Goal: Transaction & Acquisition: Purchase product/service

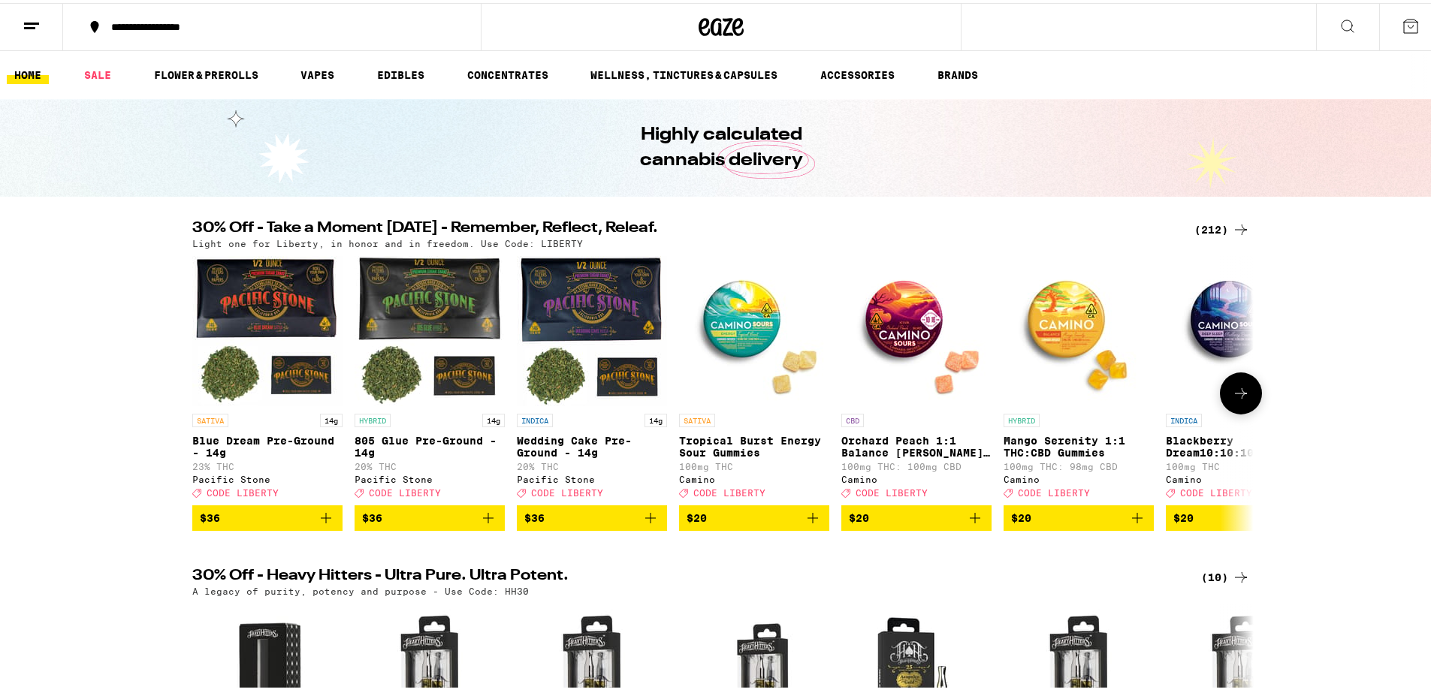
click at [1233, 409] on button at bounding box center [1241, 391] width 42 height 42
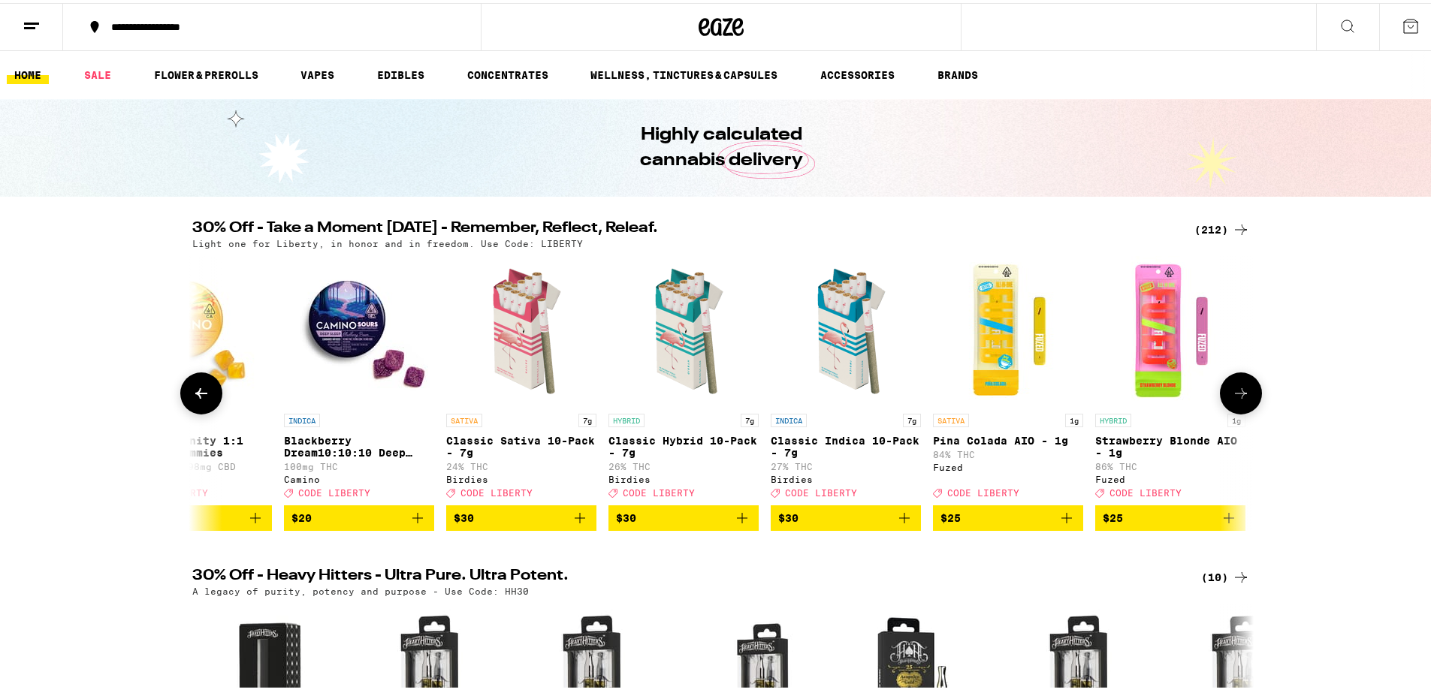
scroll to position [0, 894]
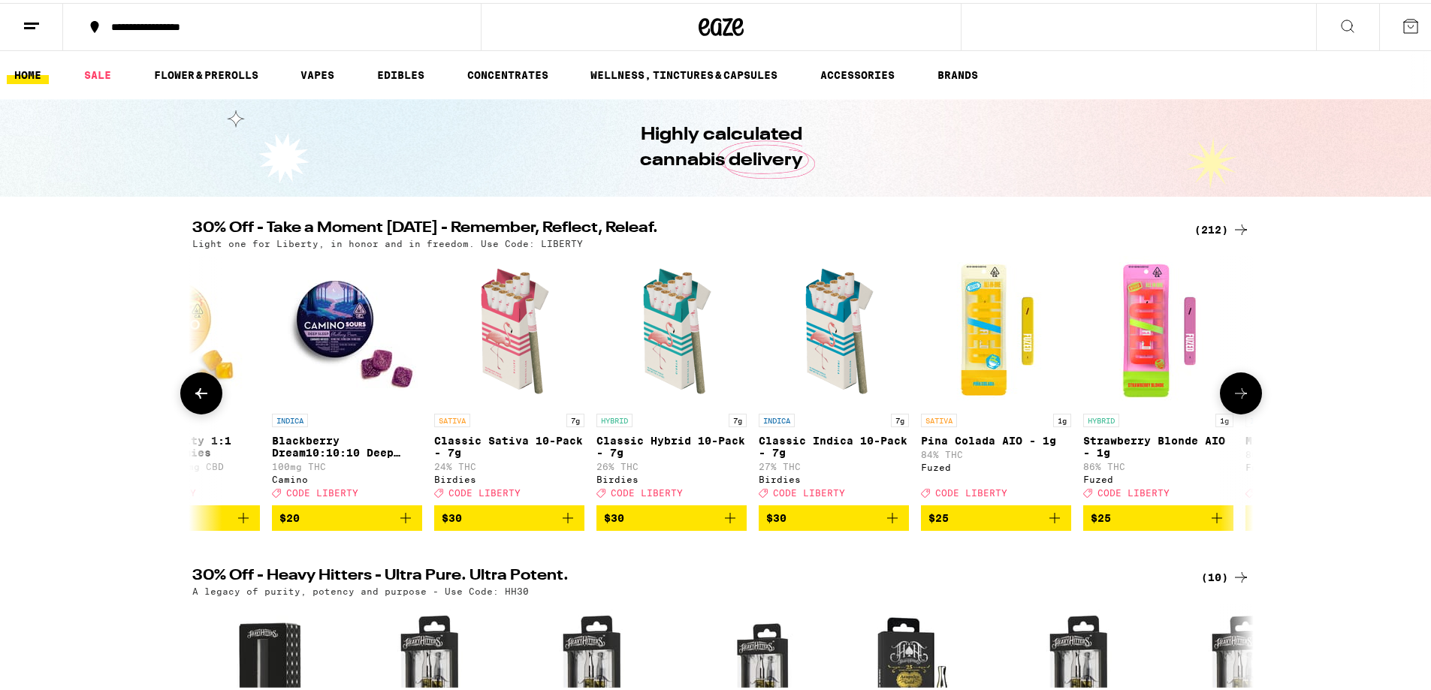
click at [1233, 409] on button at bounding box center [1241, 391] width 42 height 42
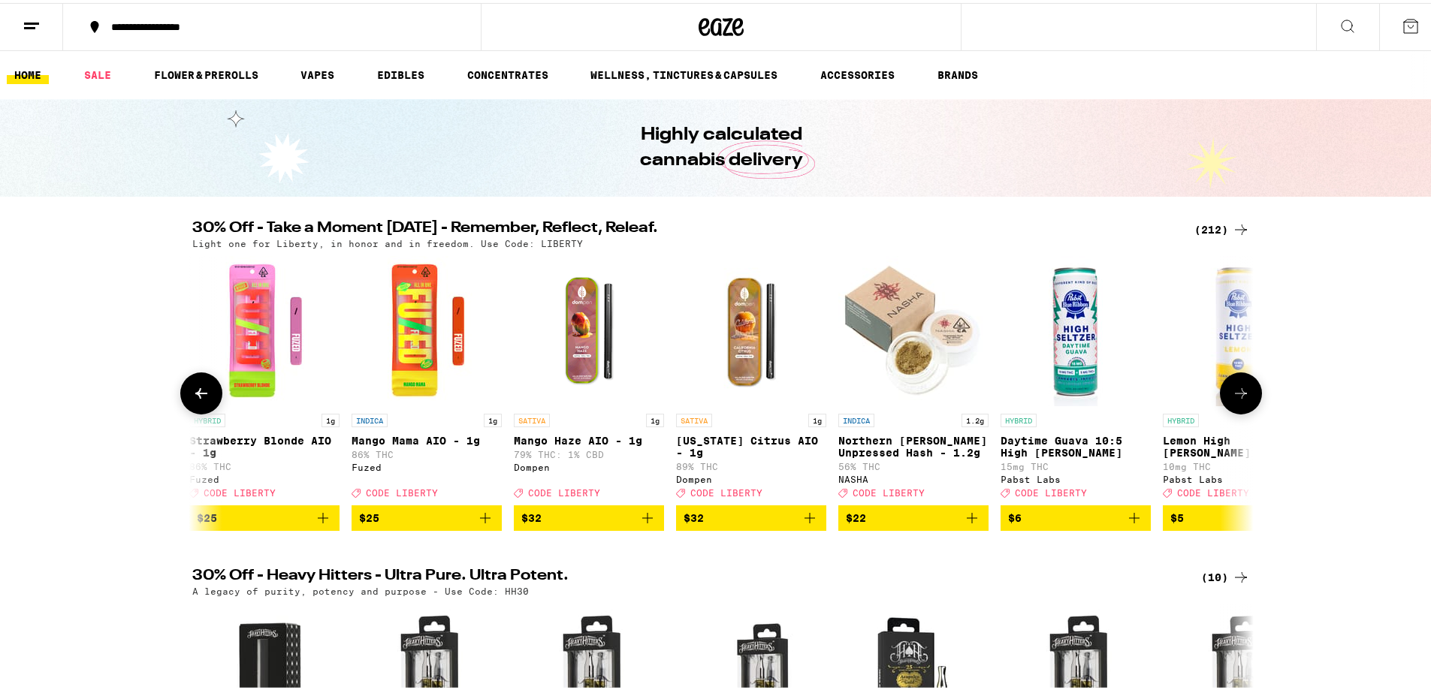
click at [1233, 409] on button at bounding box center [1241, 391] width 42 height 42
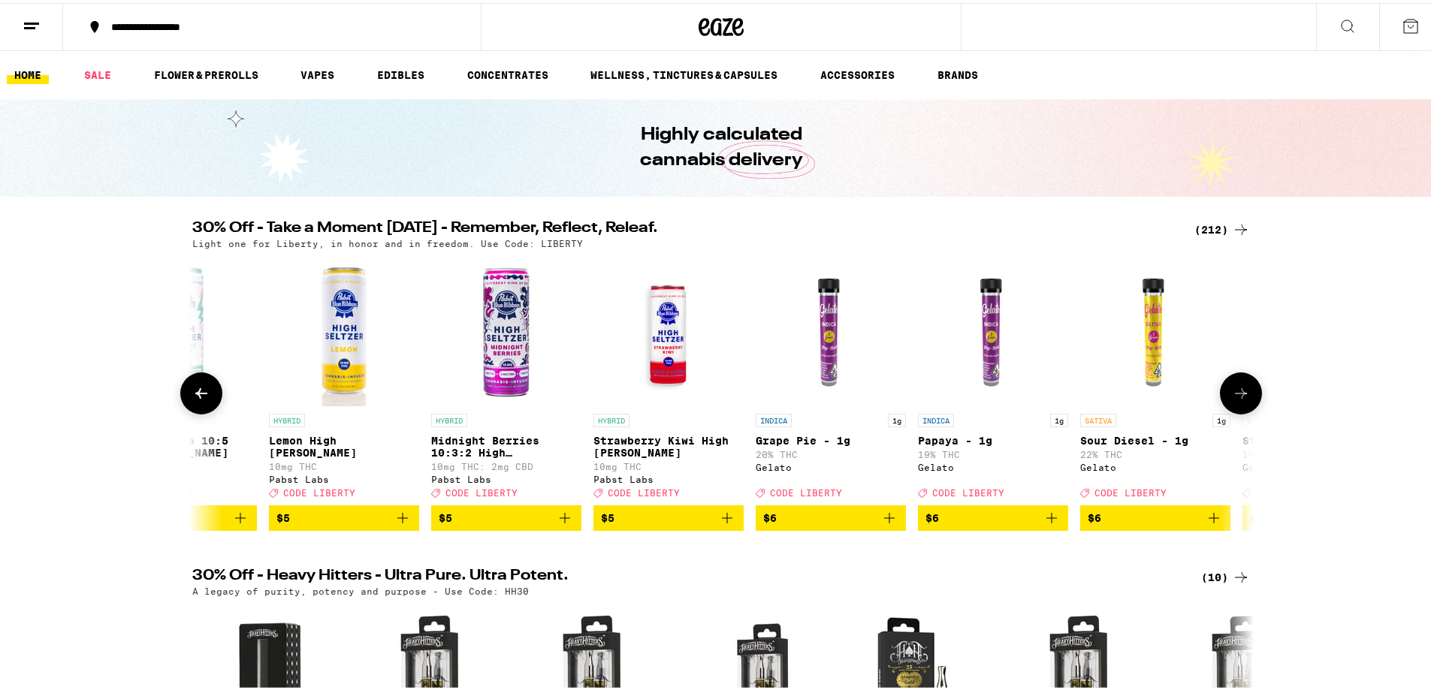
click at [1233, 409] on button at bounding box center [1241, 391] width 42 height 42
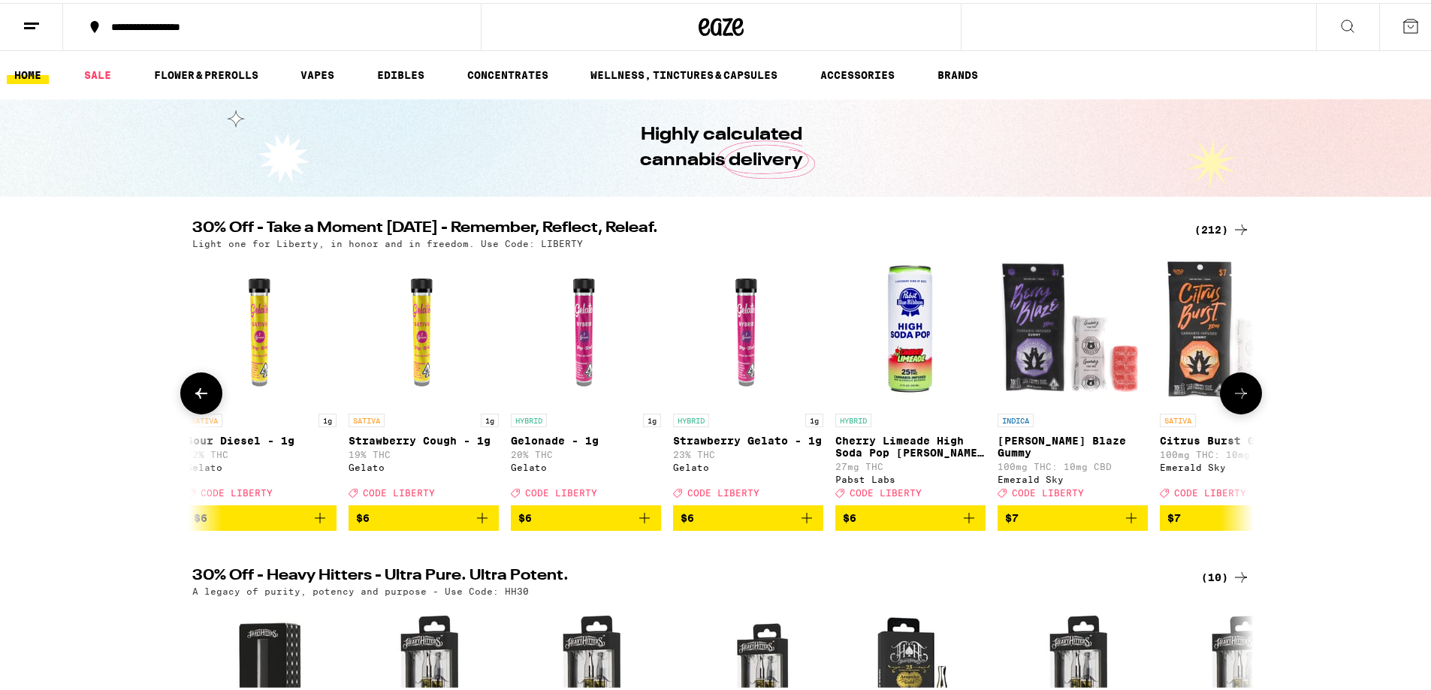
click at [1233, 409] on button at bounding box center [1241, 391] width 42 height 42
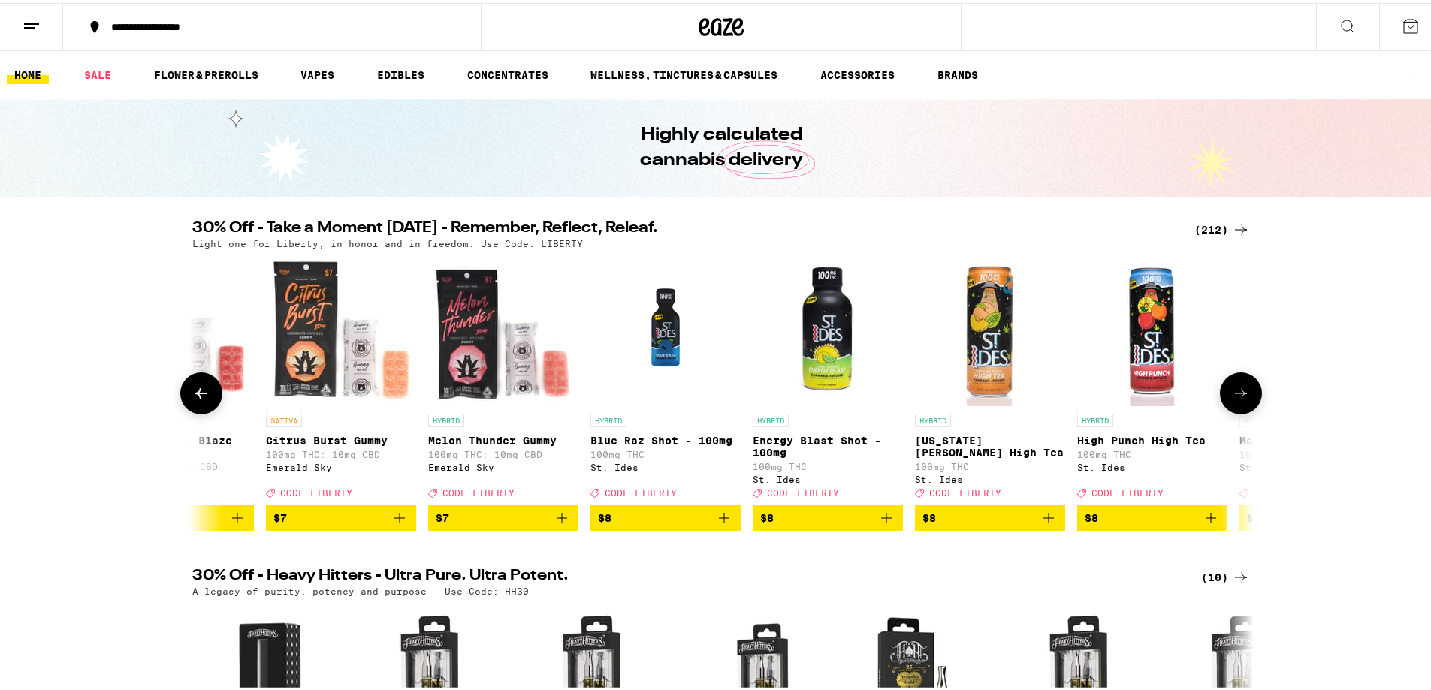
click at [1233, 409] on button at bounding box center [1241, 391] width 42 height 42
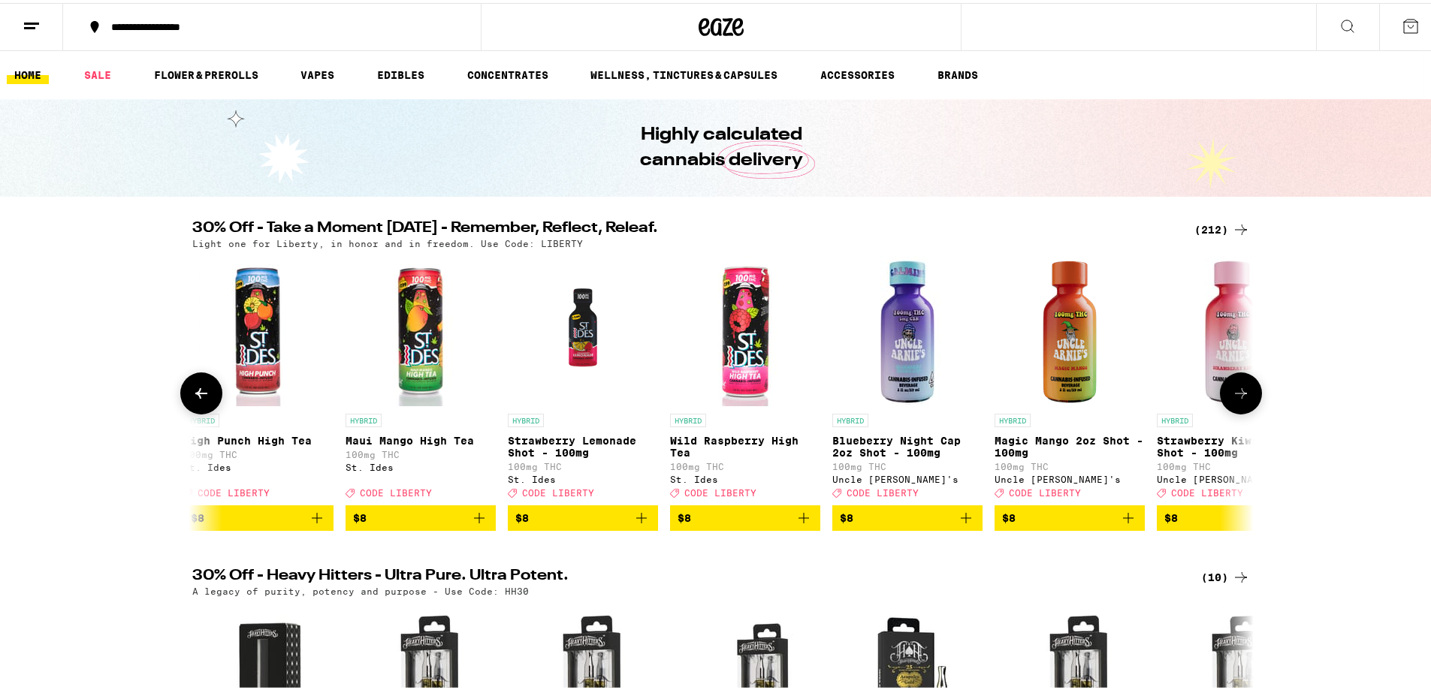
click at [1233, 409] on button at bounding box center [1241, 391] width 42 height 42
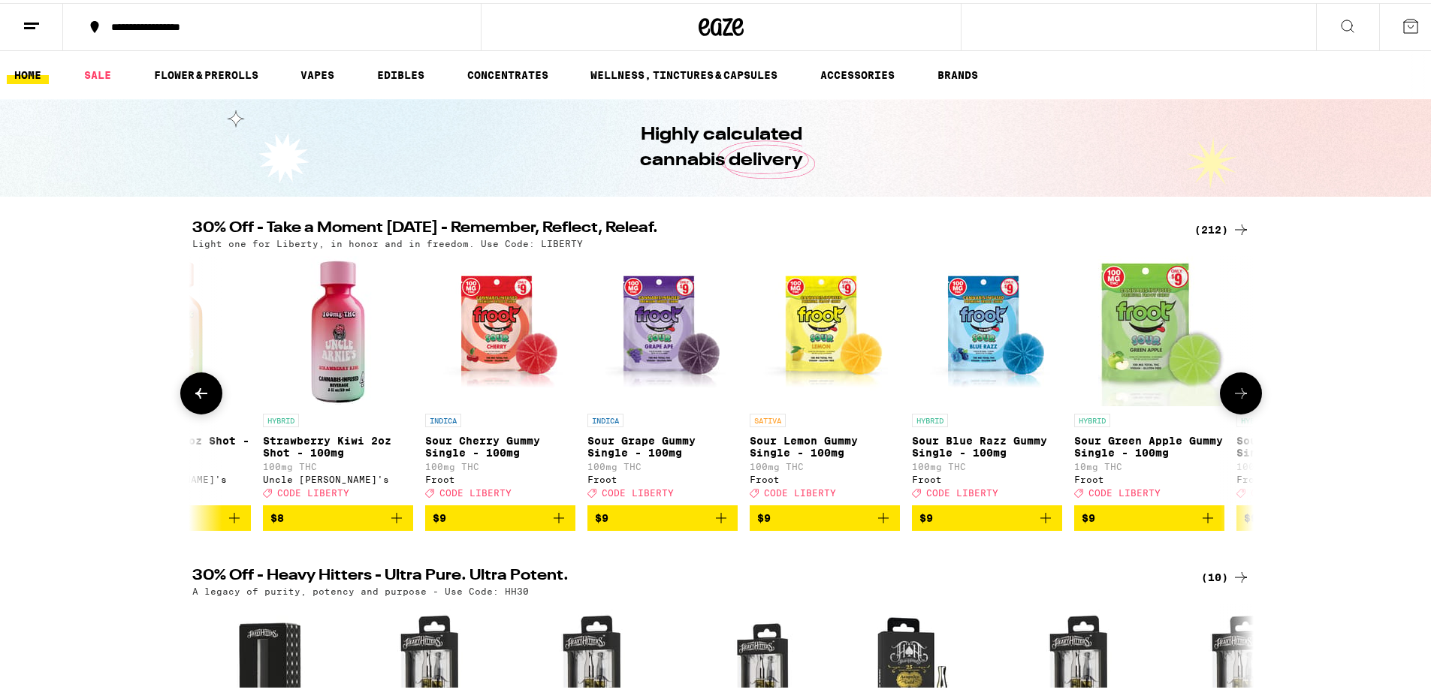
click at [1233, 409] on button at bounding box center [1241, 391] width 42 height 42
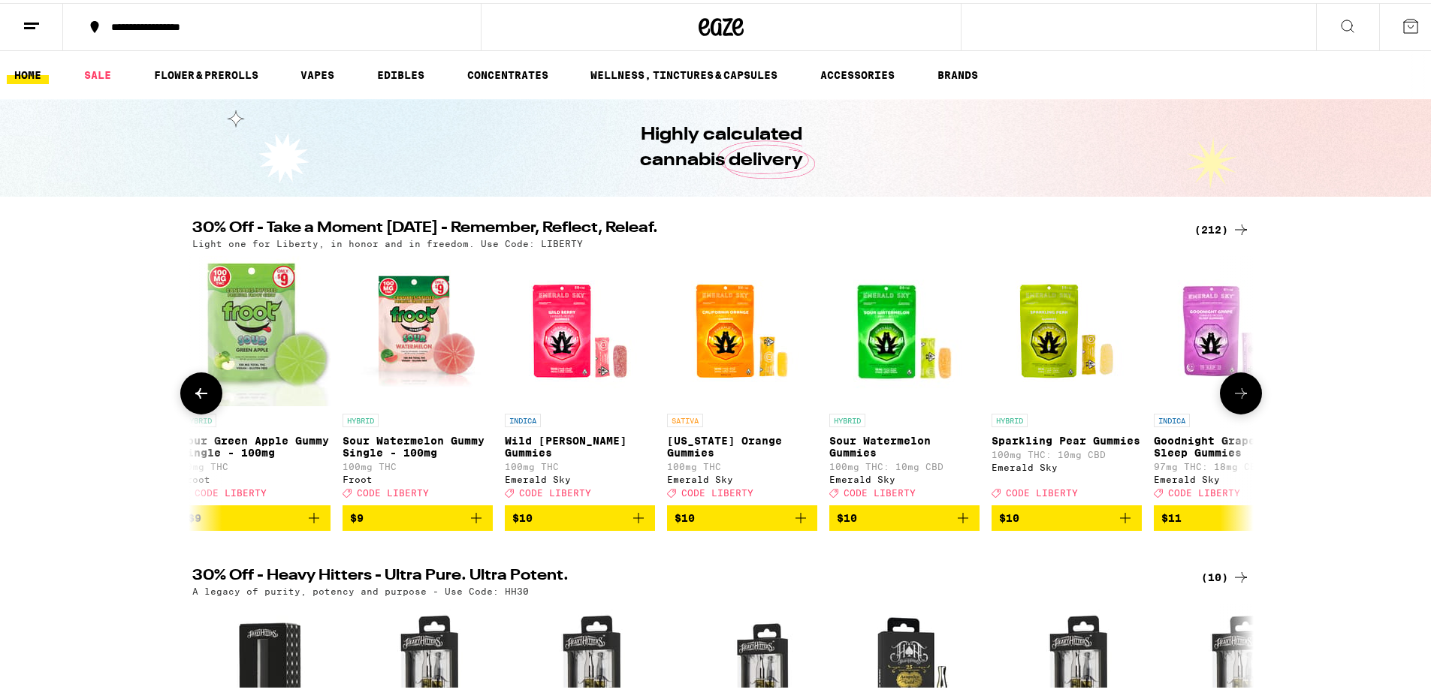
click at [1233, 409] on button at bounding box center [1241, 391] width 42 height 42
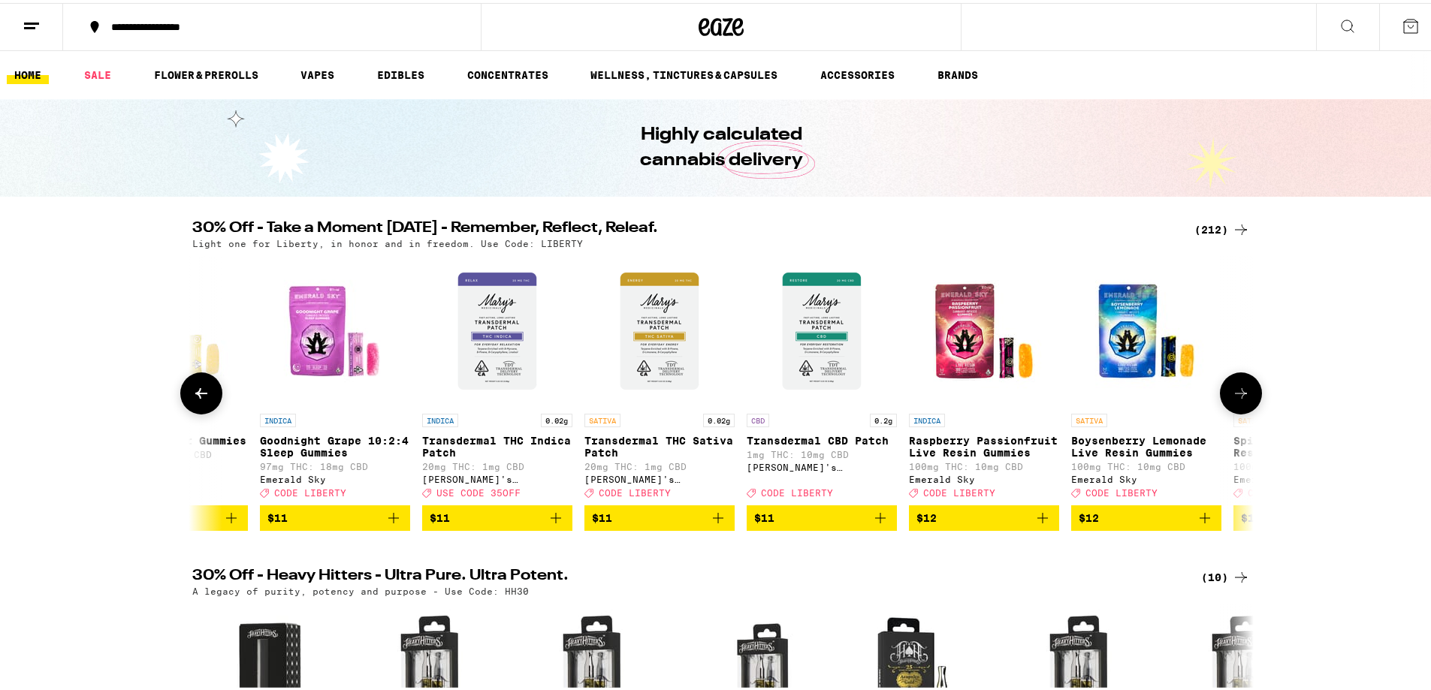
click at [1233, 409] on button at bounding box center [1241, 391] width 42 height 42
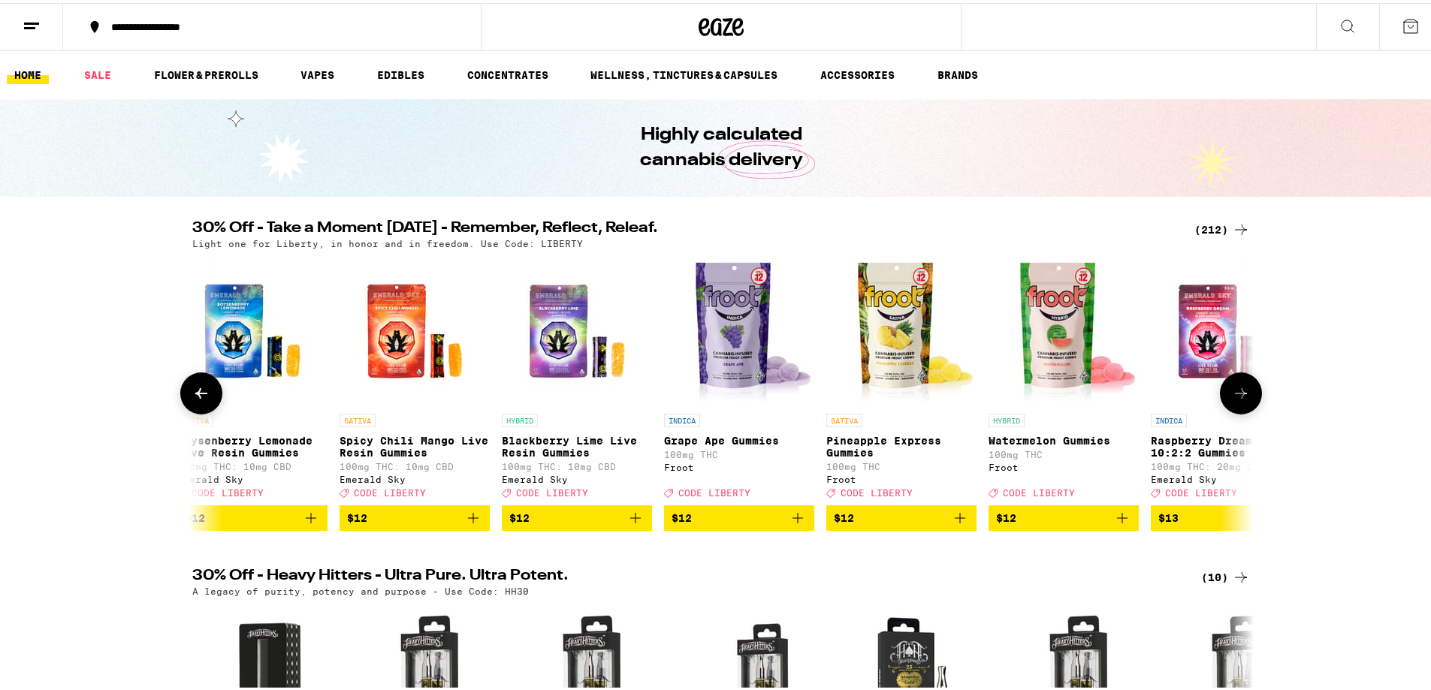
click at [1233, 409] on button at bounding box center [1241, 391] width 42 height 42
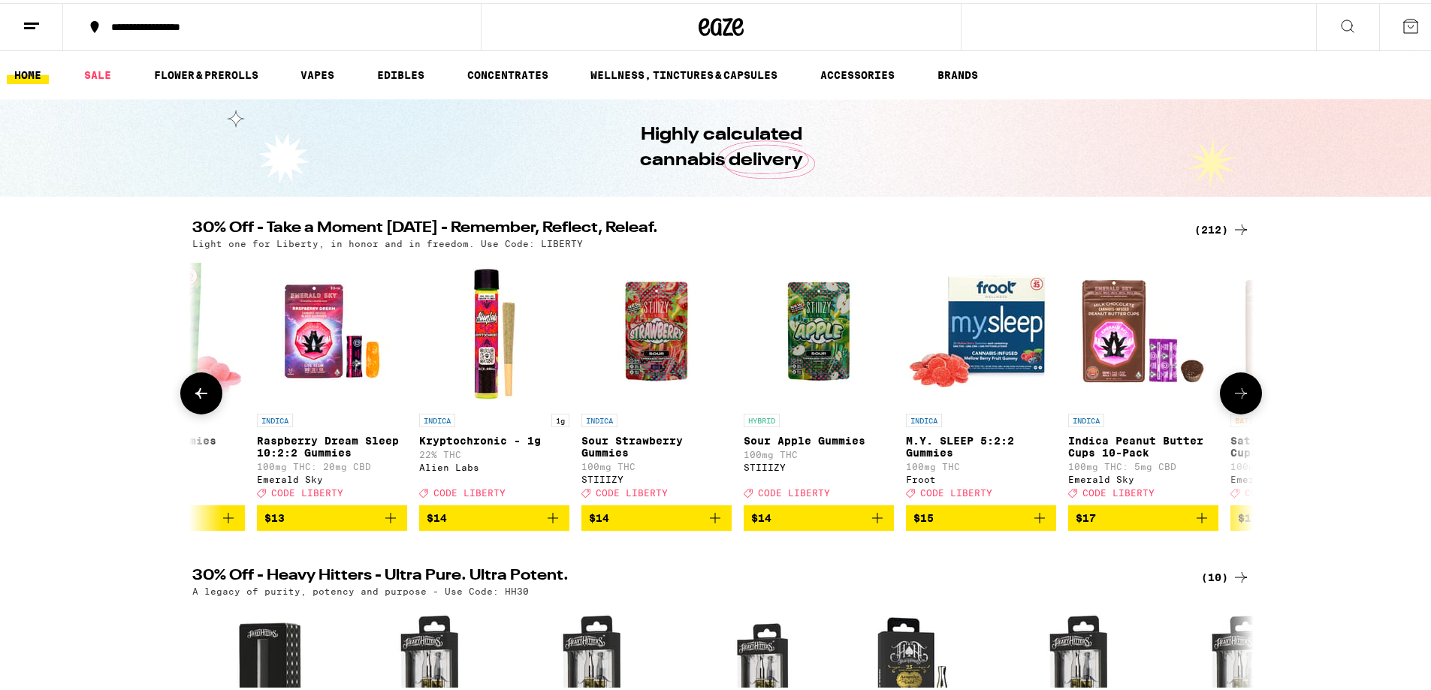
click at [1233, 409] on button at bounding box center [1241, 391] width 42 height 42
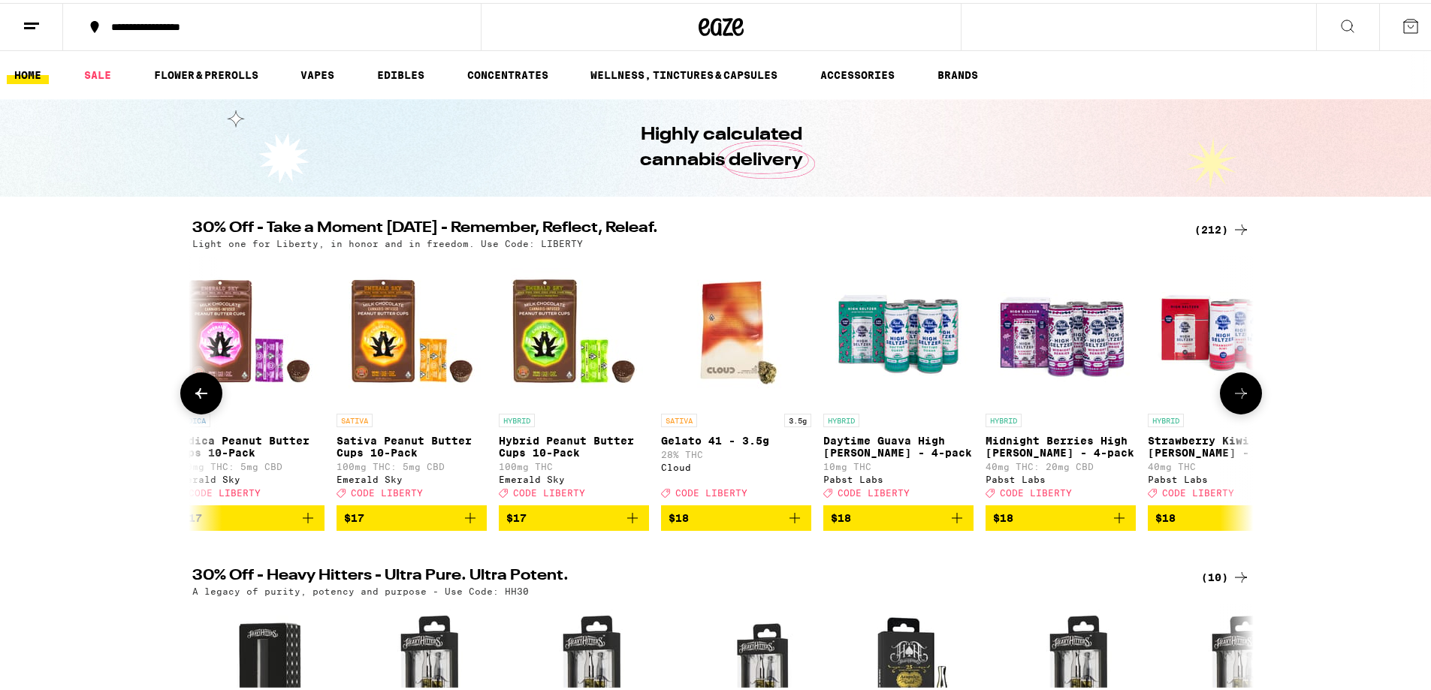
click at [1233, 409] on button at bounding box center [1241, 391] width 42 height 42
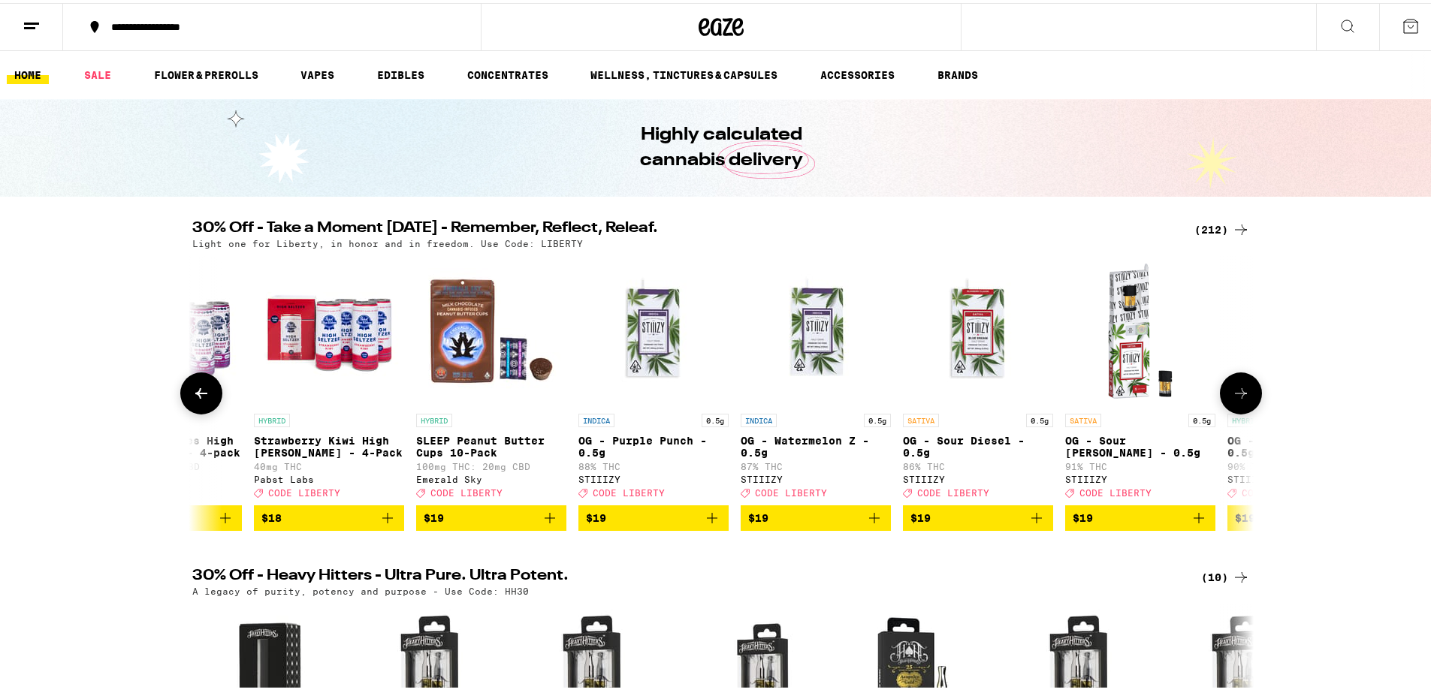
click at [1233, 409] on button at bounding box center [1241, 391] width 42 height 42
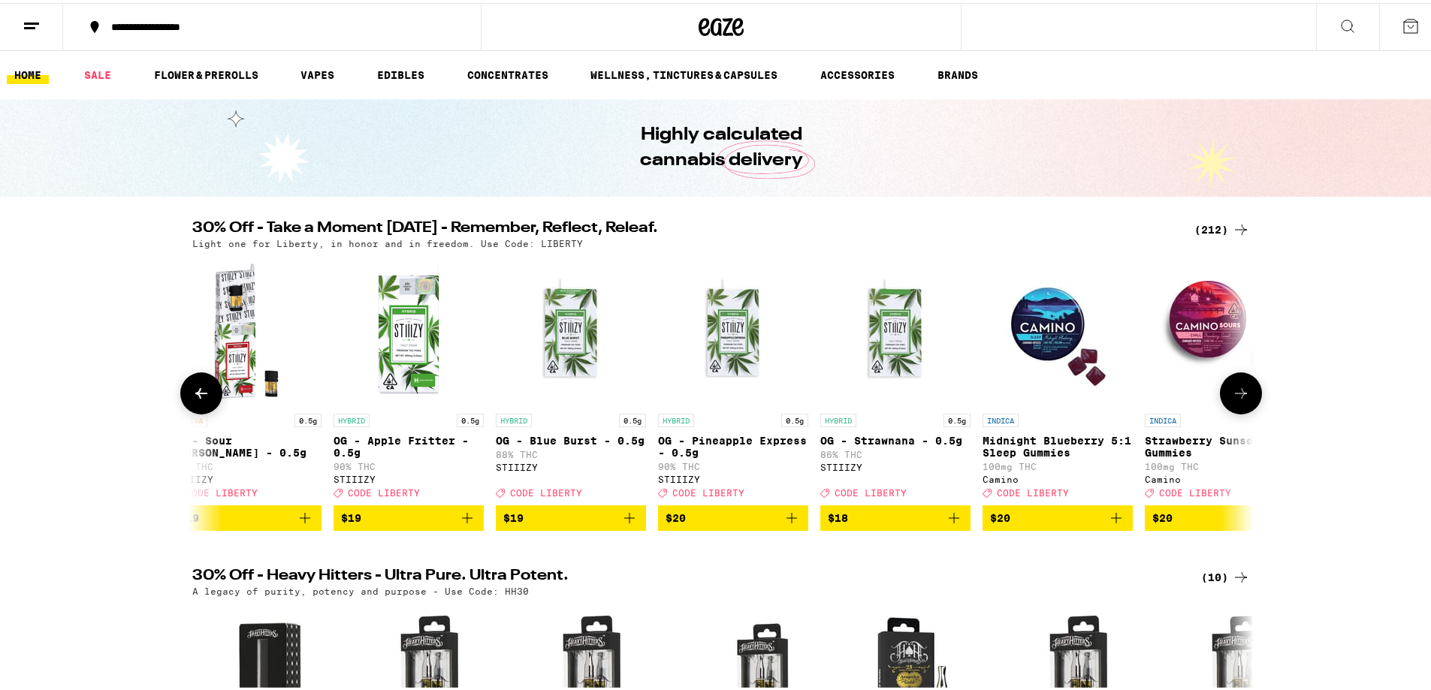
click at [1233, 409] on button at bounding box center [1241, 391] width 42 height 42
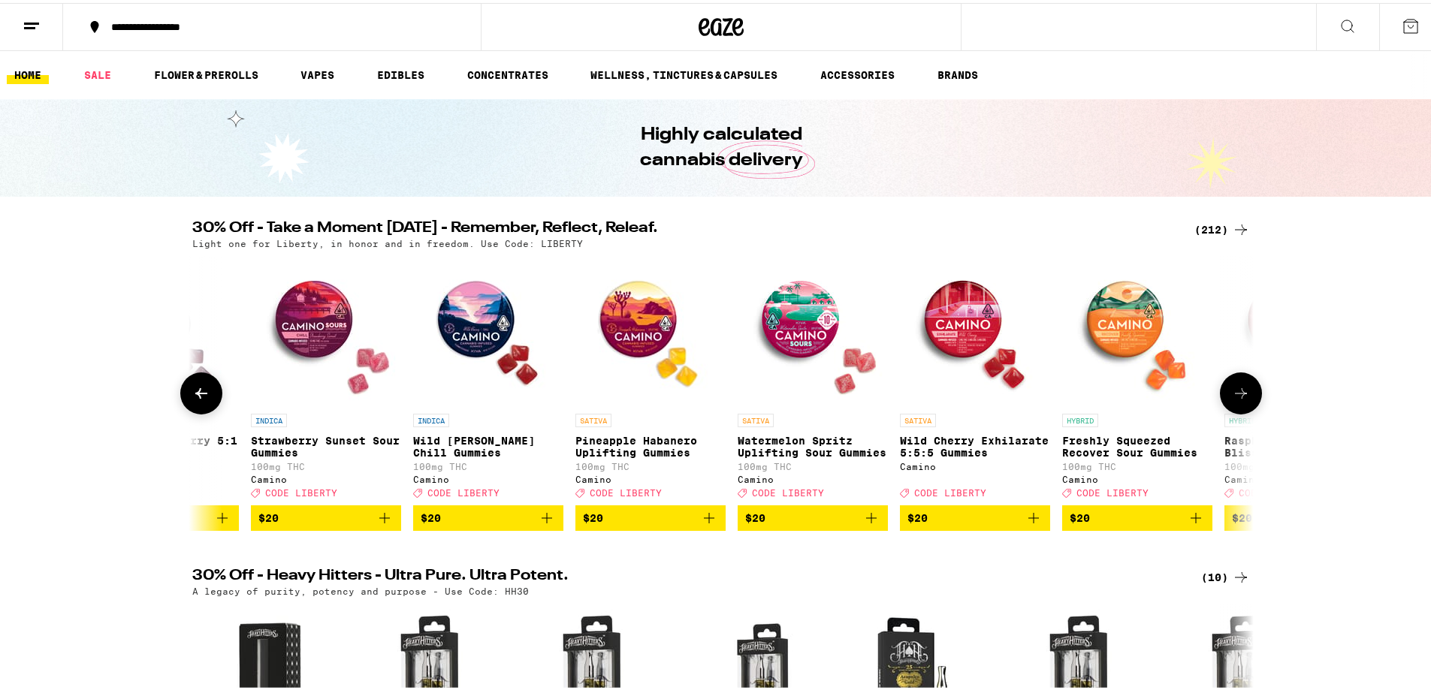
click at [1233, 409] on button at bounding box center [1241, 391] width 42 height 42
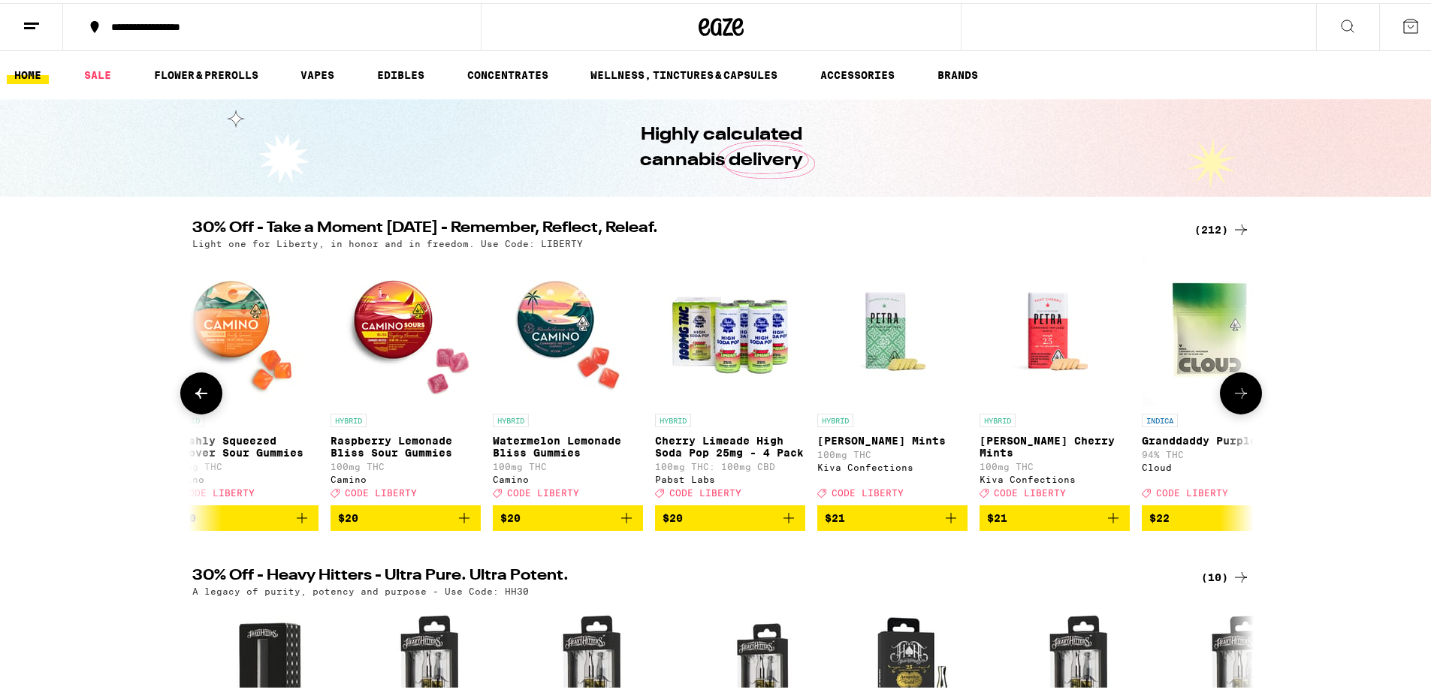
click at [1233, 409] on button at bounding box center [1241, 391] width 42 height 42
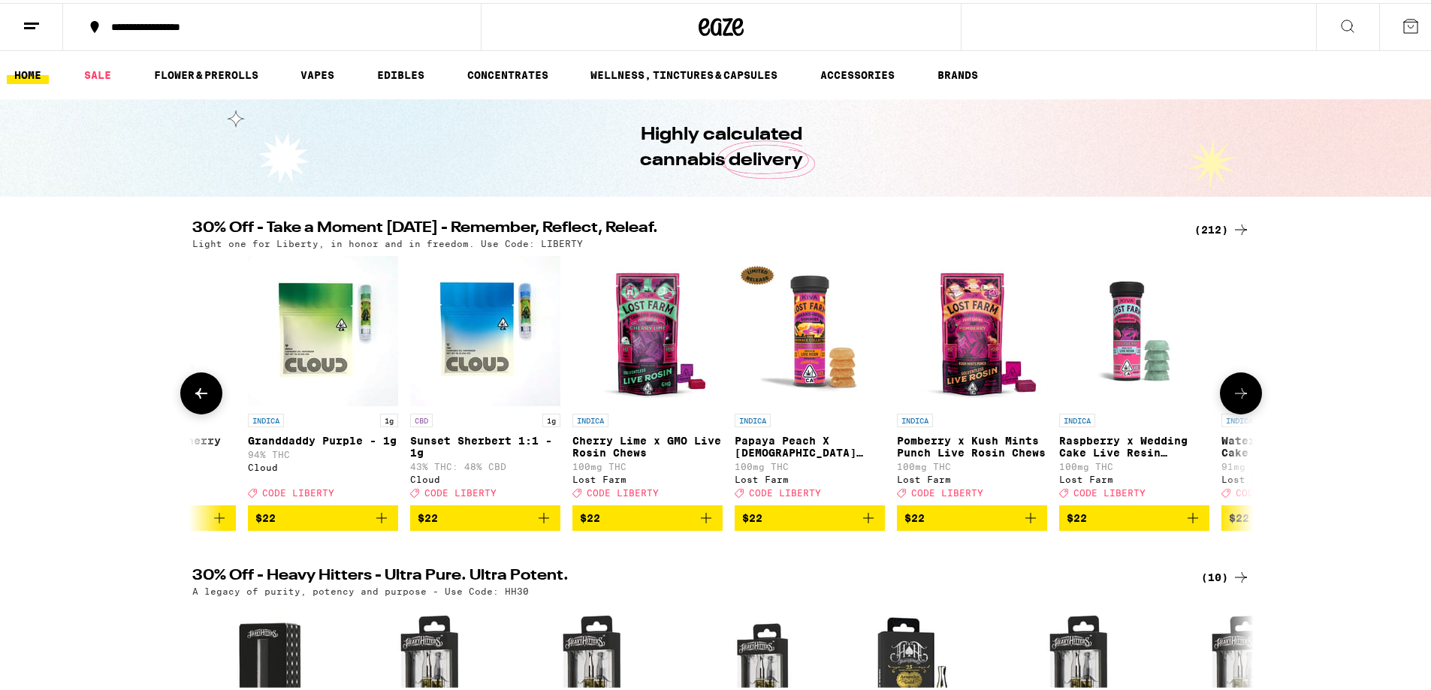
click at [1233, 409] on button at bounding box center [1241, 391] width 42 height 42
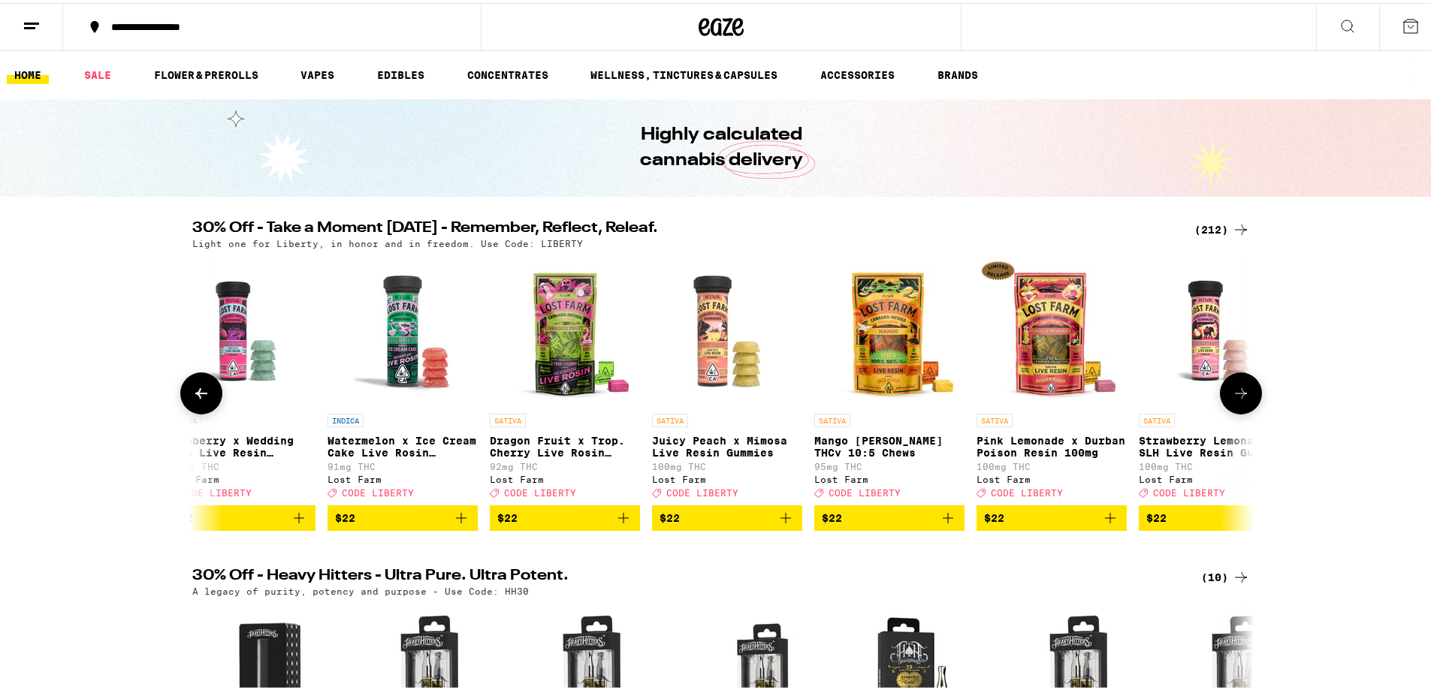
click at [1233, 409] on button at bounding box center [1241, 391] width 42 height 42
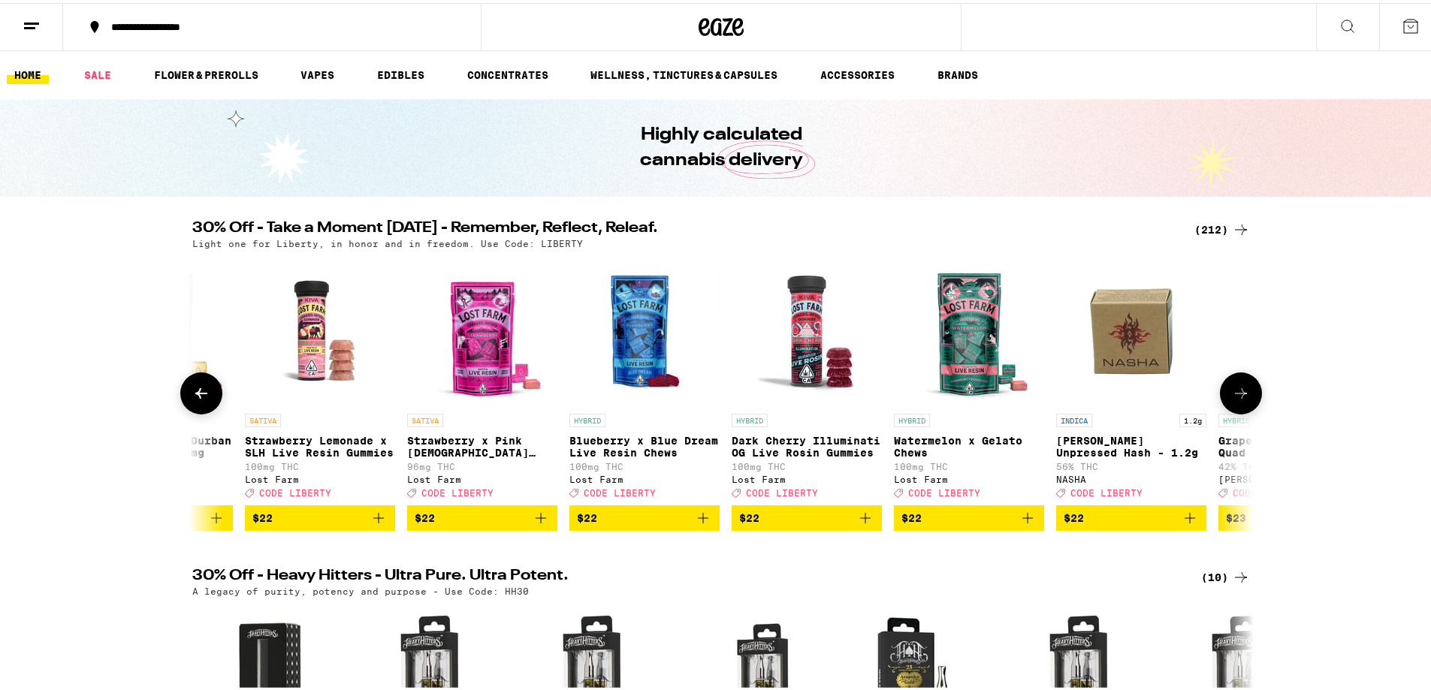
click at [1233, 409] on button at bounding box center [1241, 391] width 42 height 42
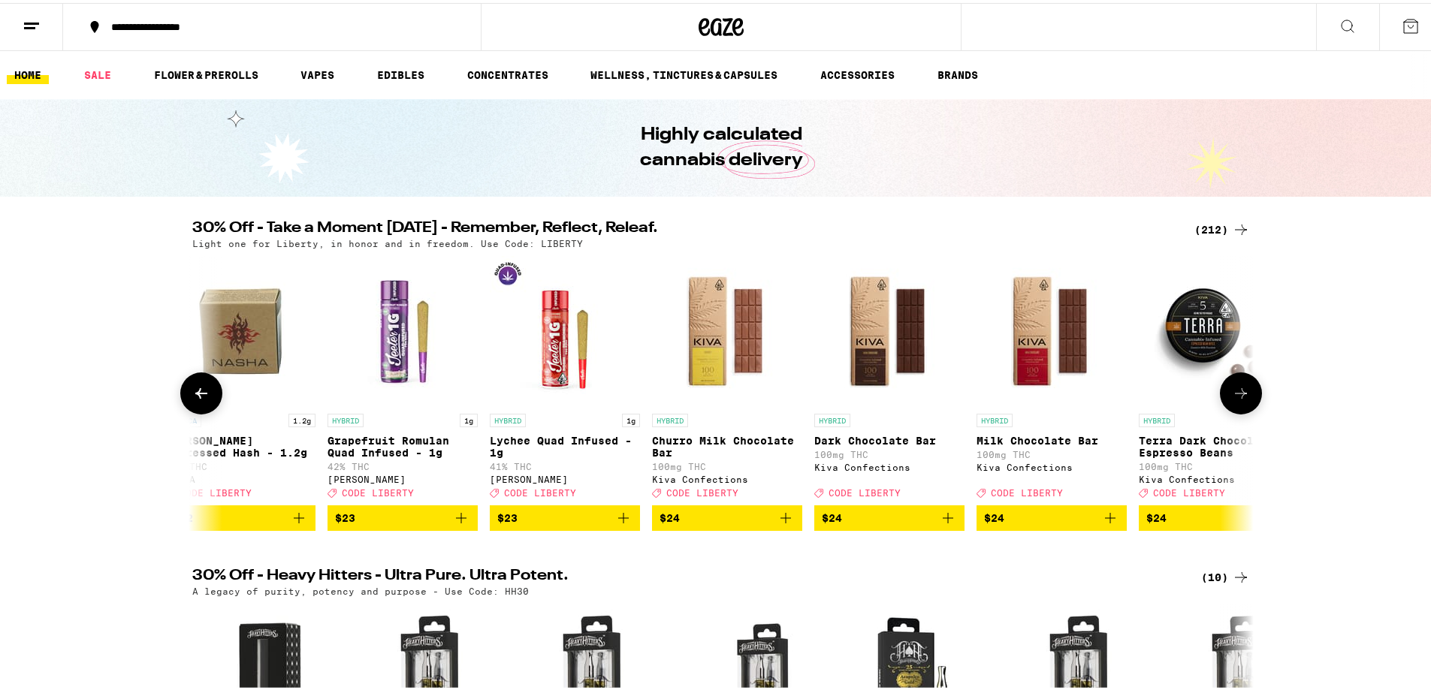
scroll to position [0, 17875]
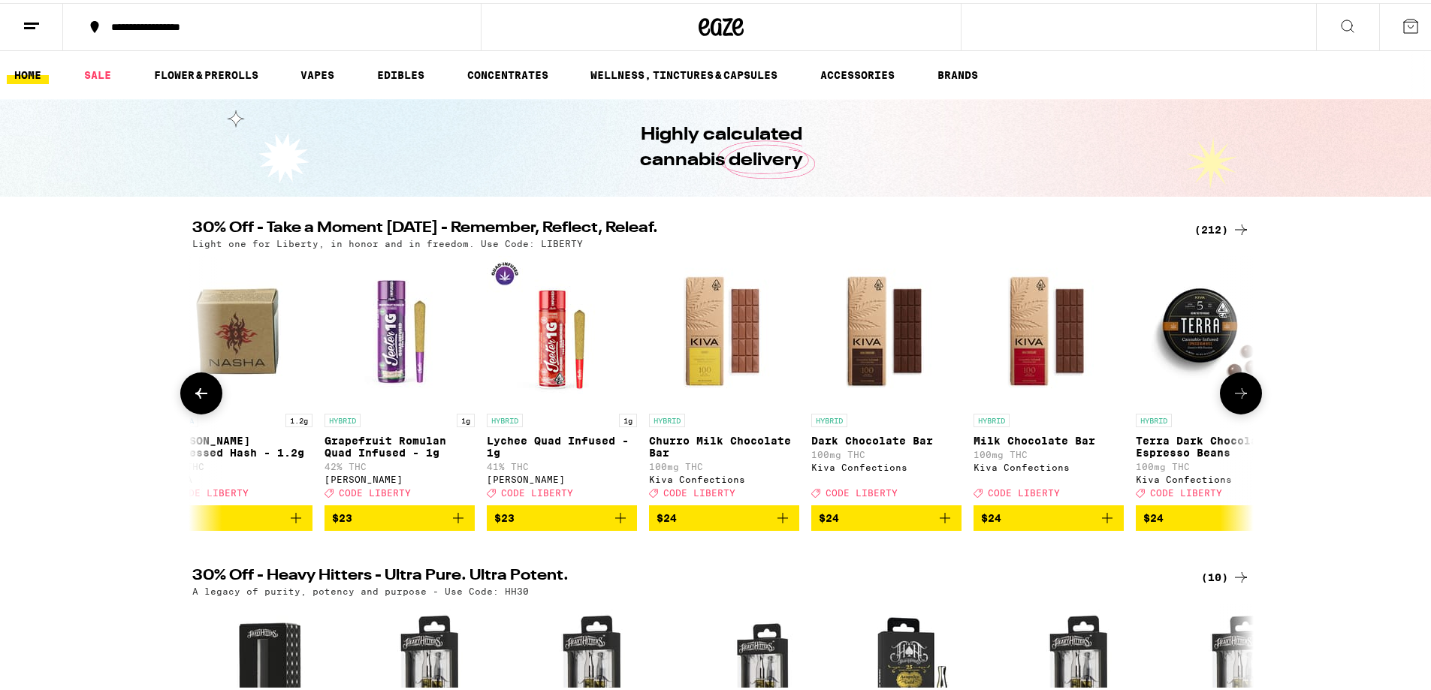
click at [1233, 409] on button at bounding box center [1241, 391] width 42 height 42
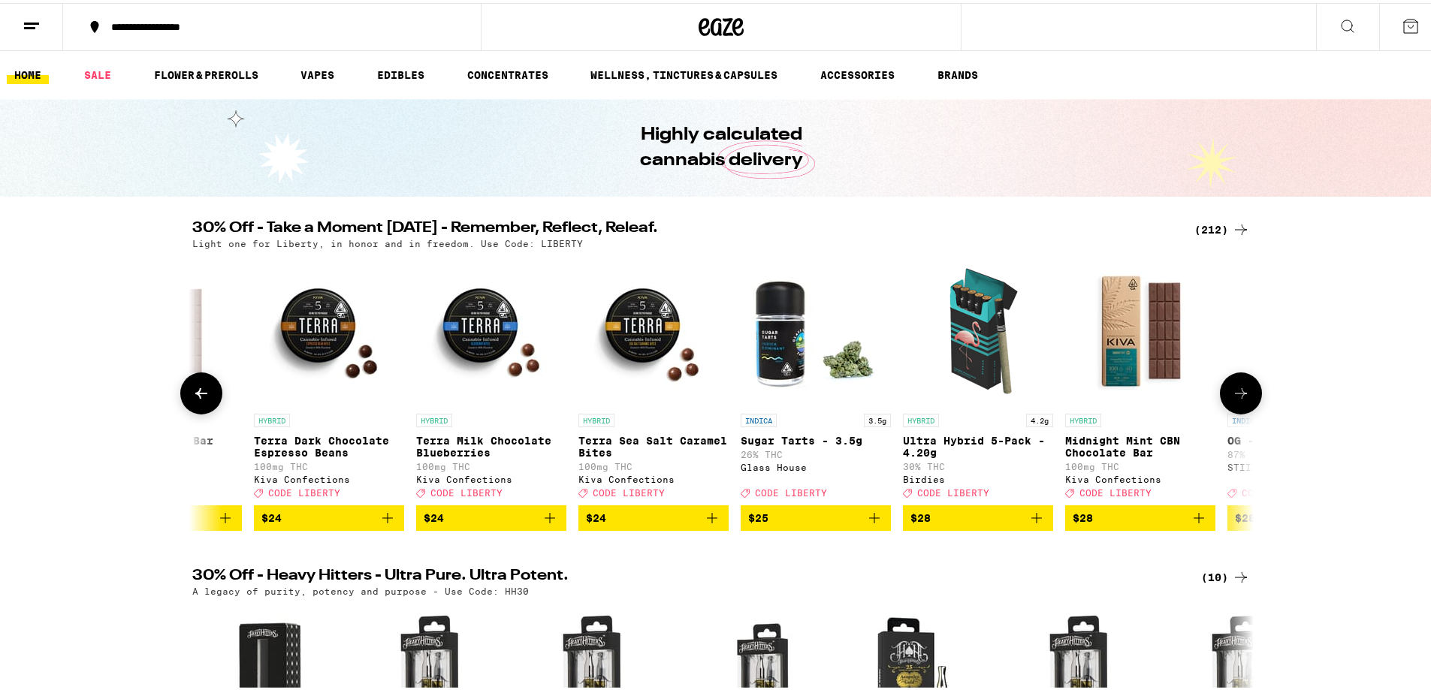
scroll to position [0, 18768]
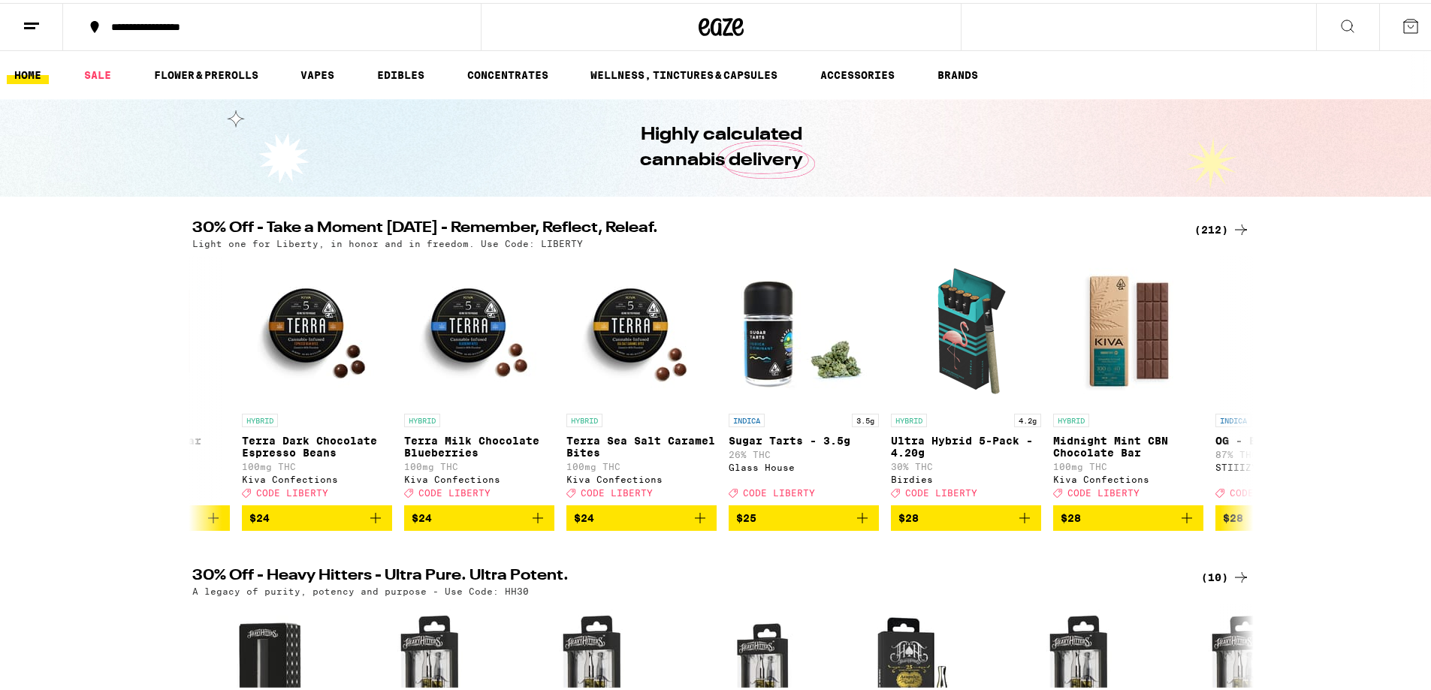
drag, startPoint x: 1233, startPoint y: 409, endPoint x: 1344, endPoint y: 470, distance: 126.7
click at [1344, 470] on div "30% Off - Take a Moment [DATE] - Remember, Reflect, Releaf. (212) Light one for…" at bounding box center [721, 373] width 1442 height 310
click at [1238, 390] on icon at bounding box center [1241, 391] width 18 height 18
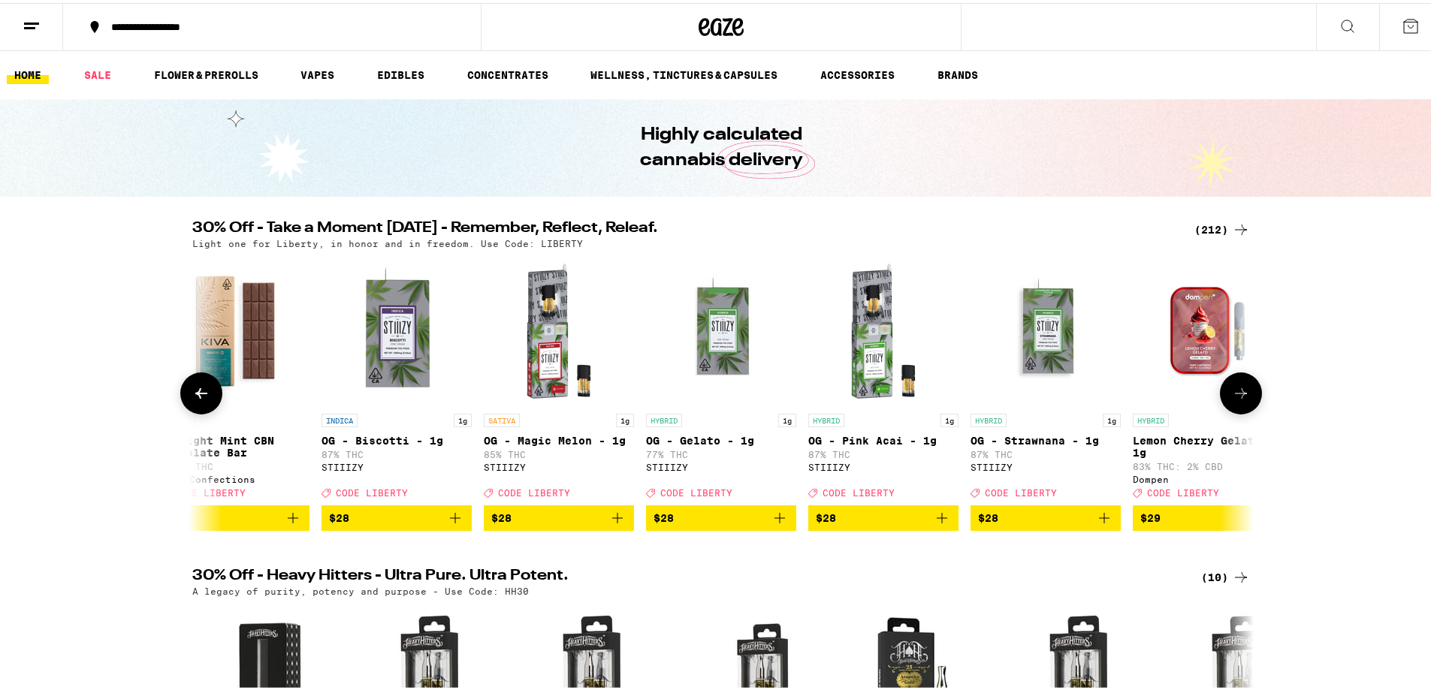
click at [1238, 390] on icon at bounding box center [1241, 391] width 18 height 18
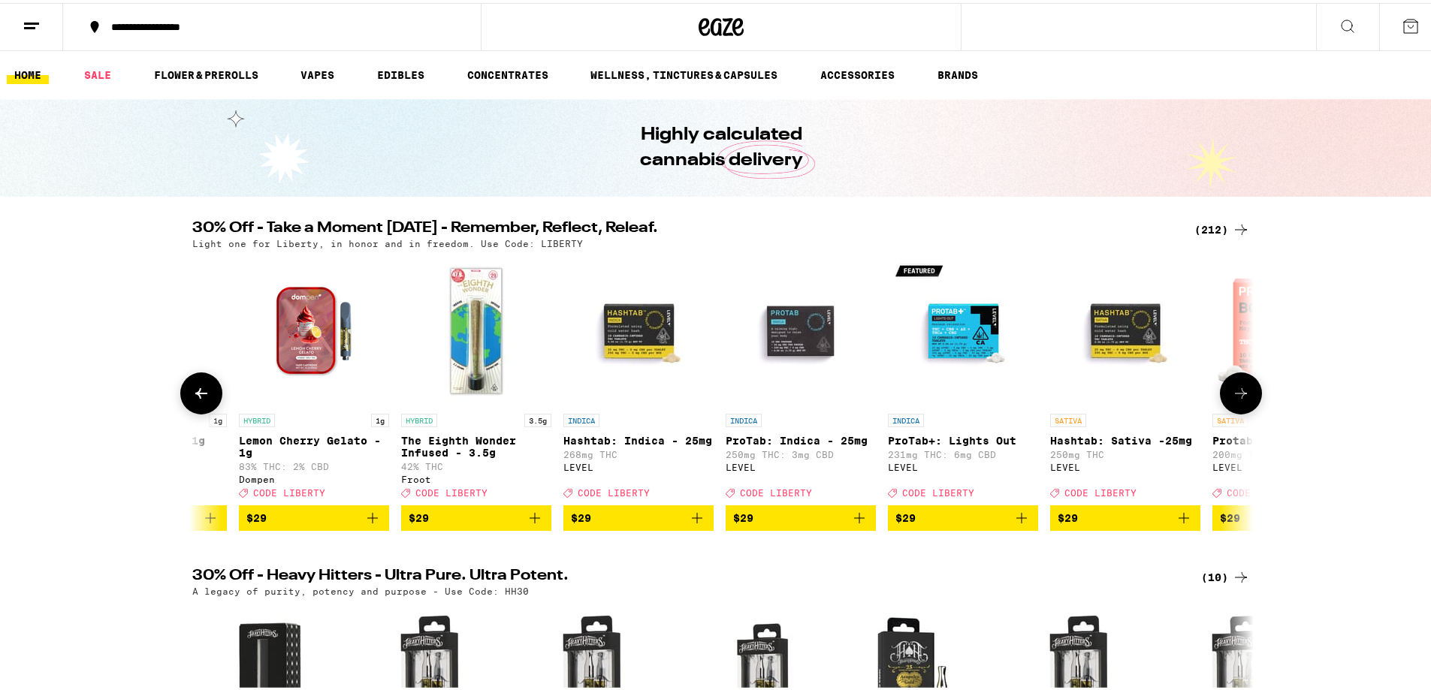
click at [1238, 390] on icon at bounding box center [1241, 391] width 18 height 18
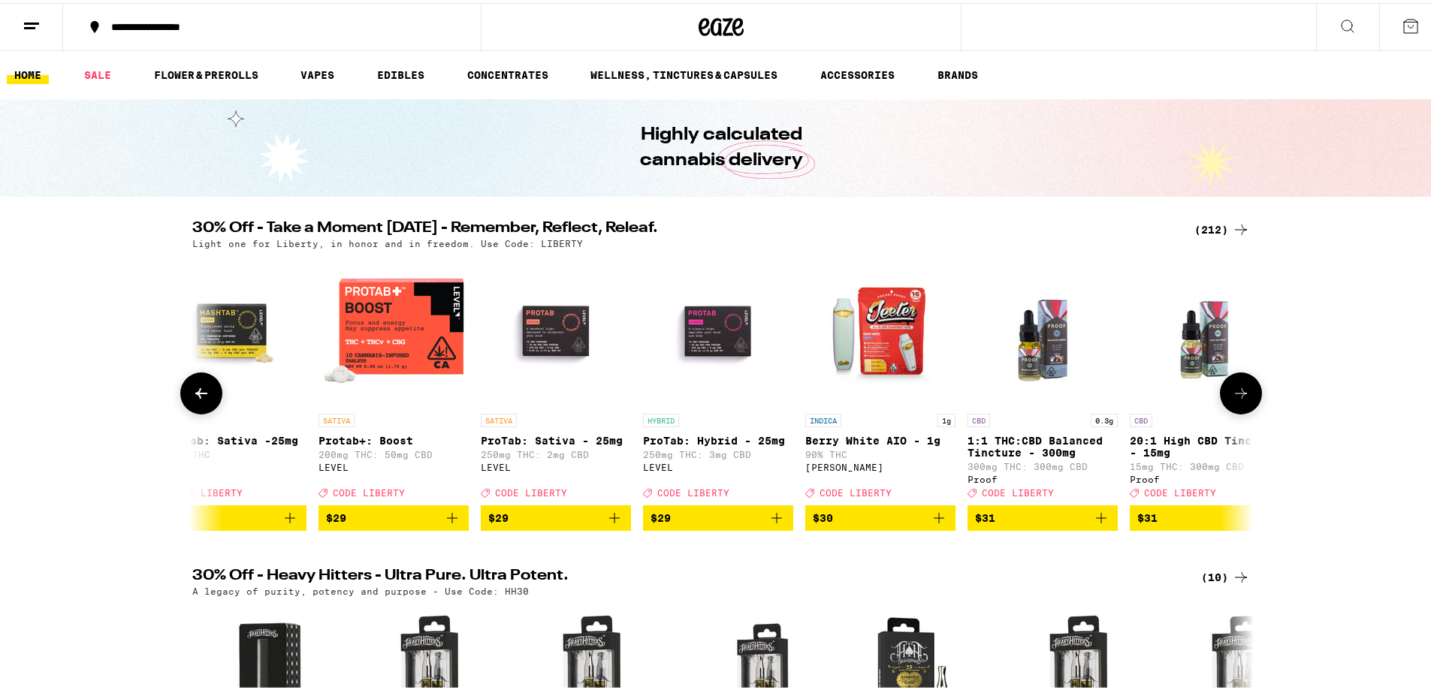
click at [1238, 390] on icon at bounding box center [1241, 391] width 18 height 18
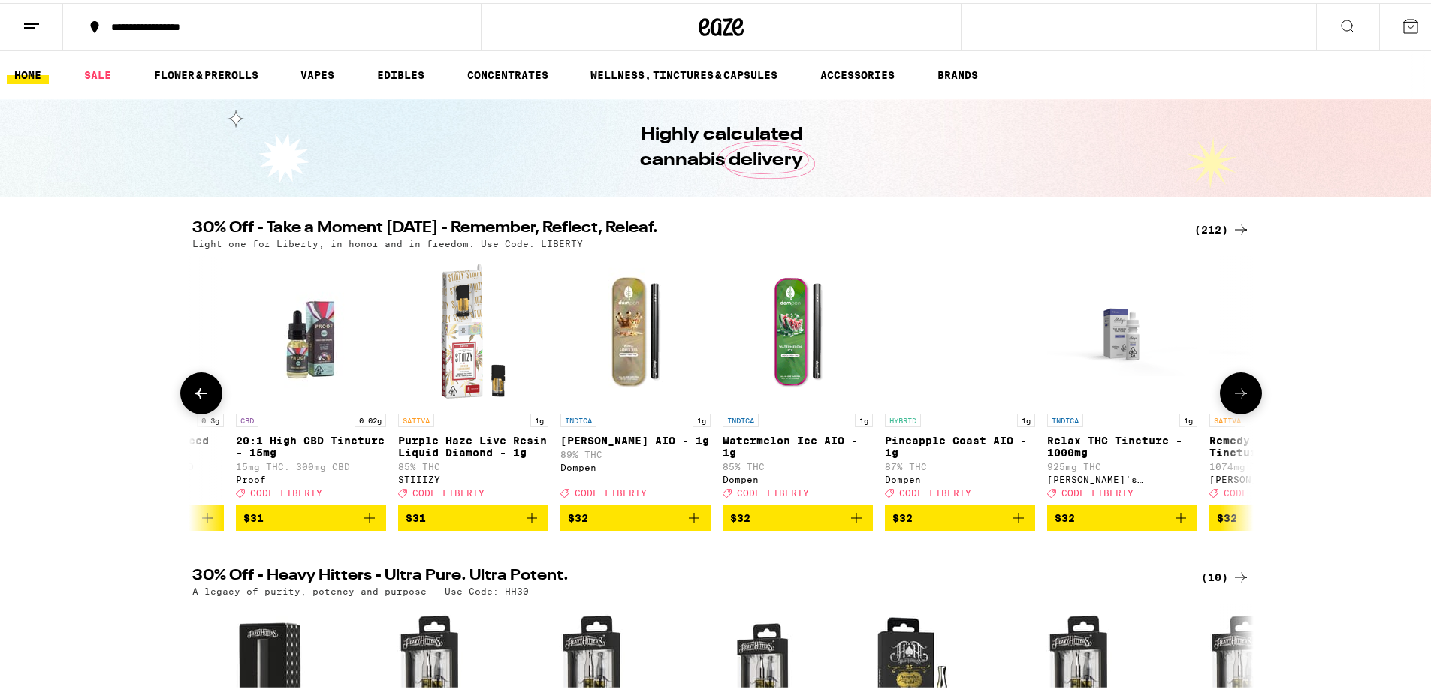
click at [1238, 390] on icon at bounding box center [1241, 391] width 18 height 18
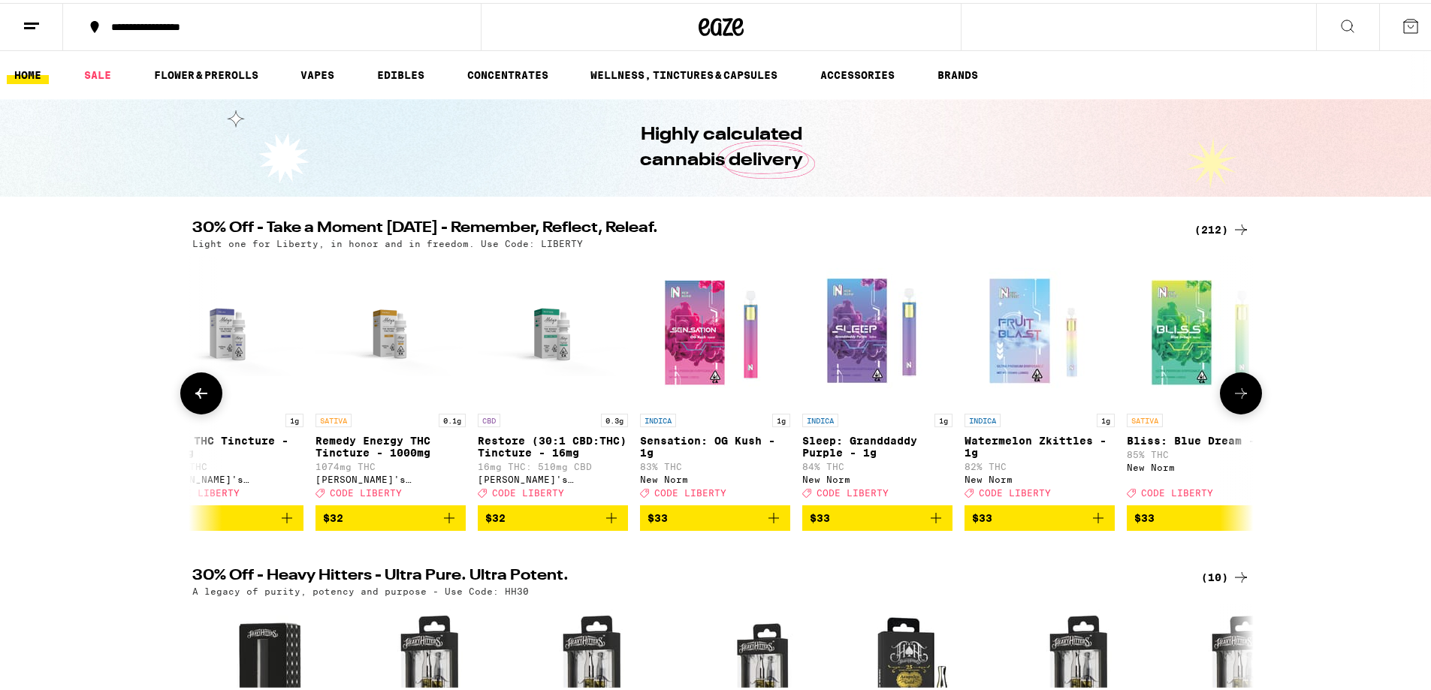
click at [1238, 390] on icon at bounding box center [1241, 391] width 18 height 18
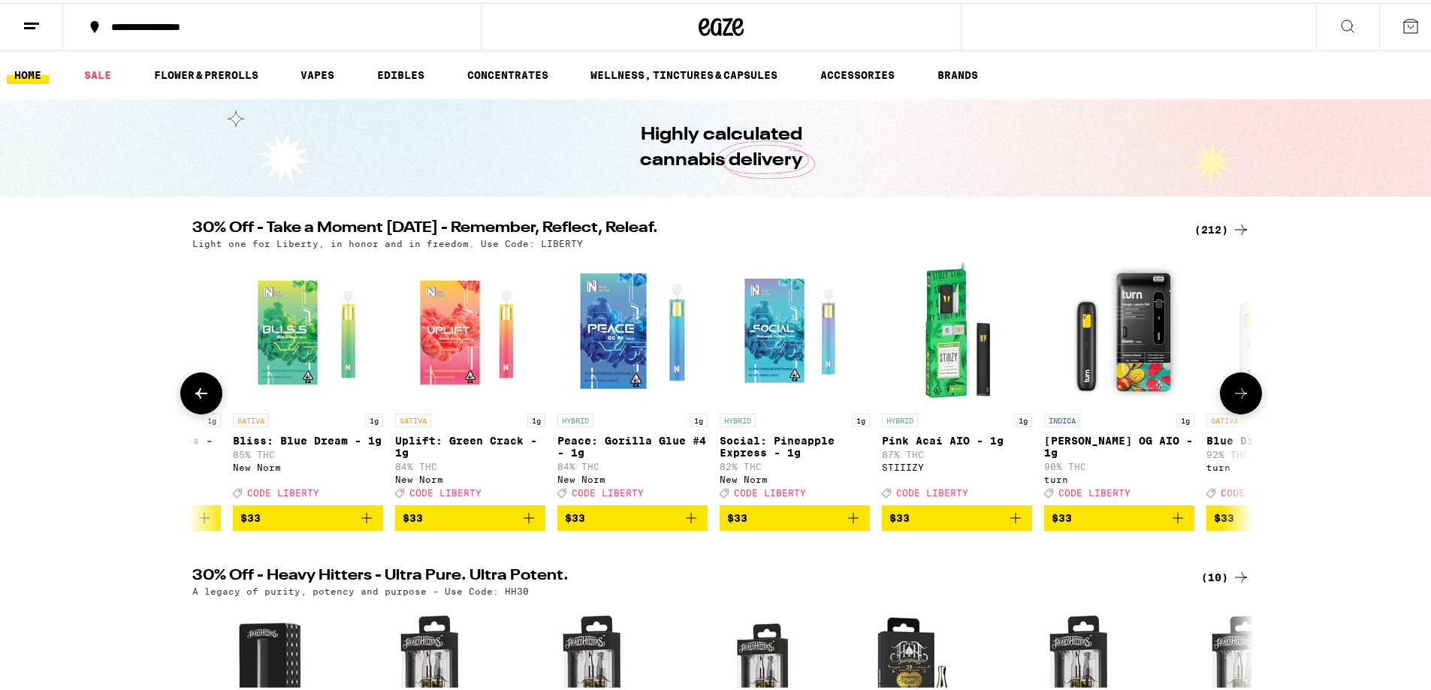
click at [1238, 390] on icon at bounding box center [1241, 391] width 18 height 18
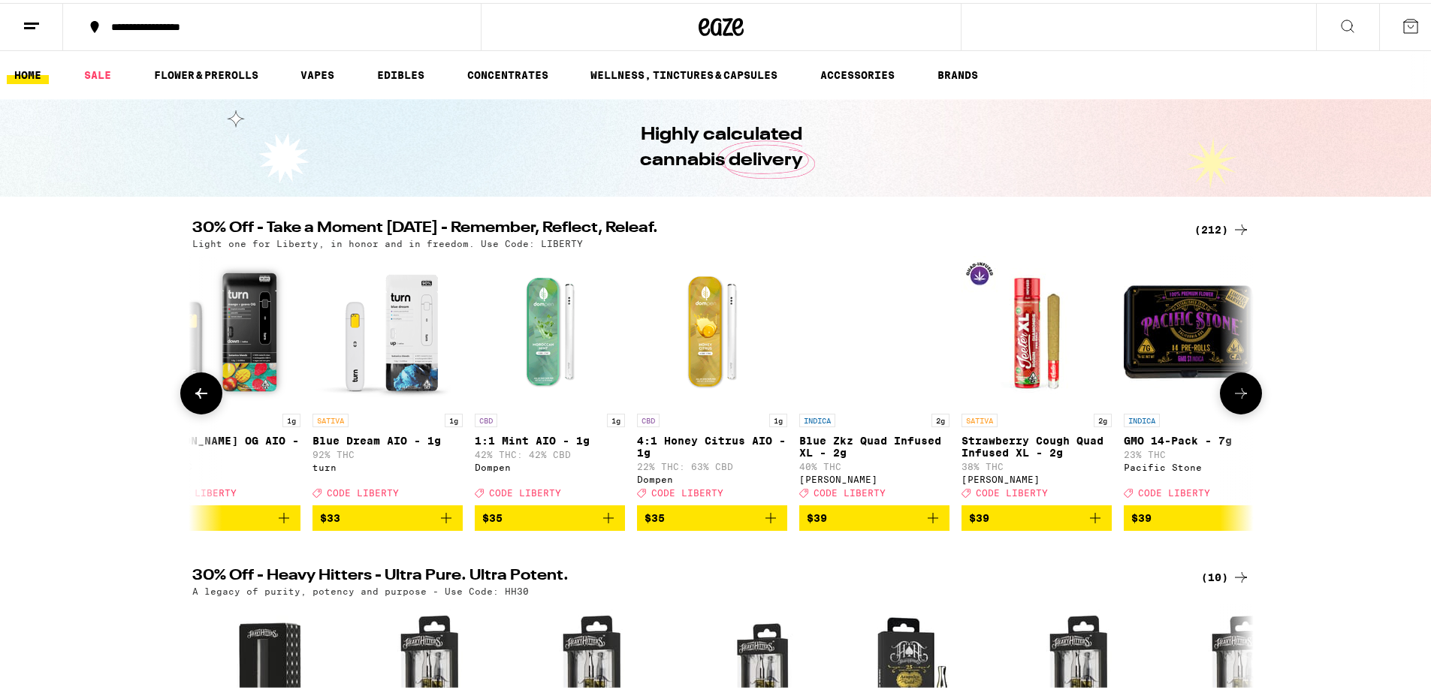
click at [1238, 390] on icon at bounding box center [1241, 391] width 18 height 18
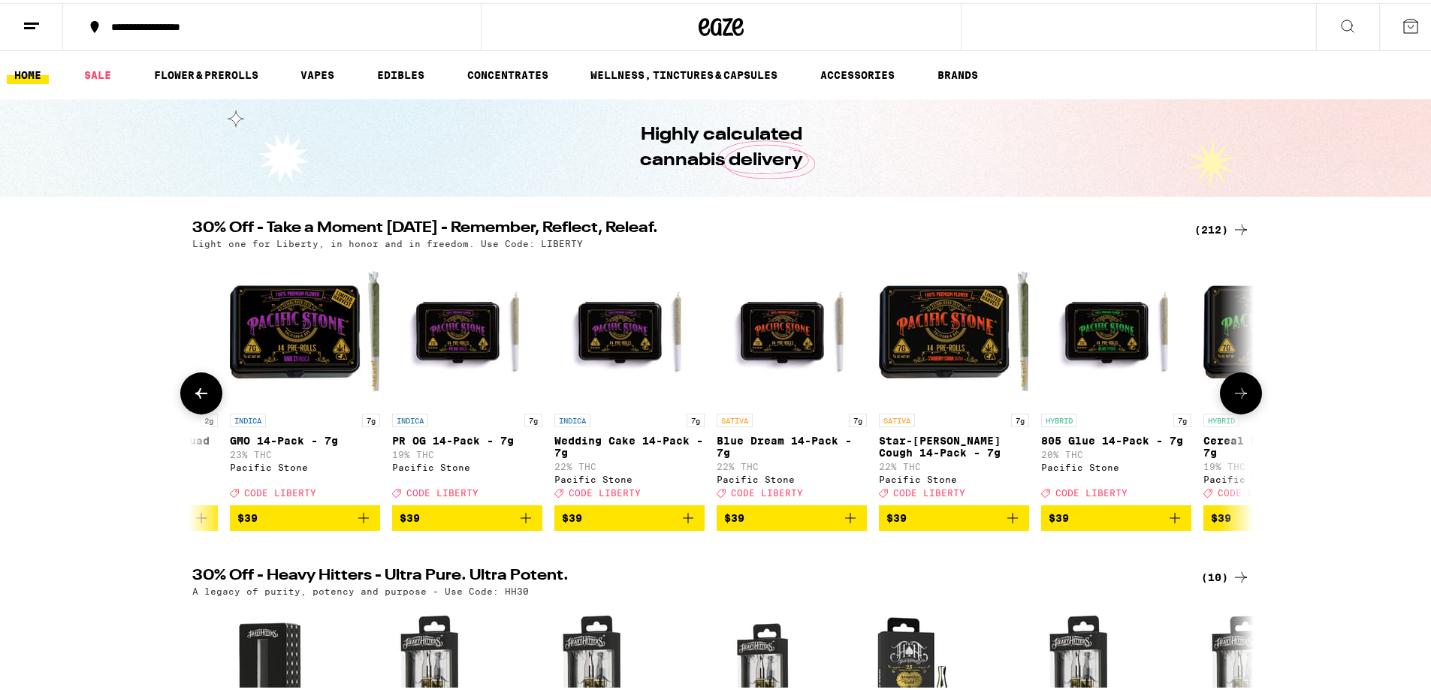
click at [1238, 390] on icon at bounding box center [1241, 391] width 18 height 18
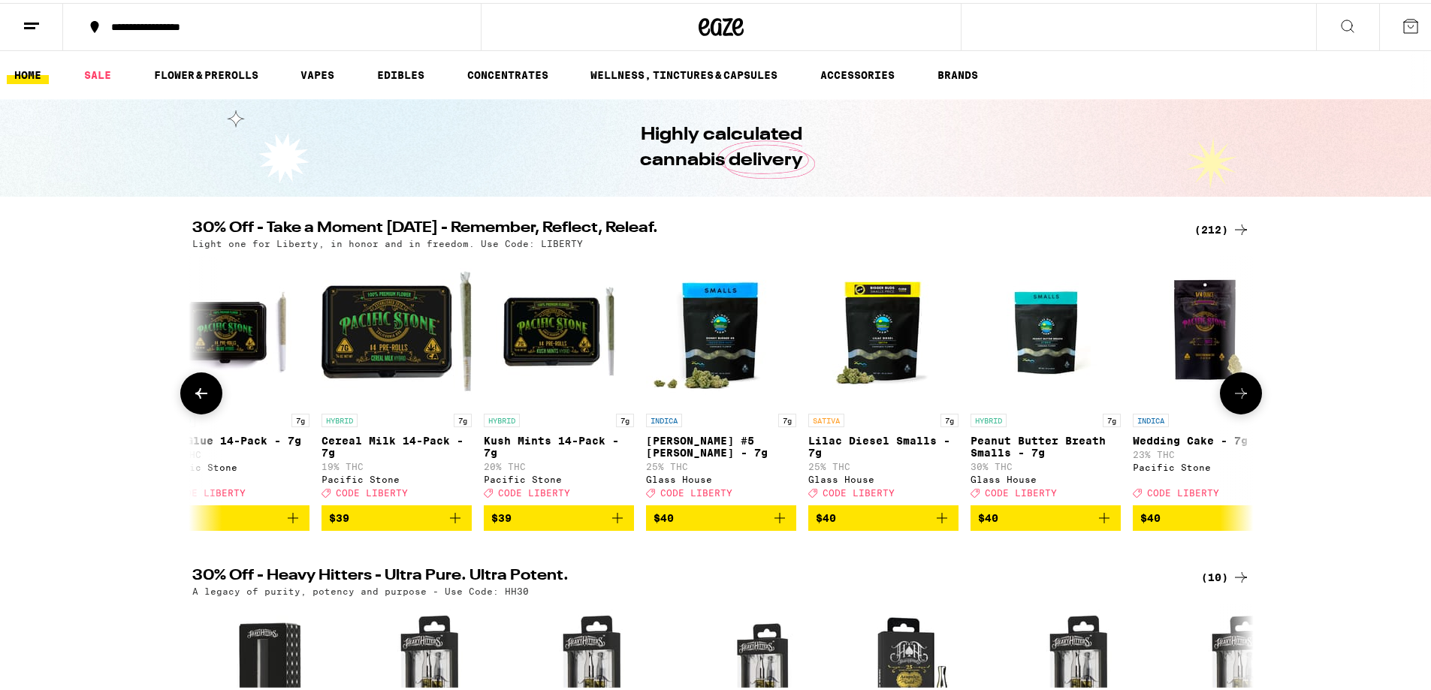
scroll to position [0, 26812]
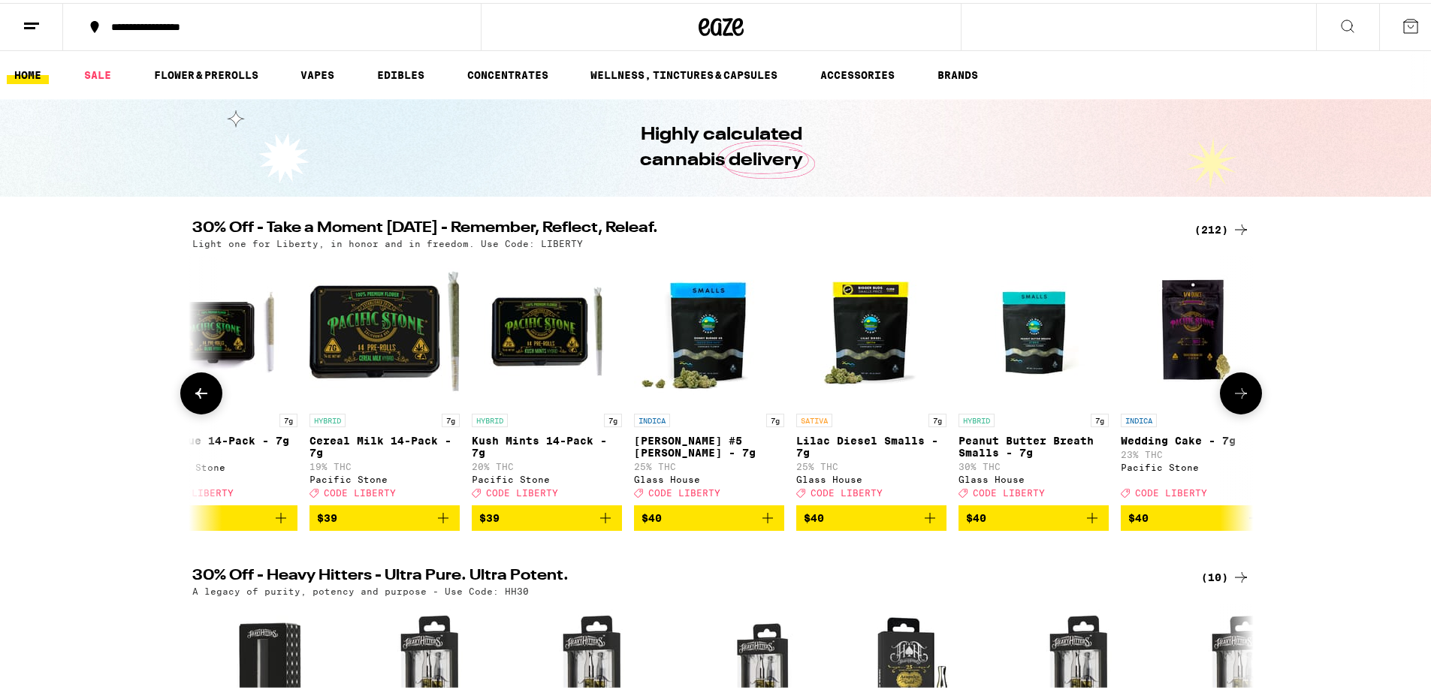
click at [921, 524] on icon "Add to bag" at bounding box center [930, 515] width 18 height 18
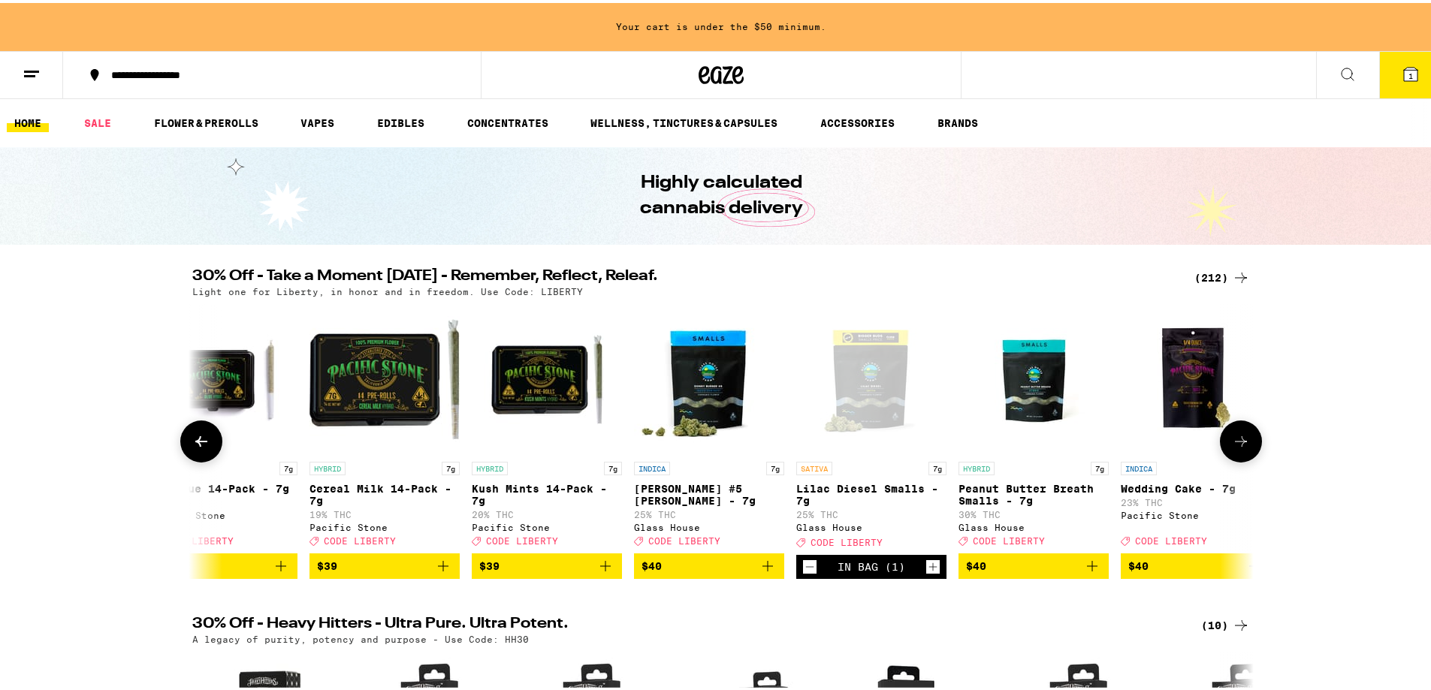
click at [926, 573] on icon "Increment" at bounding box center [933, 564] width 14 height 18
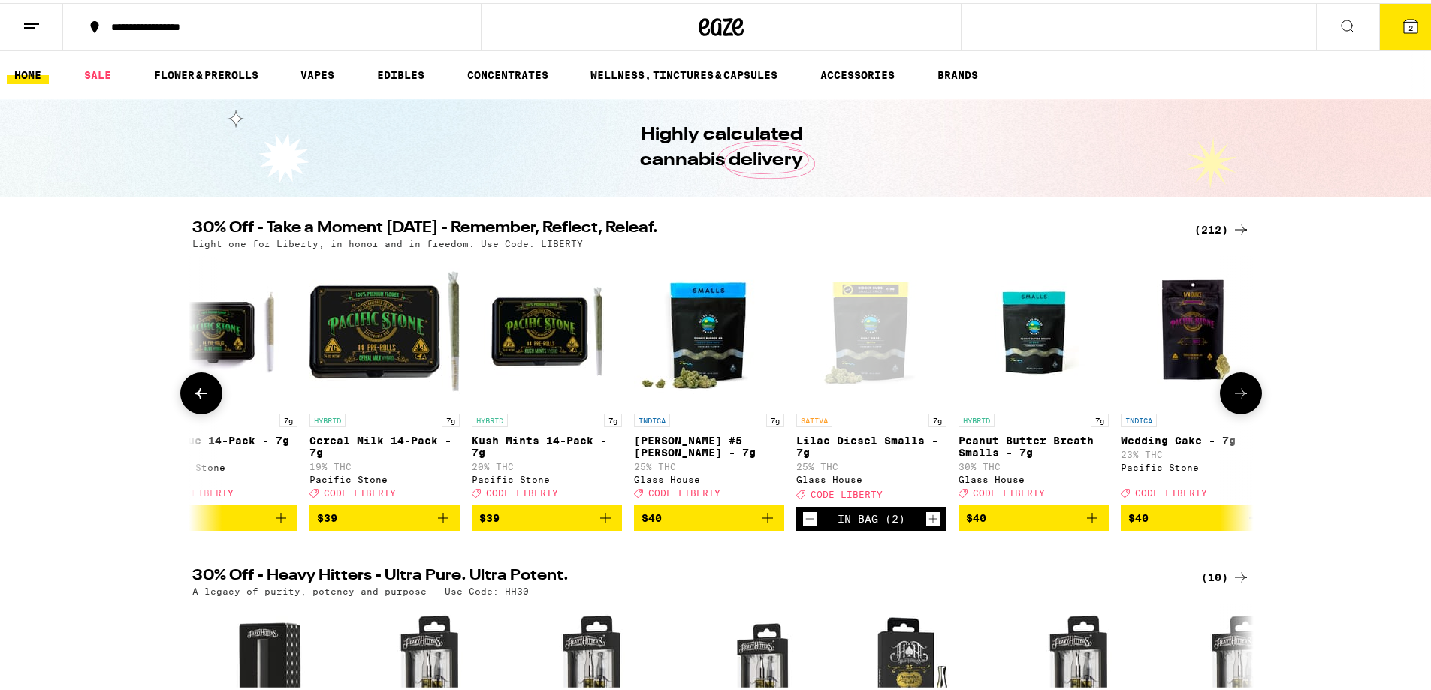
click at [926, 525] on icon "Increment" at bounding box center [933, 516] width 14 height 18
click at [928, 525] on icon "Increment" at bounding box center [933, 516] width 14 height 18
click at [803, 525] on icon "Decrement" at bounding box center [810, 516] width 14 height 18
click at [1235, 396] on icon at bounding box center [1241, 390] width 12 height 11
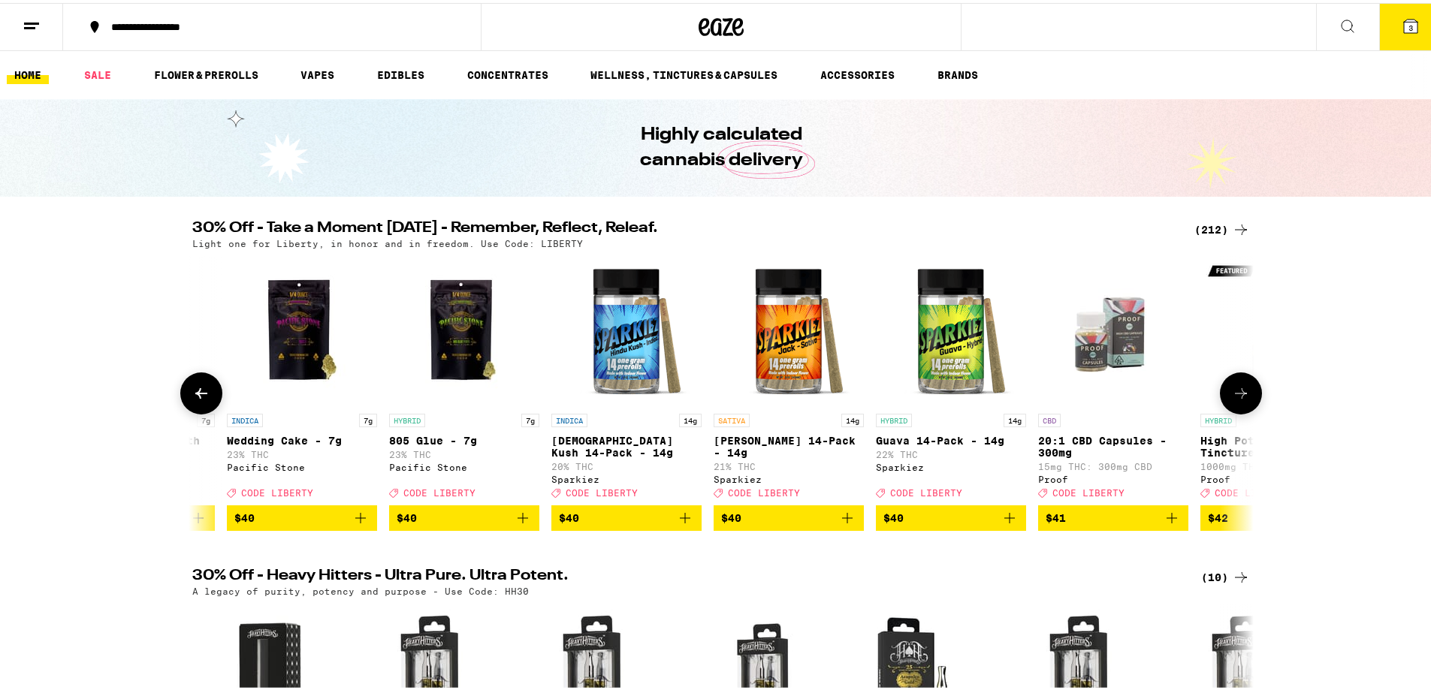
click at [1235, 396] on icon at bounding box center [1241, 390] width 12 height 11
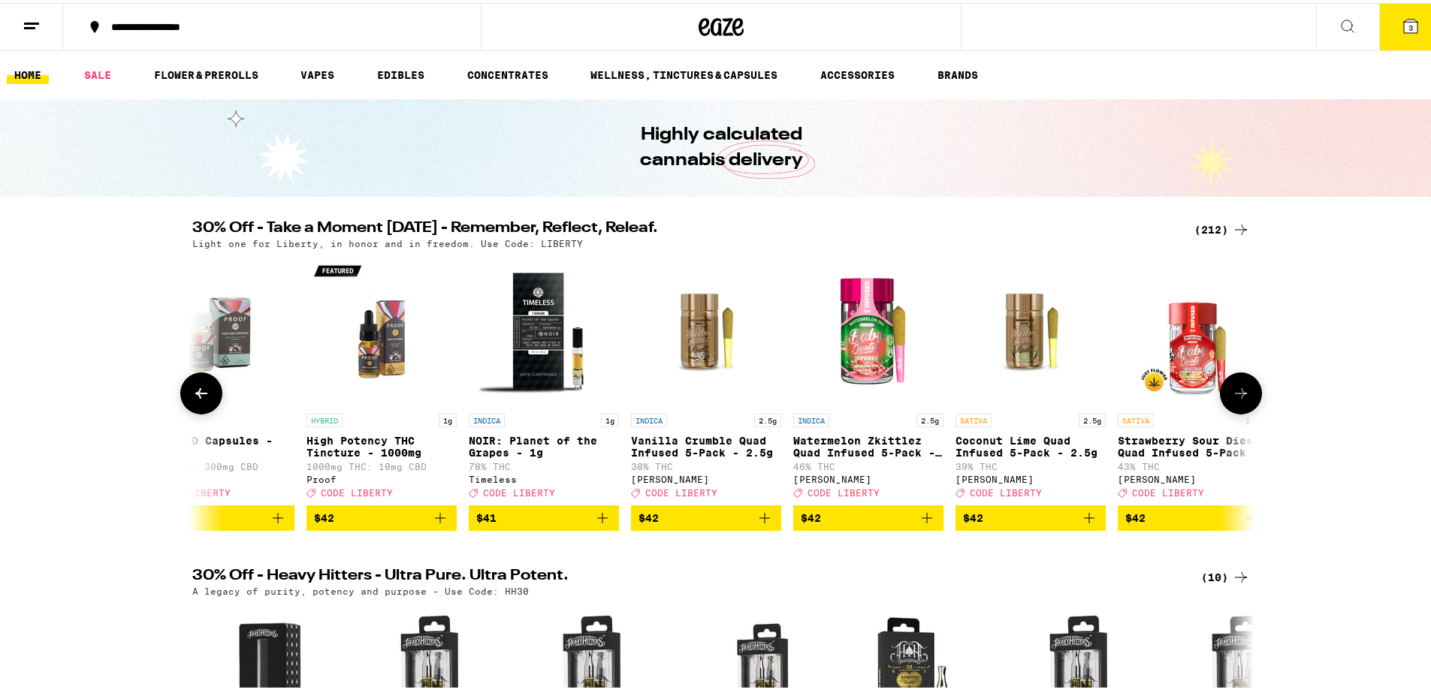
click at [1235, 396] on icon at bounding box center [1241, 390] width 12 height 11
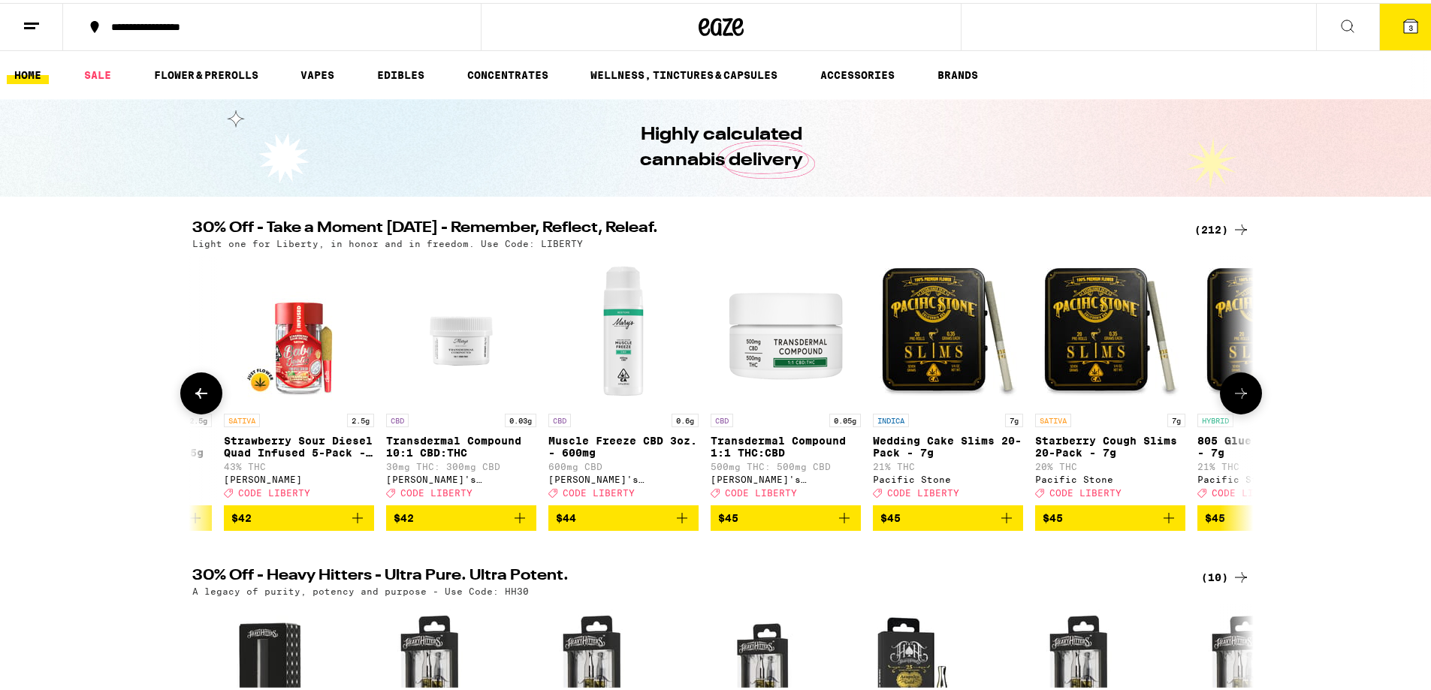
click at [1235, 396] on icon at bounding box center [1241, 390] width 12 height 11
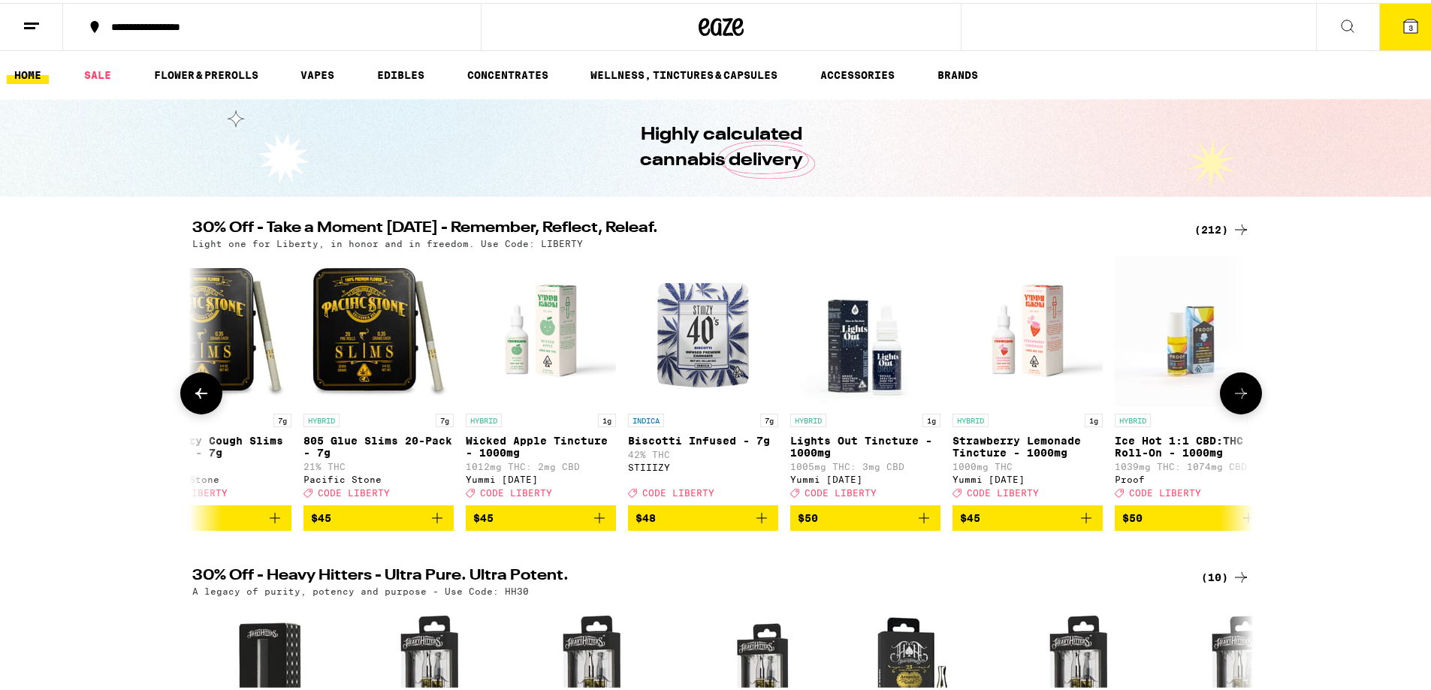
click at [1235, 396] on icon at bounding box center [1241, 390] width 12 height 11
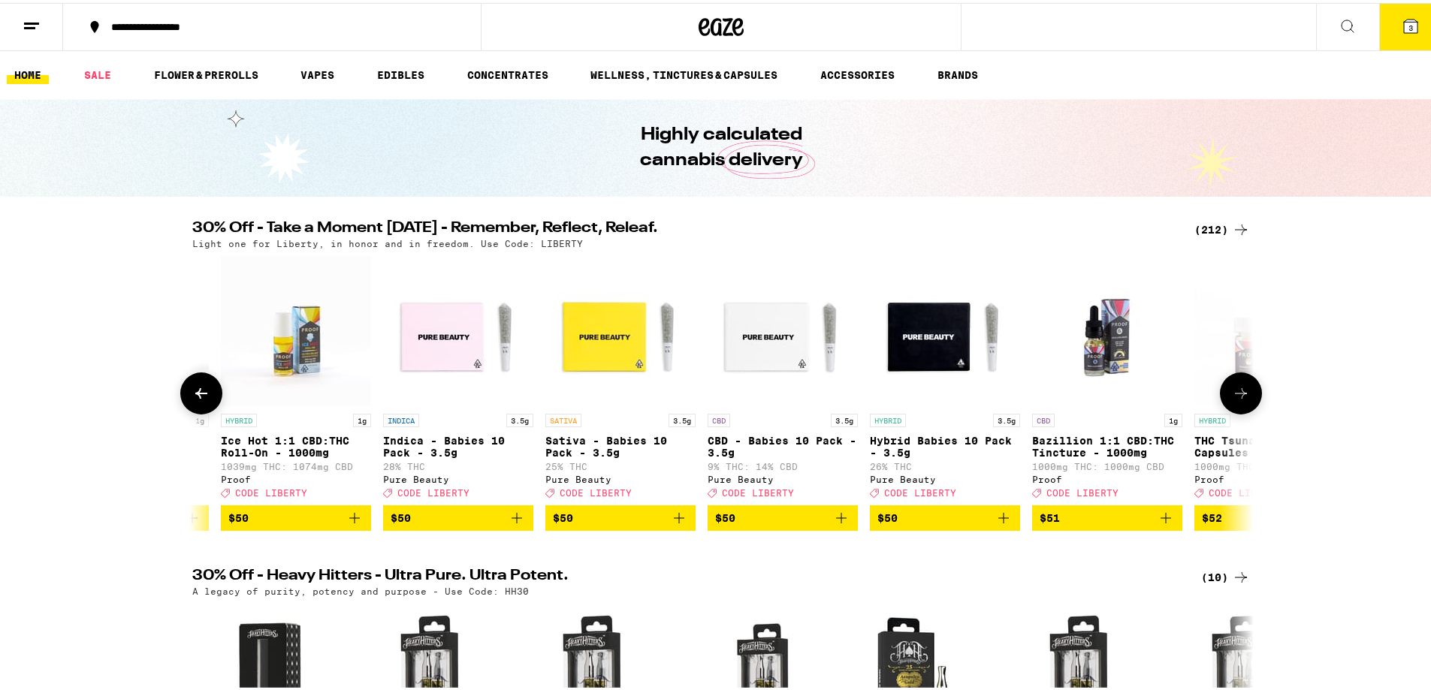
click at [1235, 396] on icon at bounding box center [1241, 390] width 12 height 11
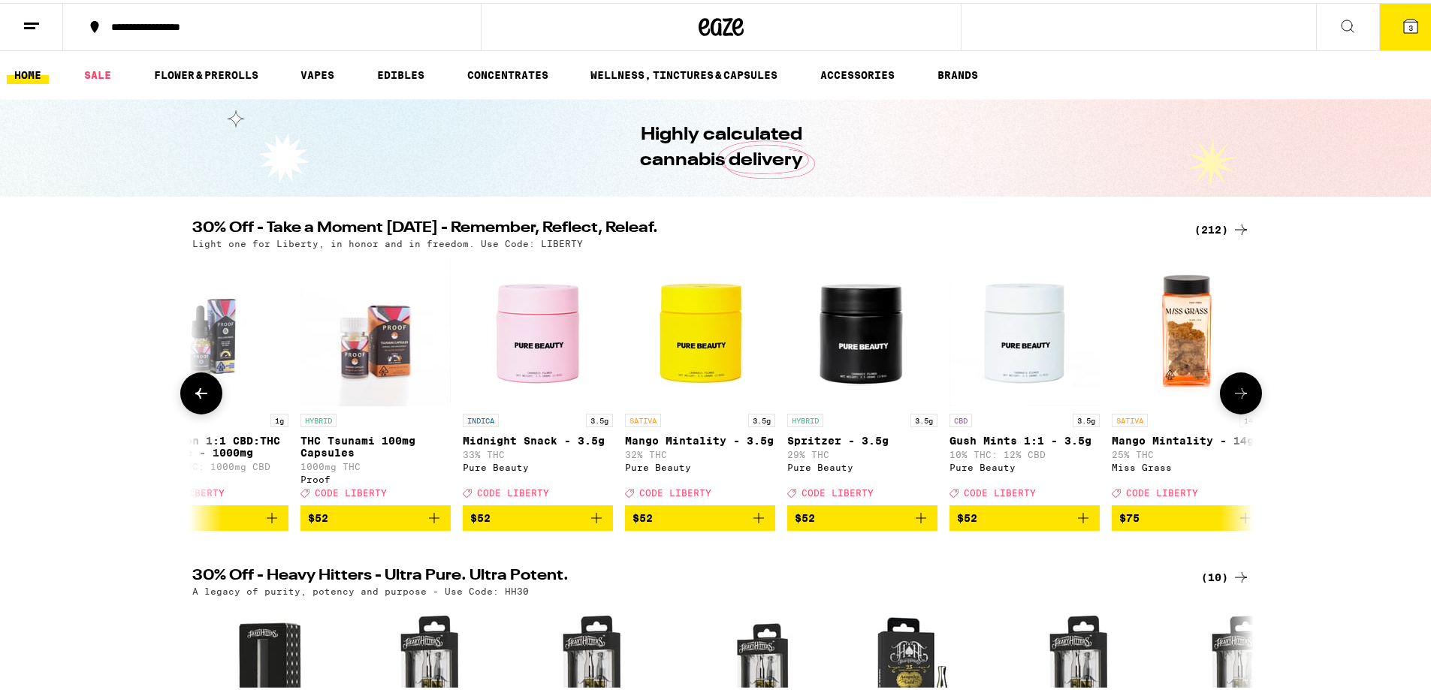
click at [1235, 396] on icon at bounding box center [1241, 390] width 12 height 11
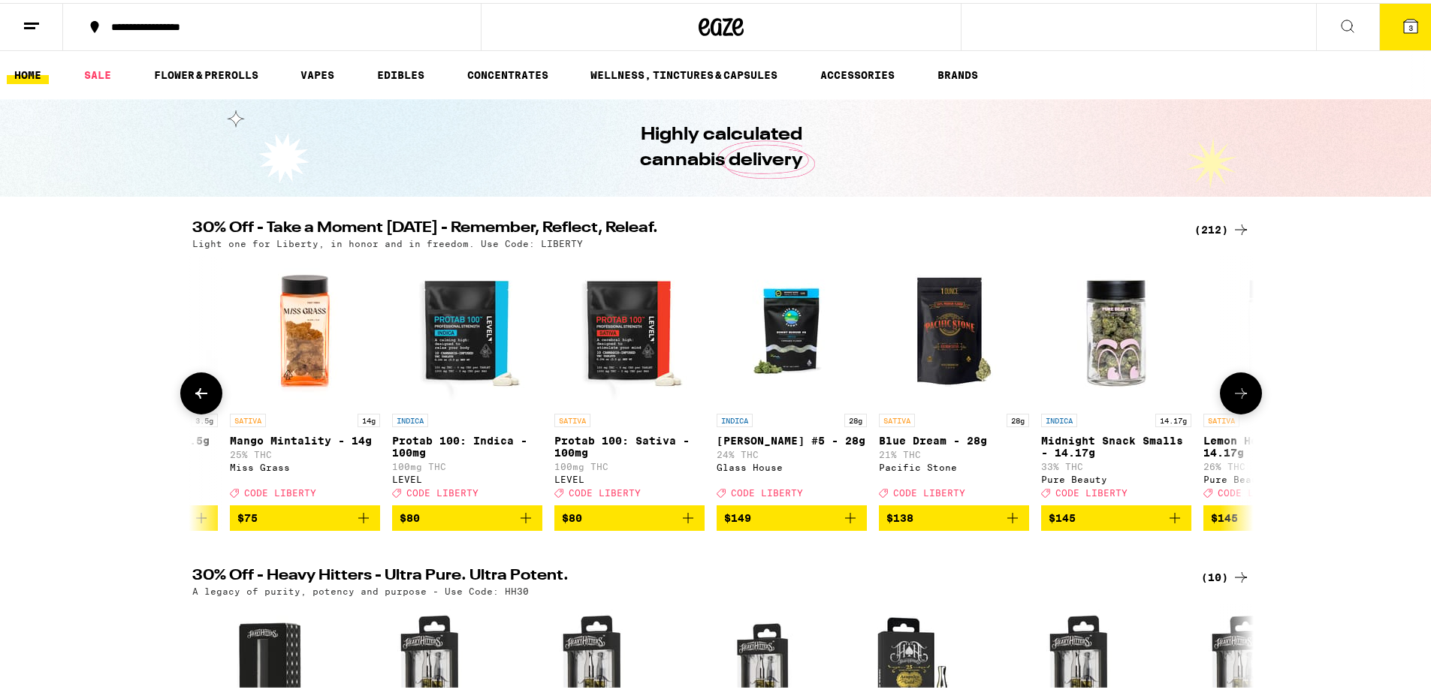
scroll to position [0, 33068]
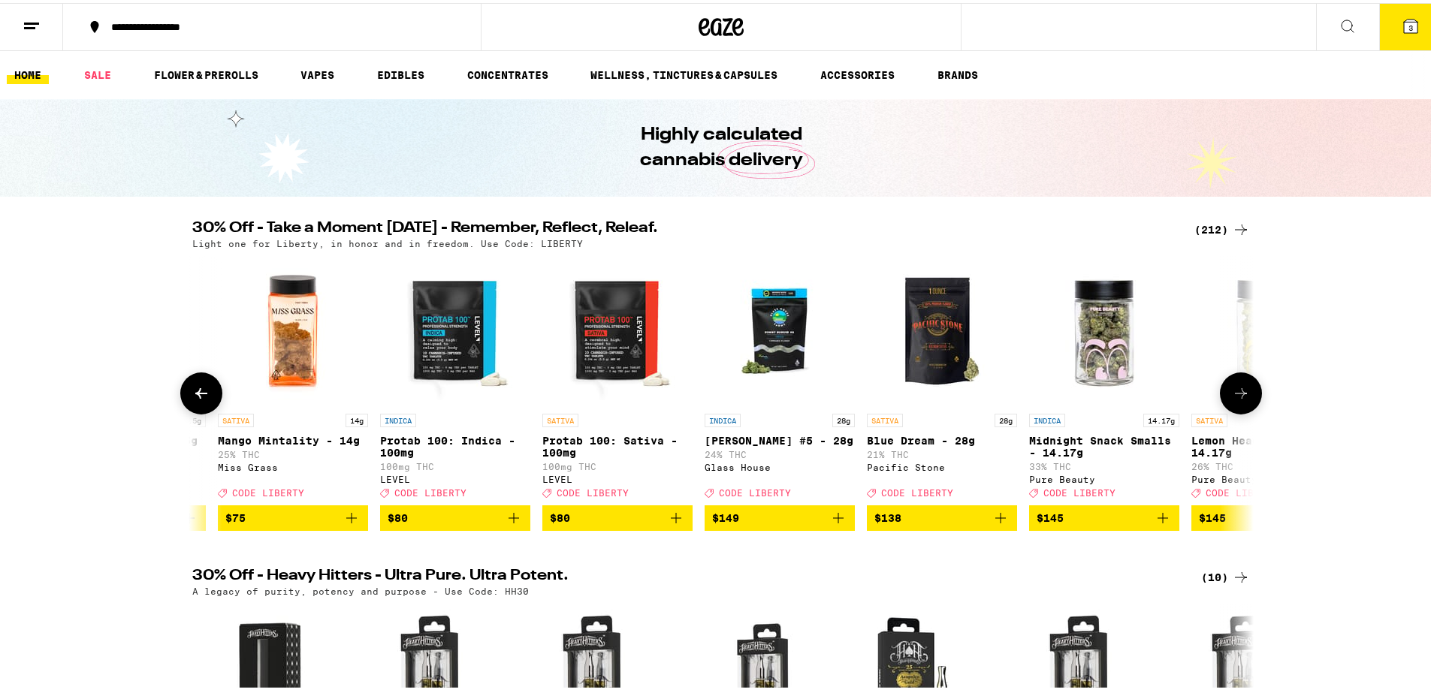
click at [1235, 396] on icon at bounding box center [1241, 390] width 12 height 11
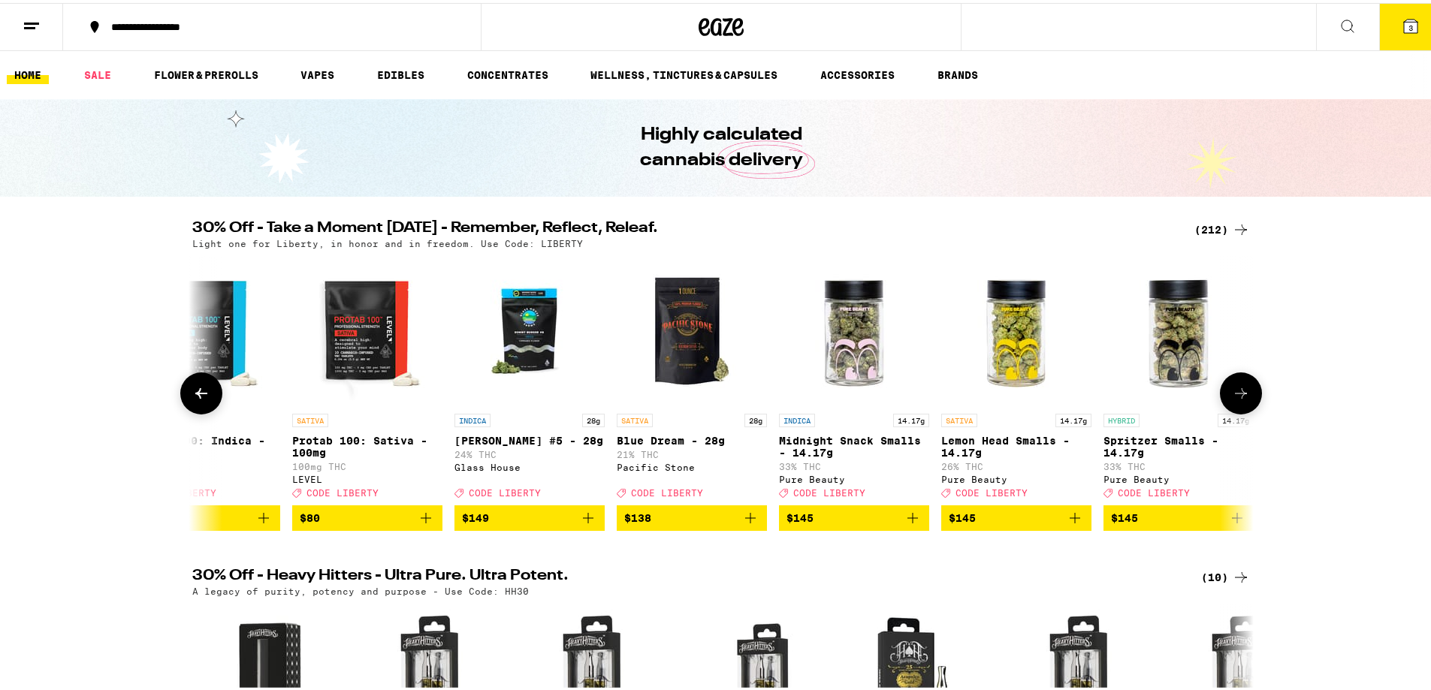
scroll to position [0, 33334]
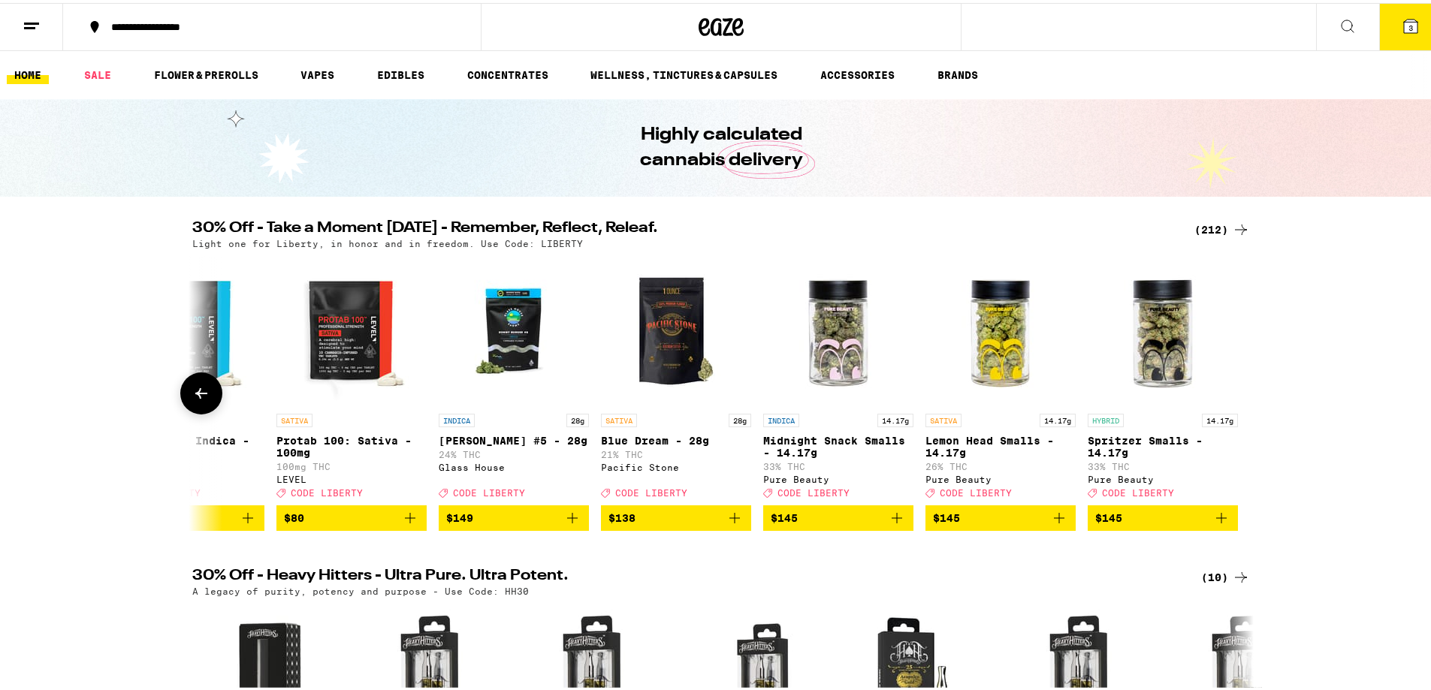
click at [455, 469] on div "Glass House" at bounding box center [514, 465] width 150 height 10
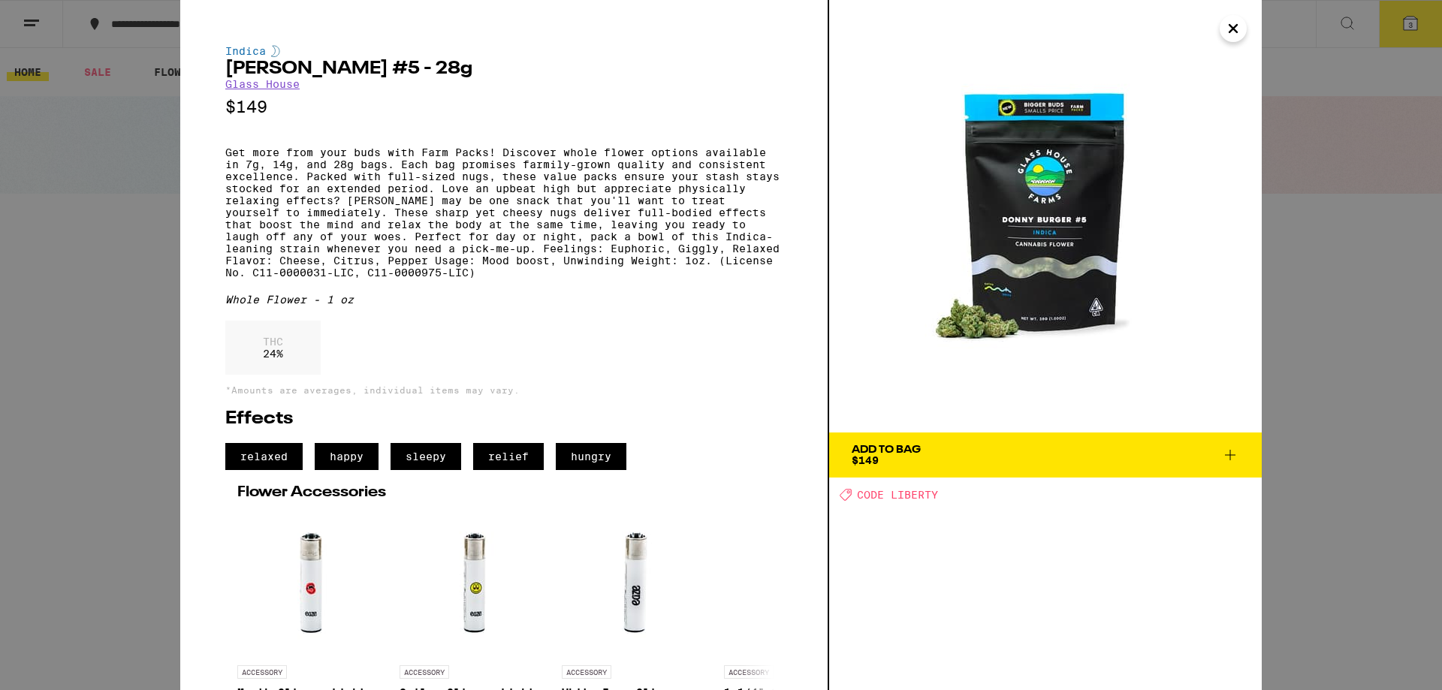
click at [250, 86] on link "Glass House" at bounding box center [262, 84] width 74 height 12
click at [273, 90] on link "Glass House" at bounding box center [262, 84] width 74 height 12
click at [284, 89] on link "Glass House" at bounding box center [262, 84] width 74 height 12
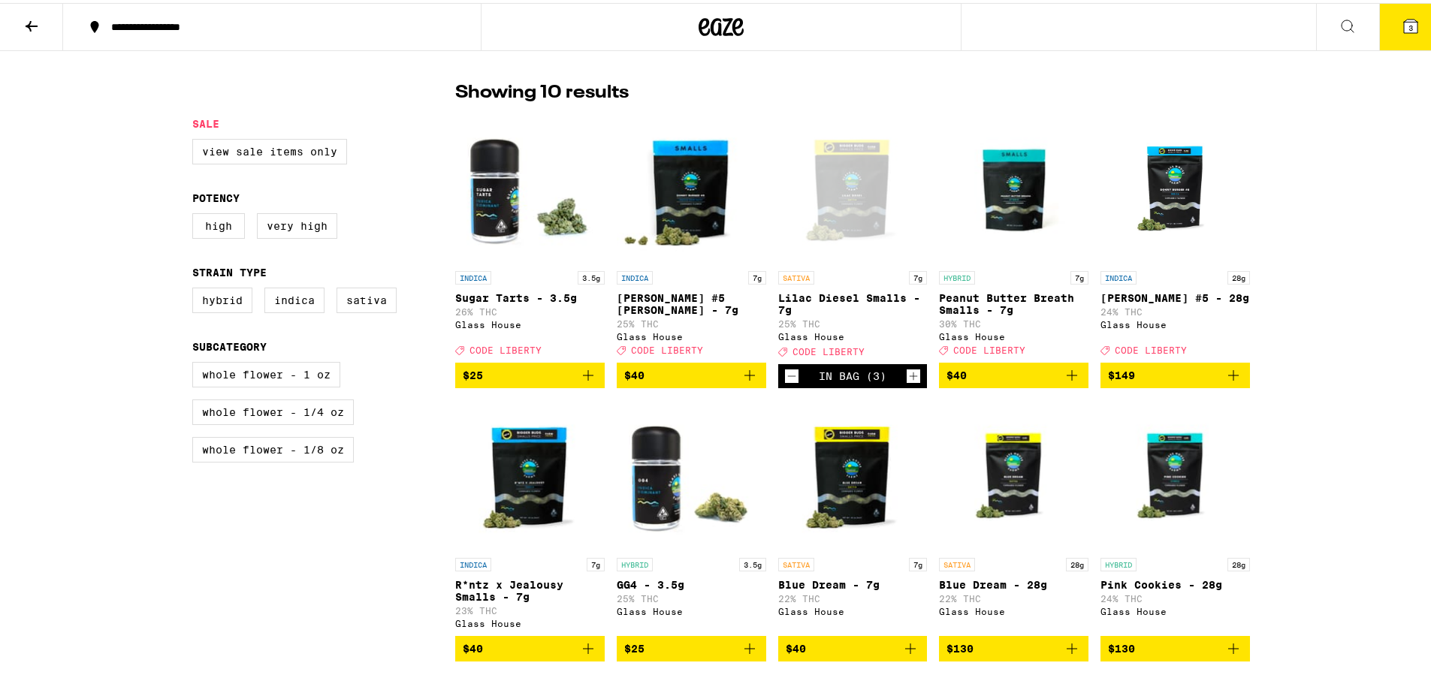
scroll to position [376, 0]
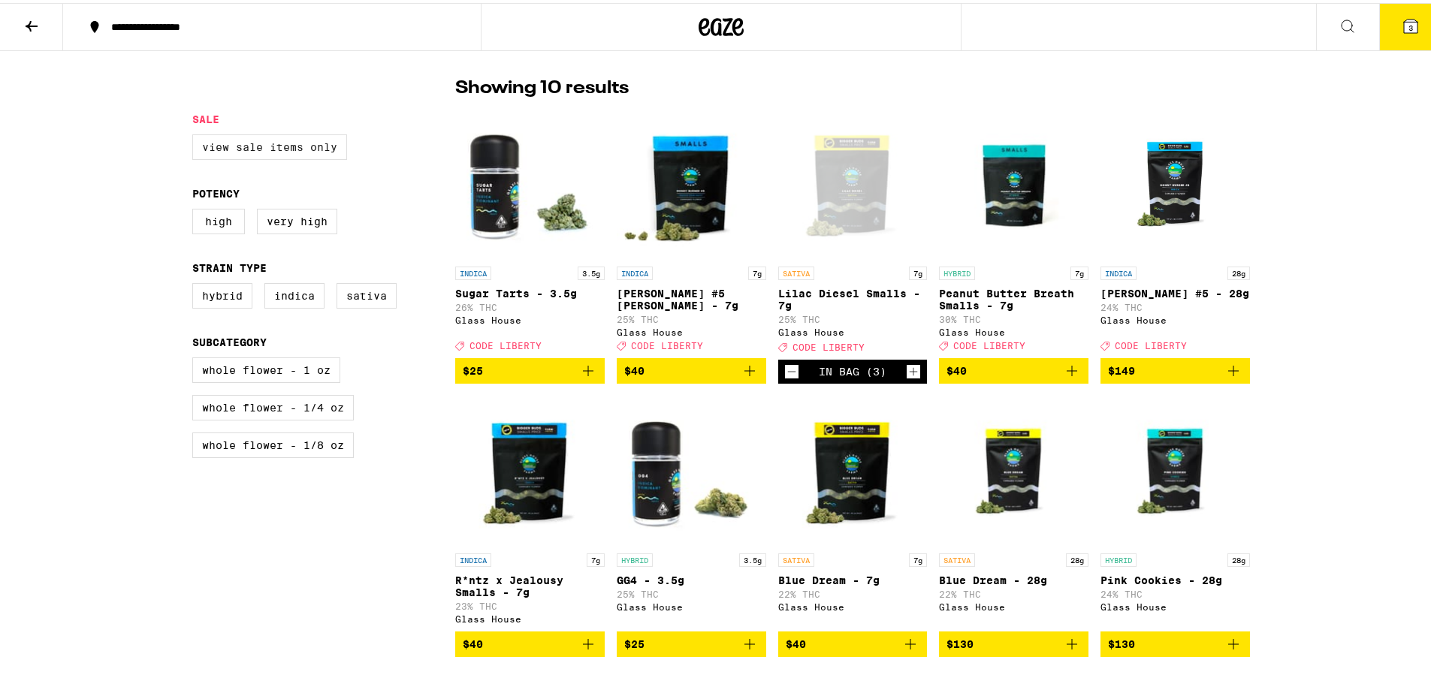
click at [273, 143] on label "View Sale Items Only" at bounding box center [269, 144] width 155 height 26
click at [196, 134] on input "View Sale Items Only" at bounding box center [195, 134] width 1 height 1
checkbox input "true"
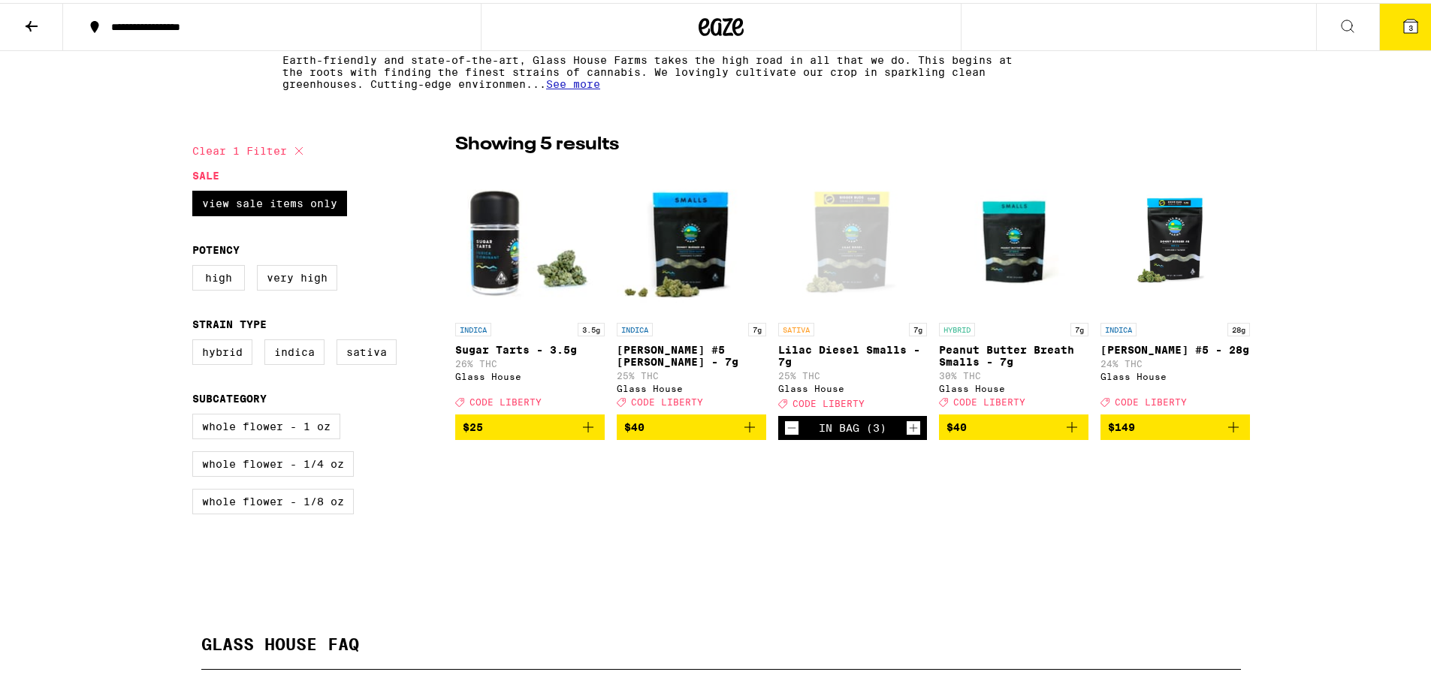
scroll to position [225, 0]
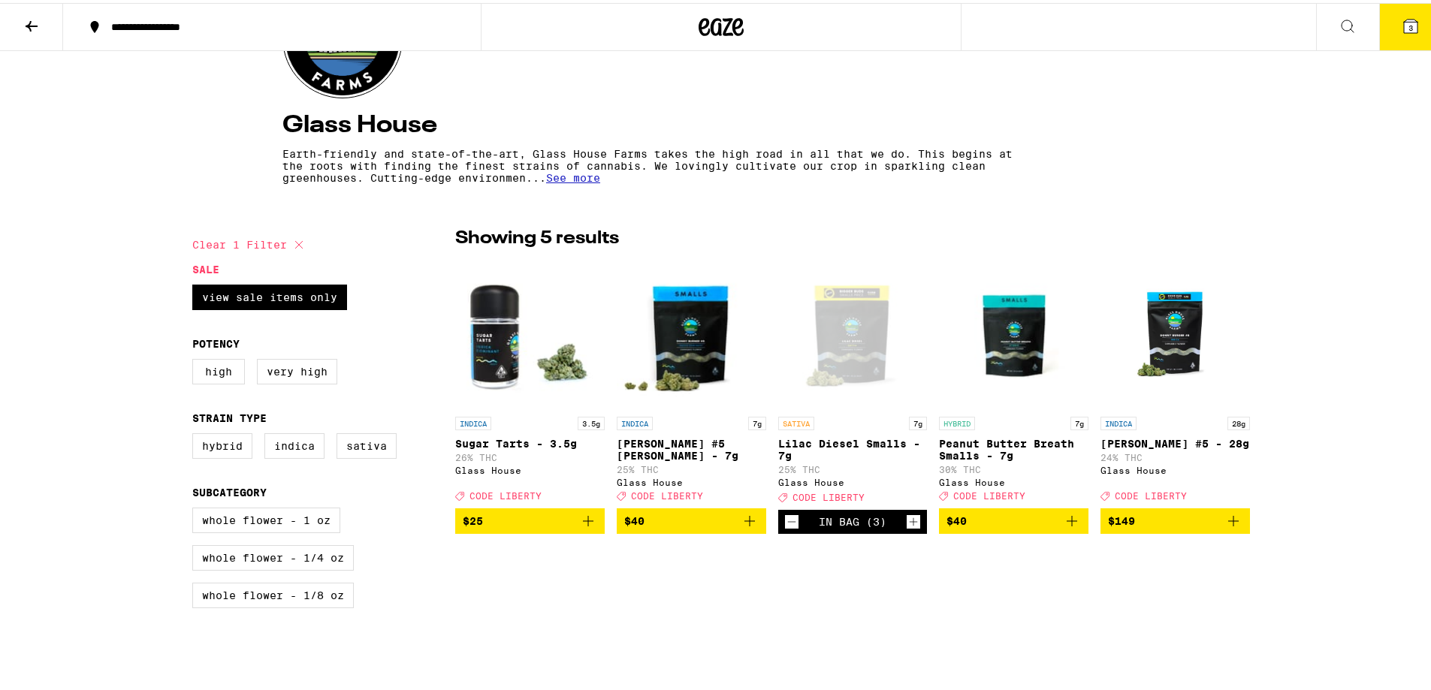
click at [741, 527] on icon "Add to bag" at bounding box center [750, 518] width 18 height 18
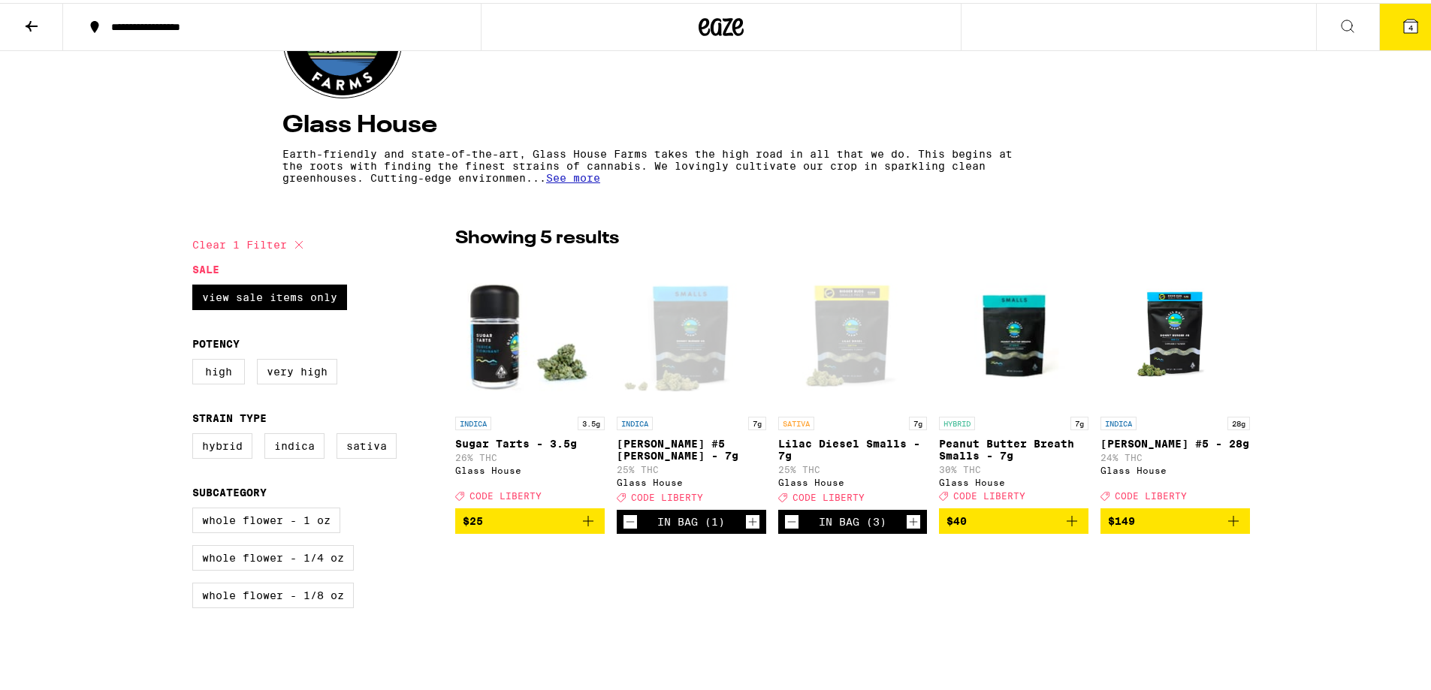
click at [662, 333] on div "Open page for Donny Burger #5 Smalls - 7g from Glass House" at bounding box center [691, 331] width 149 height 150
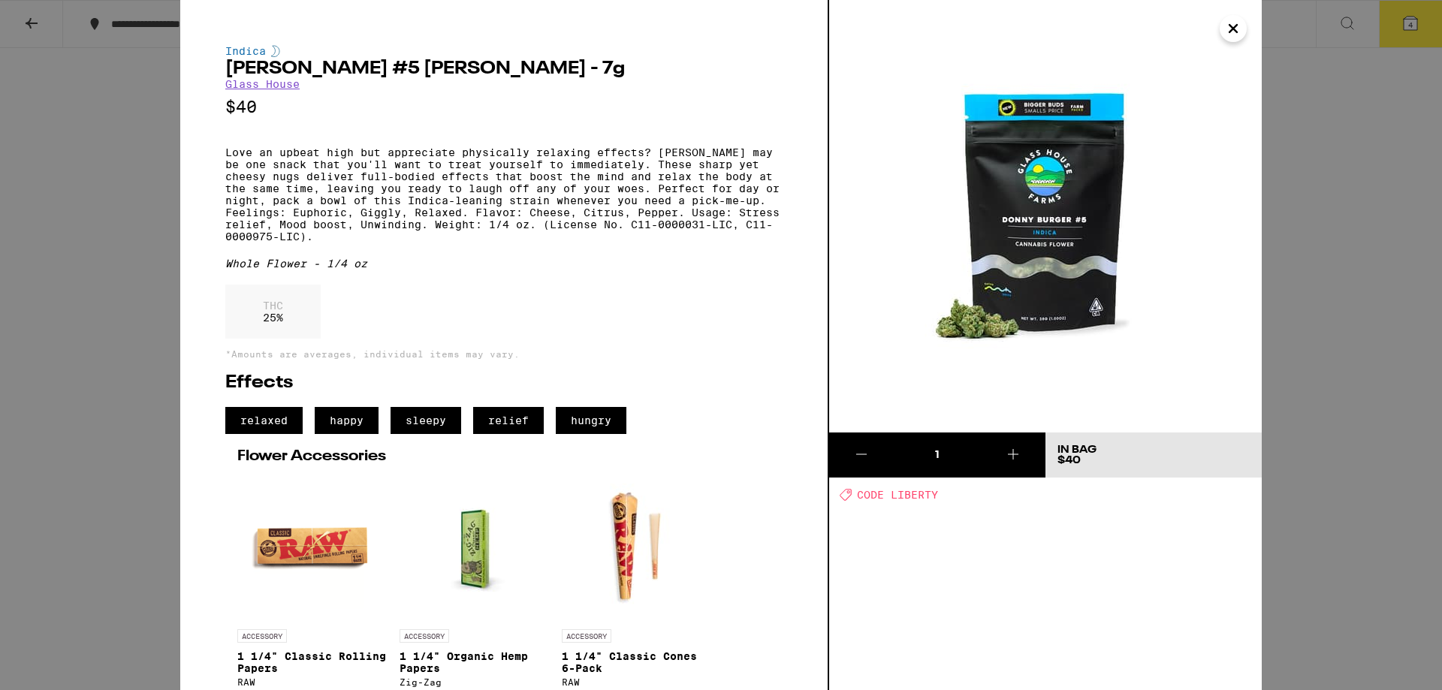
click at [1224, 35] on icon "Close" at bounding box center [1233, 28] width 18 height 23
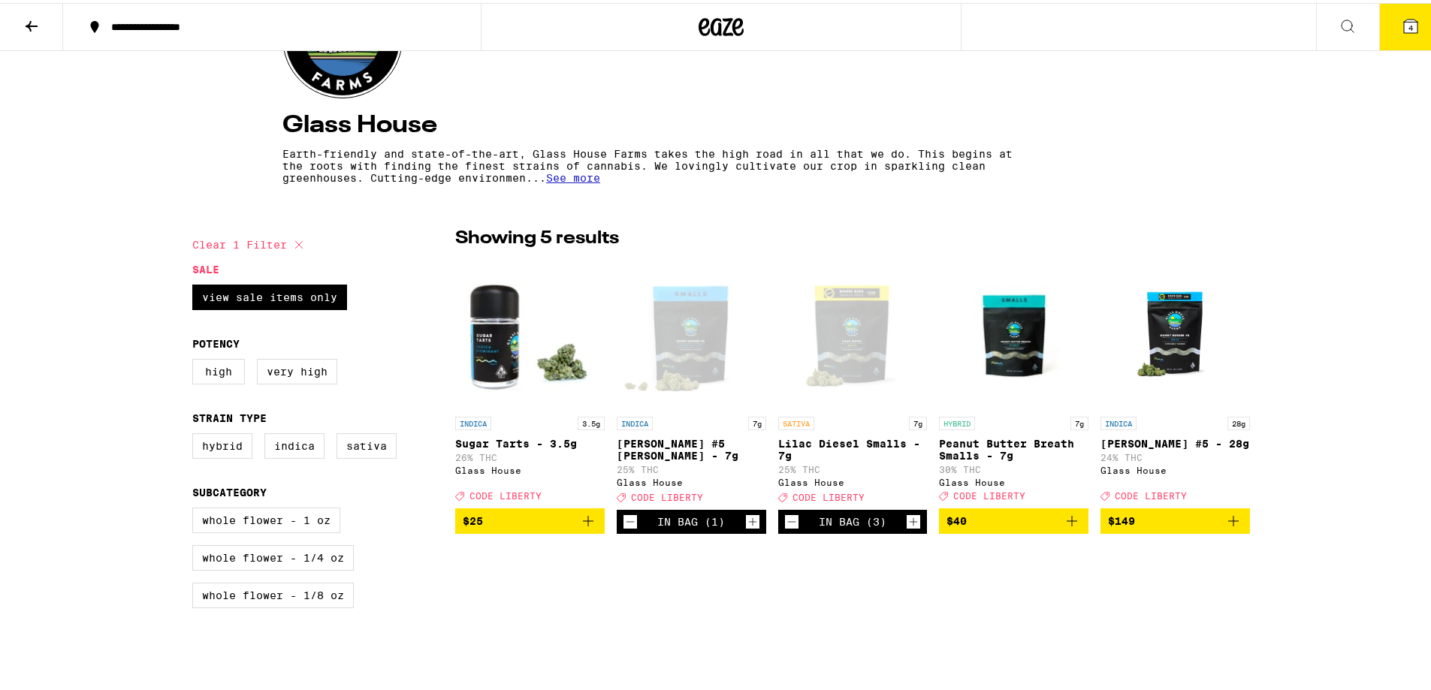
click at [1379, 39] on button "4" at bounding box center [1410, 24] width 63 height 47
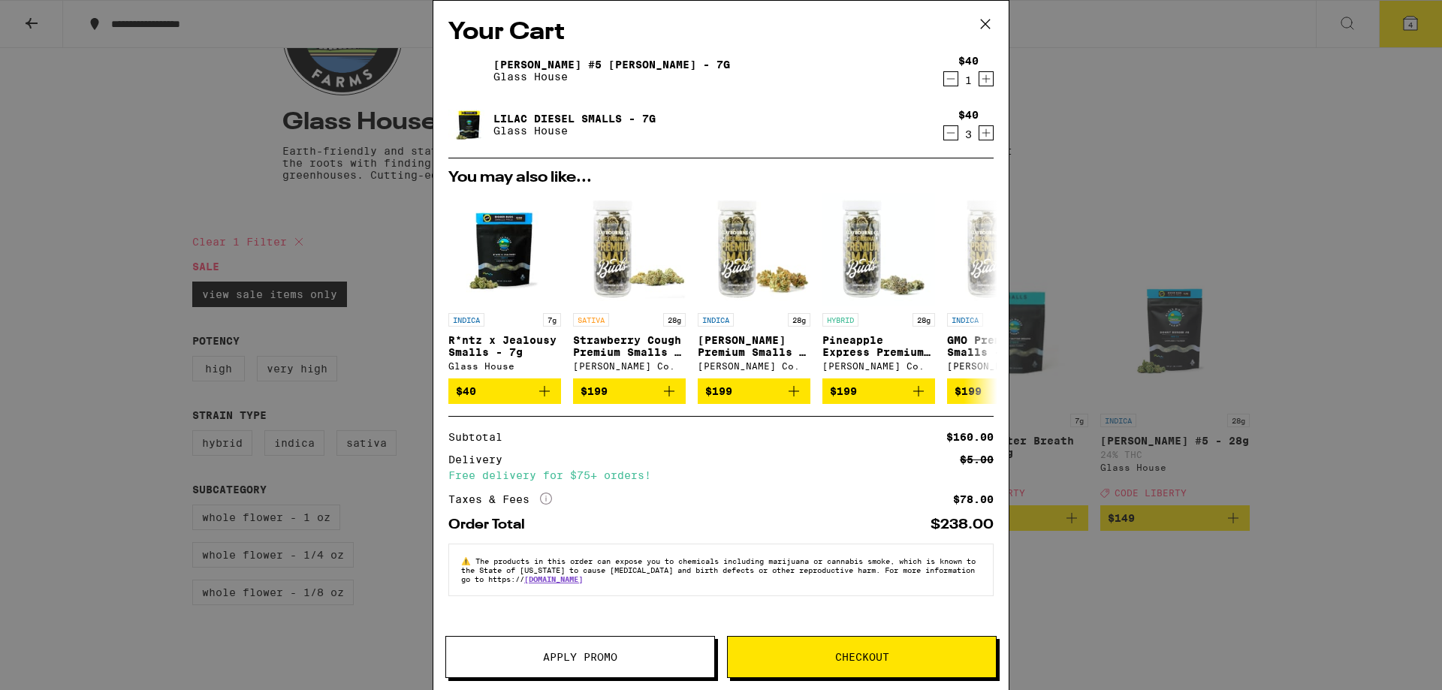
click at [602, 670] on button "Apply Promo" at bounding box center [580, 657] width 270 height 42
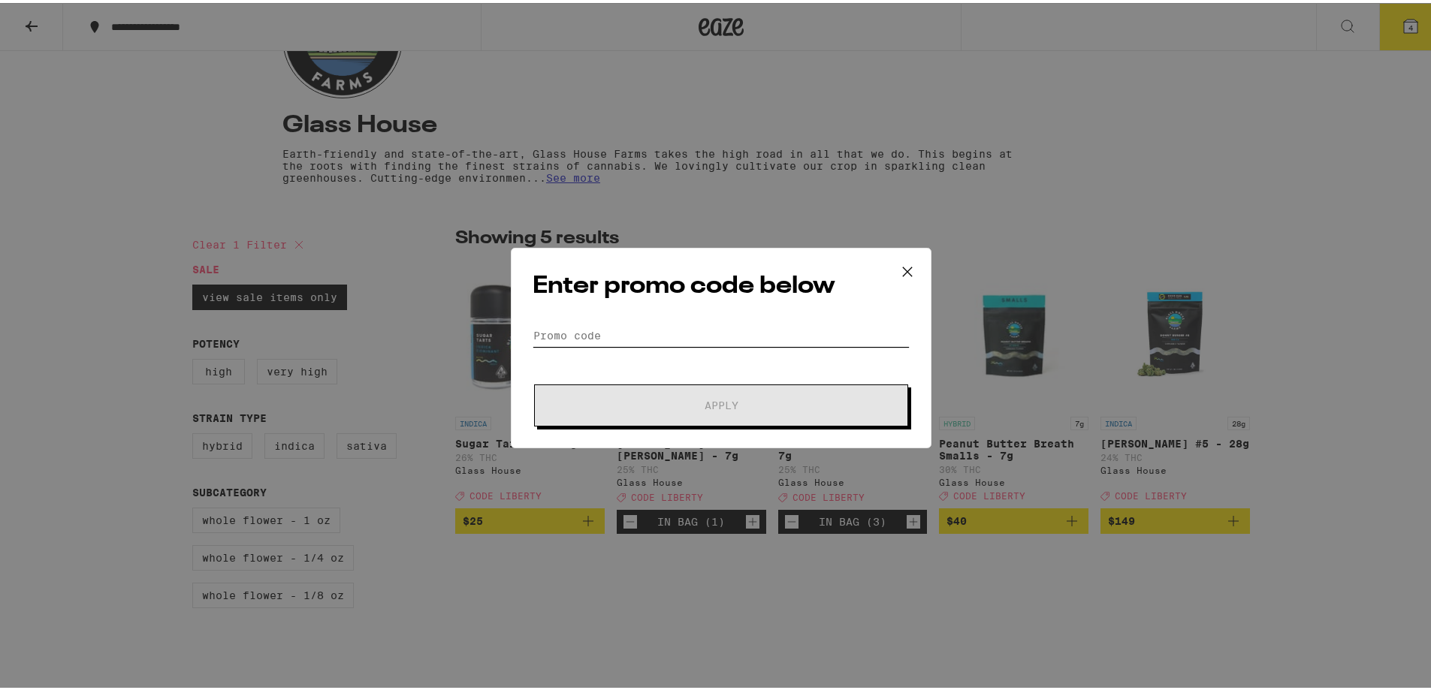
click at [664, 333] on input "Promo Code" at bounding box center [720, 332] width 377 height 23
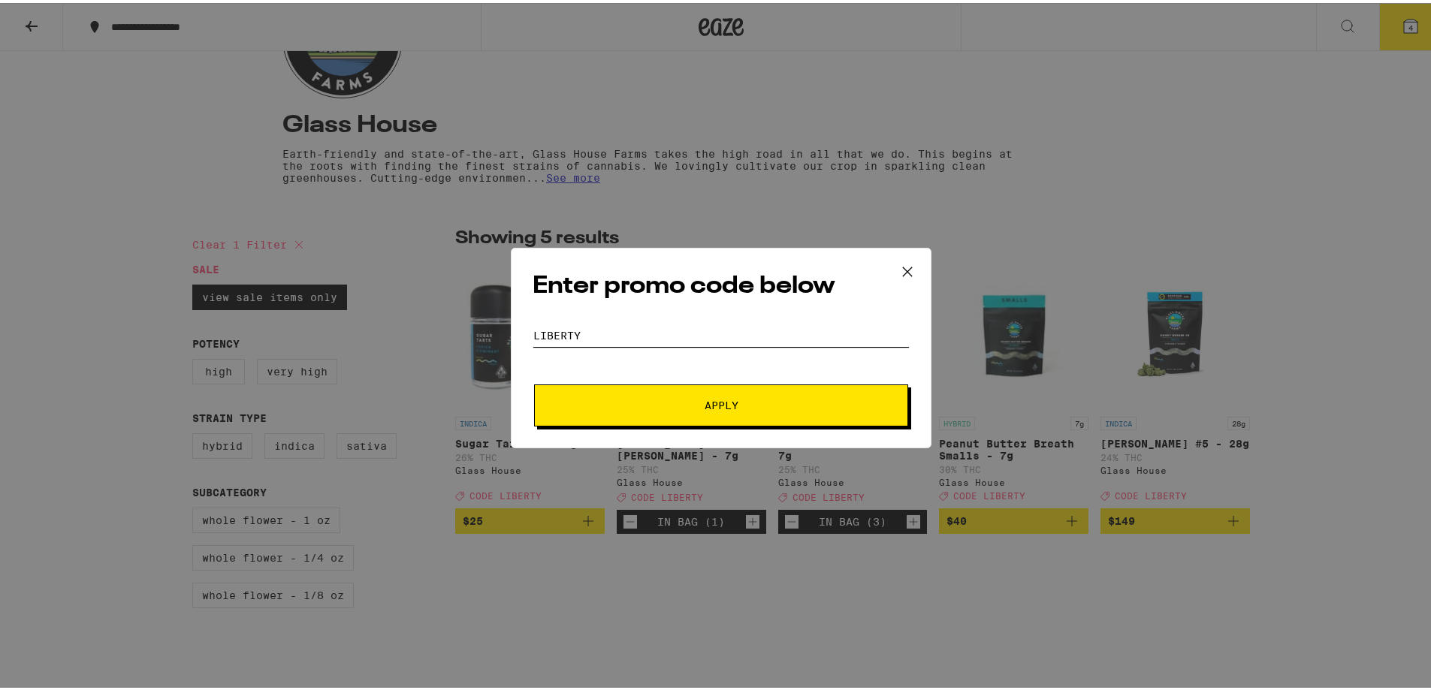
type input "liberty"
click at [644, 401] on span "Apply" at bounding box center [721, 402] width 270 height 11
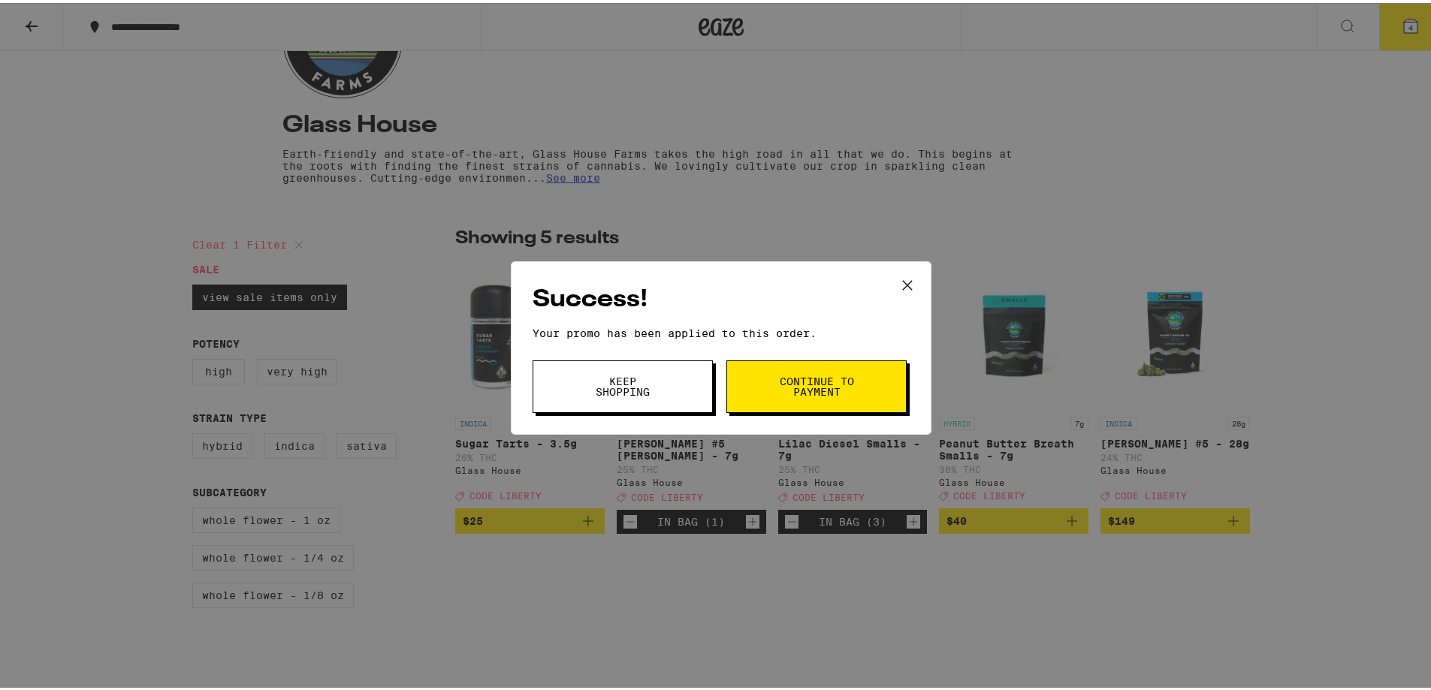
click at [822, 385] on span "Continue to payment" at bounding box center [816, 383] width 77 height 21
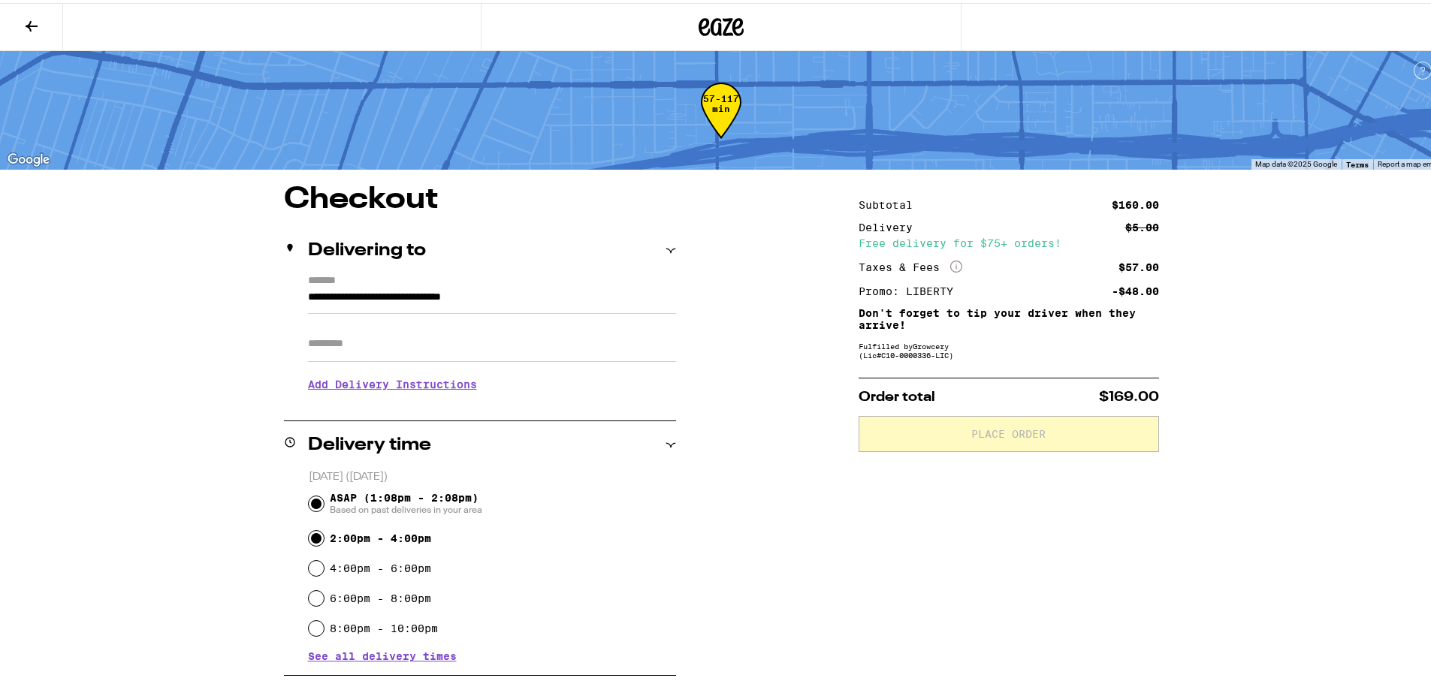
click at [310, 535] on input "2:00pm - 4:00pm" at bounding box center [316, 535] width 15 height 15
radio input "true"
click at [371, 341] on input "Apt/Suite" at bounding box center [492, 341] width 368 height 36
type input "***"
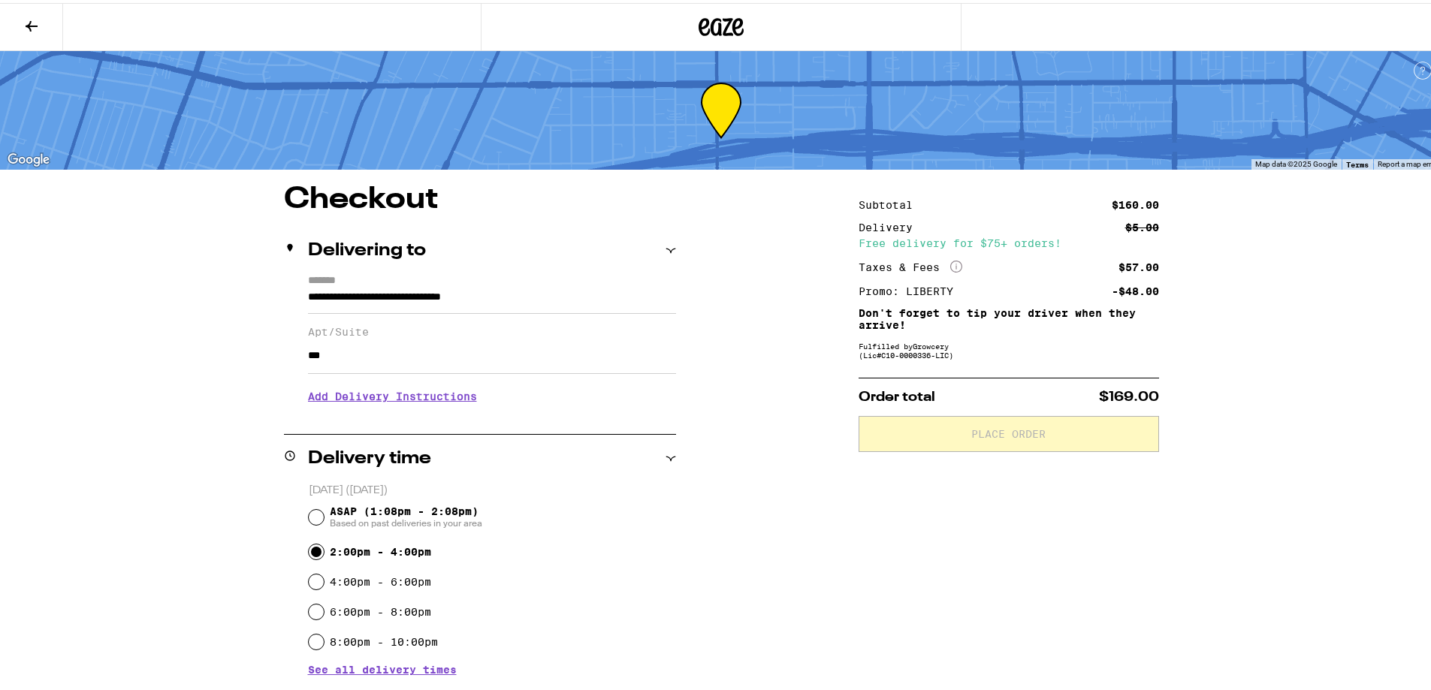
click at [375, 401] on h3 "Add Delivery Instructions" at bounding box center [492, 393] width 368 height 35
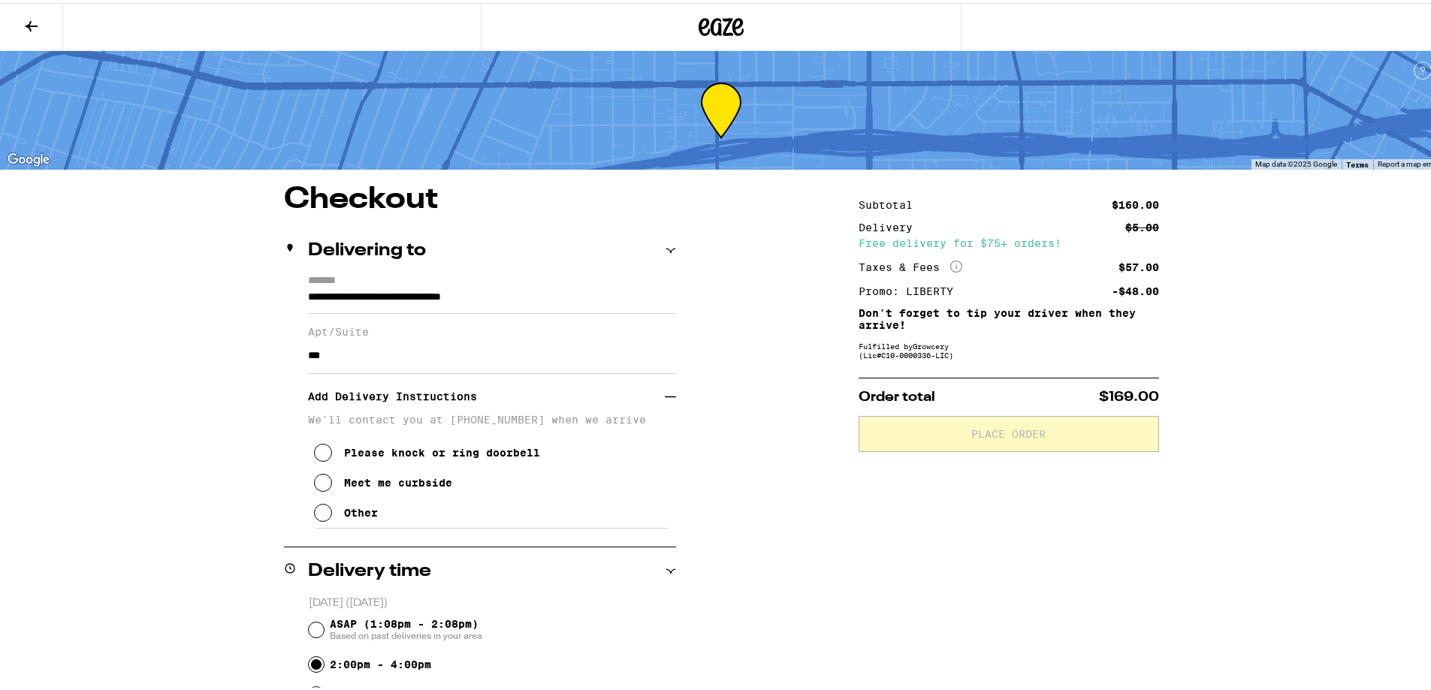
click at [319, 519] on icon at bounding box center [323, 510] width 18 height 18
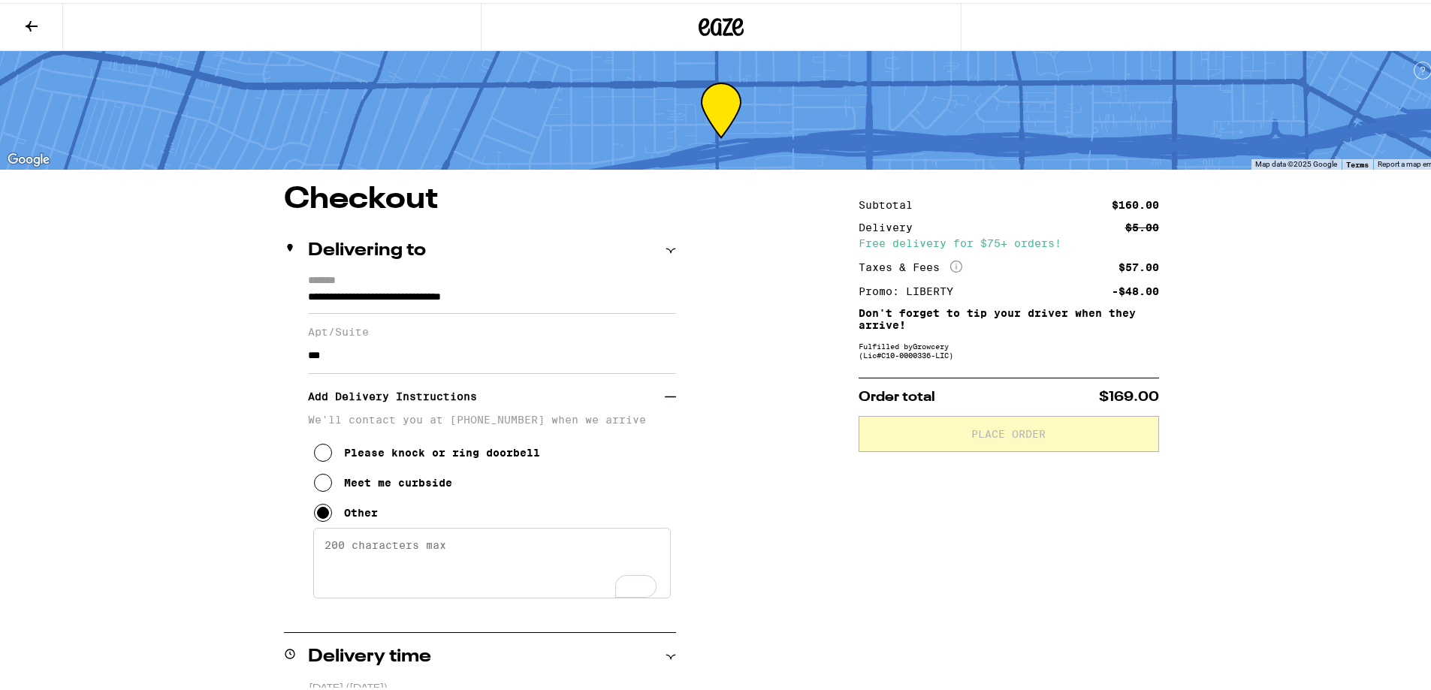
paste textarea "Park infront of bldg safe. Front door open. Elevator past lobby on right side. …"
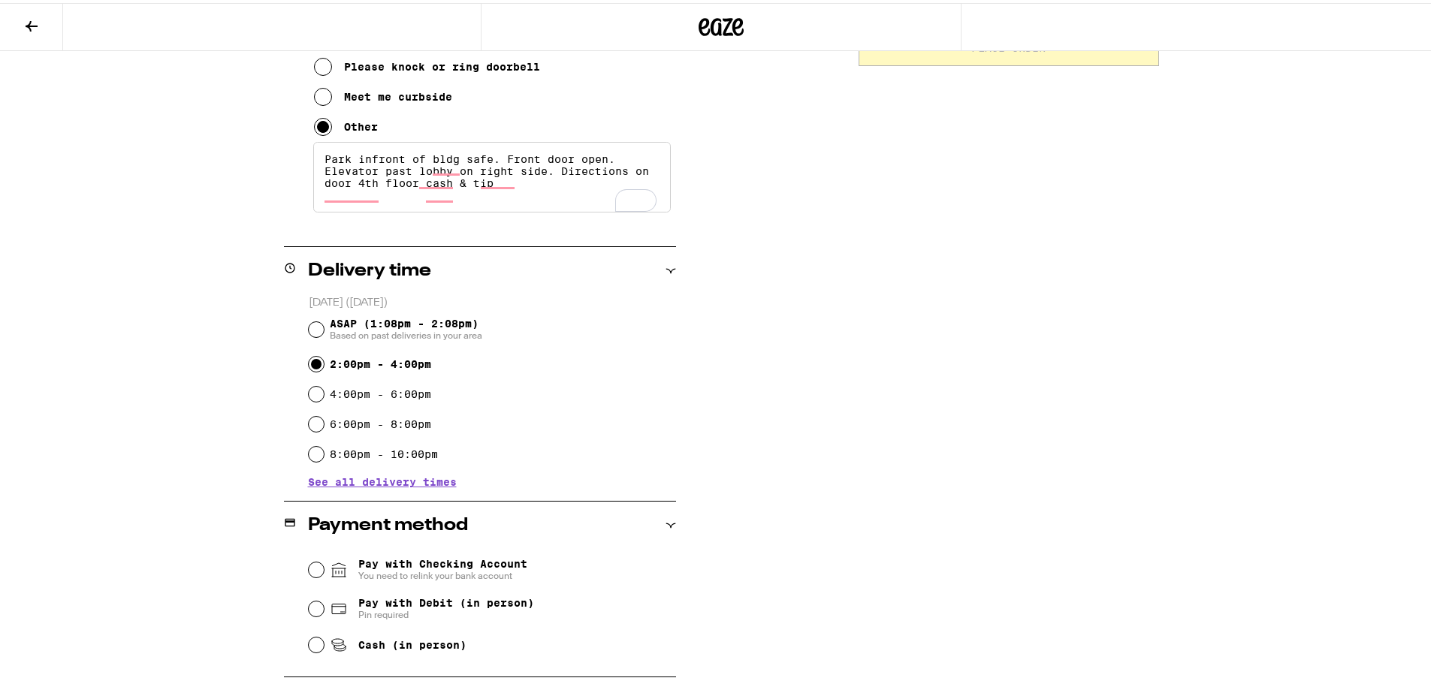
scroll to position [451, 0]
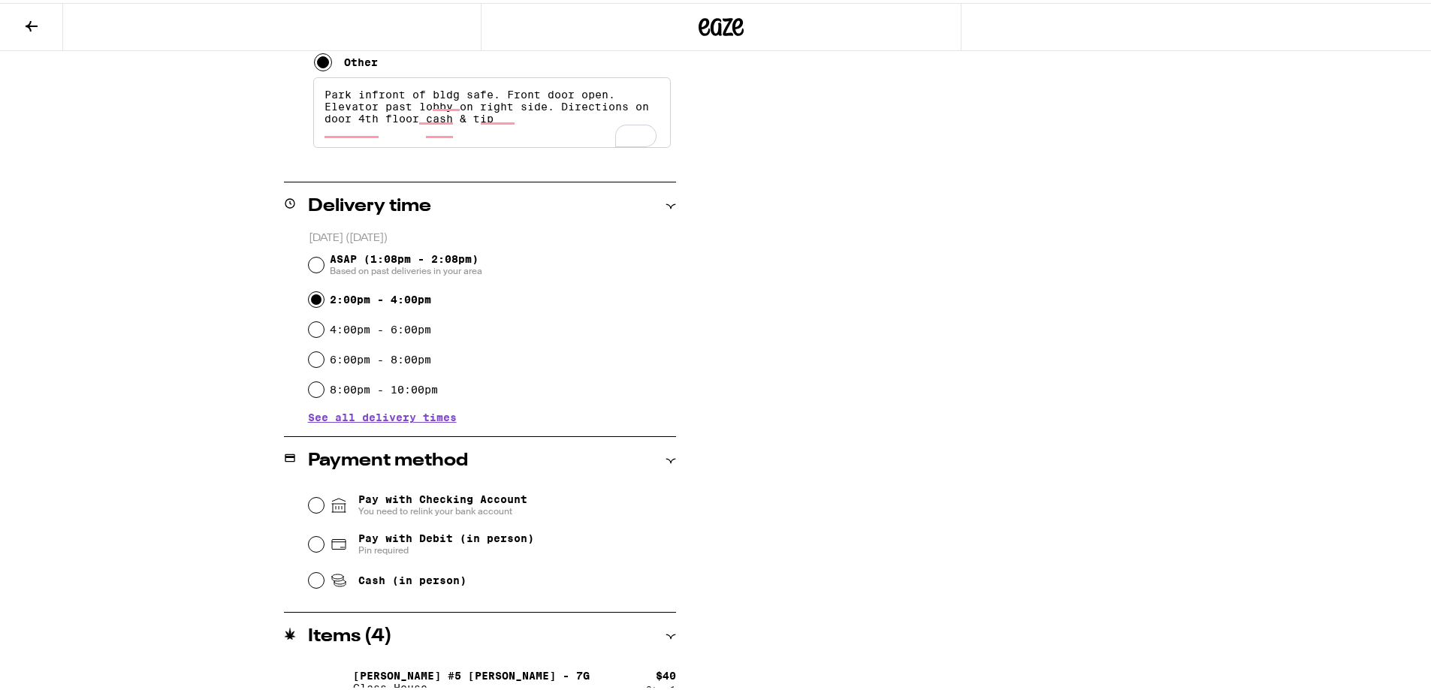
type textarea "Park infront of bldg safe. Front door open. Elevator past lobby on right side. …"
click at [309, 505] on input "Pay with Checking Account You need to relink your bank account" at bounding box center [316, 502] width 15 height 15
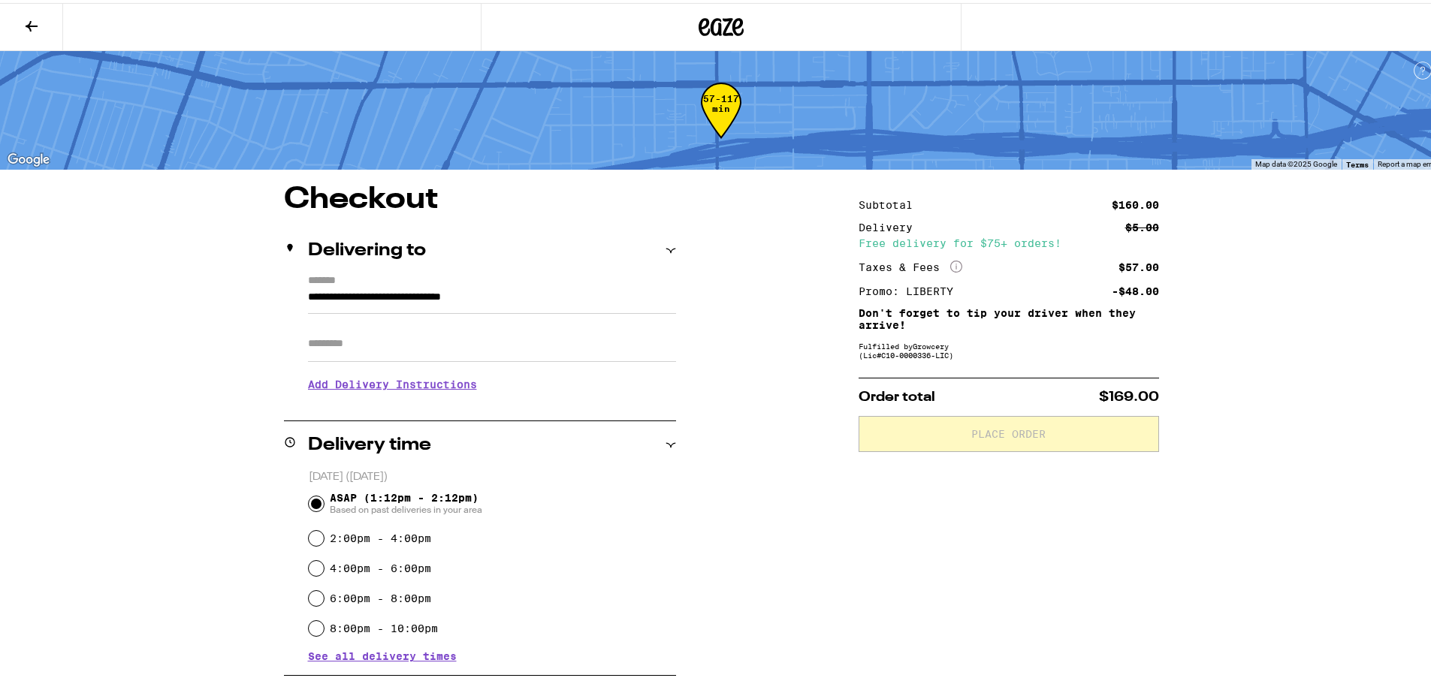
click at [332, 346] on input "Apt/Suite" at bounding box center [492, 341] width 368 height 36
type input "***"
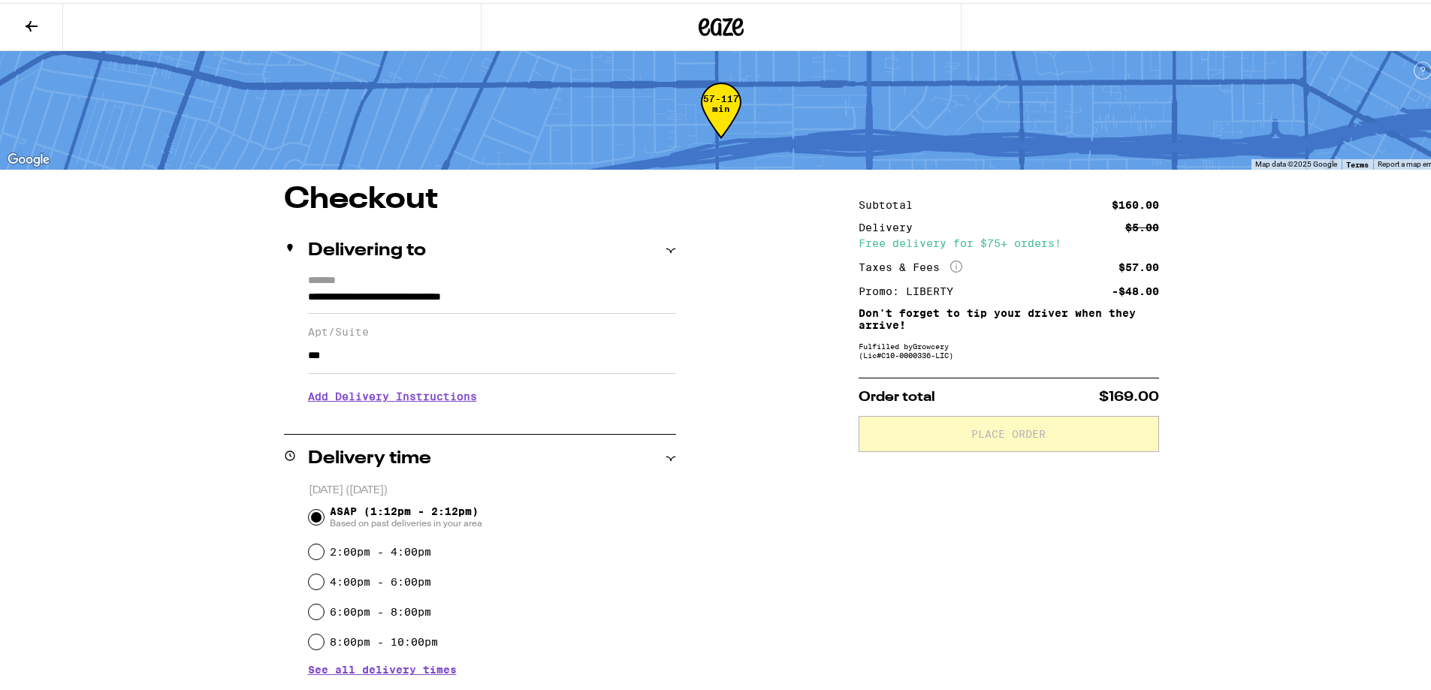
click at [379, 398] on h3 "Add Delivery Instructions" at bounding box center [492, 393] width 368 height 35
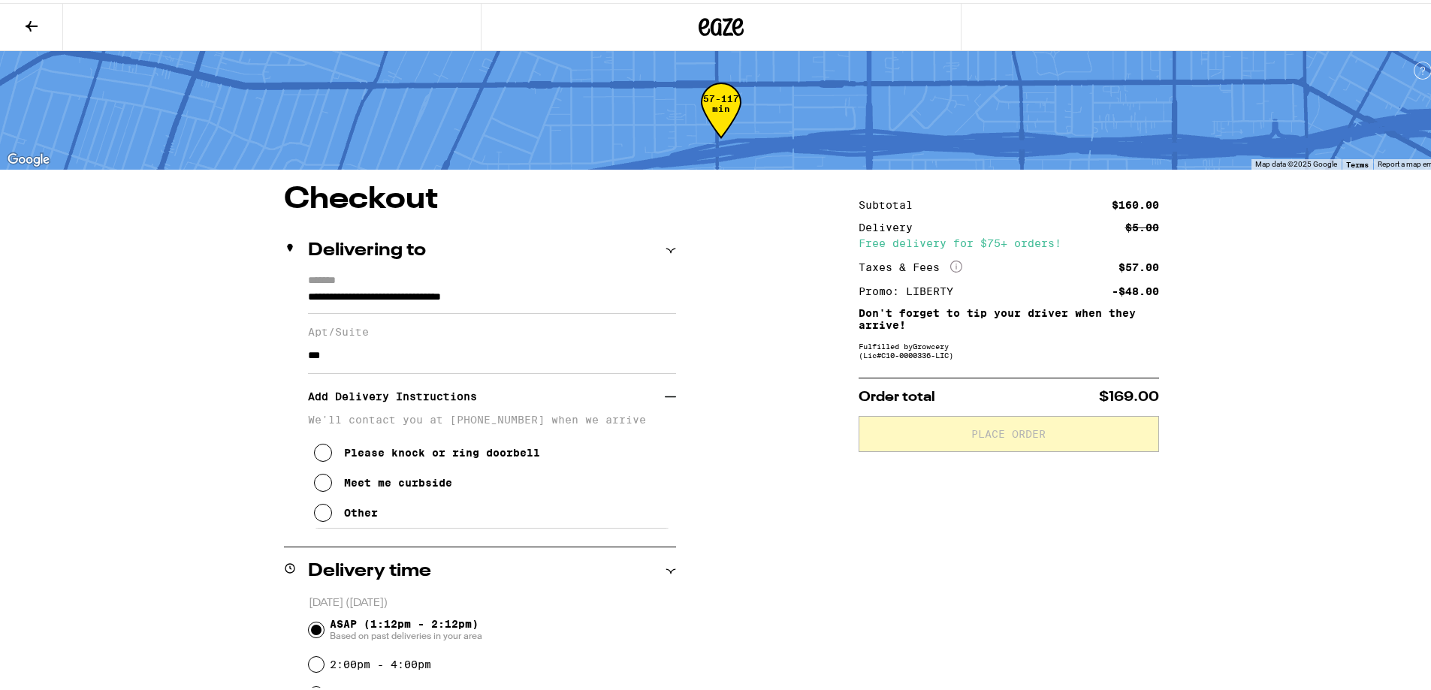
click at [318, 514] on icon at bounding box center [323, 510] width 18 height 18
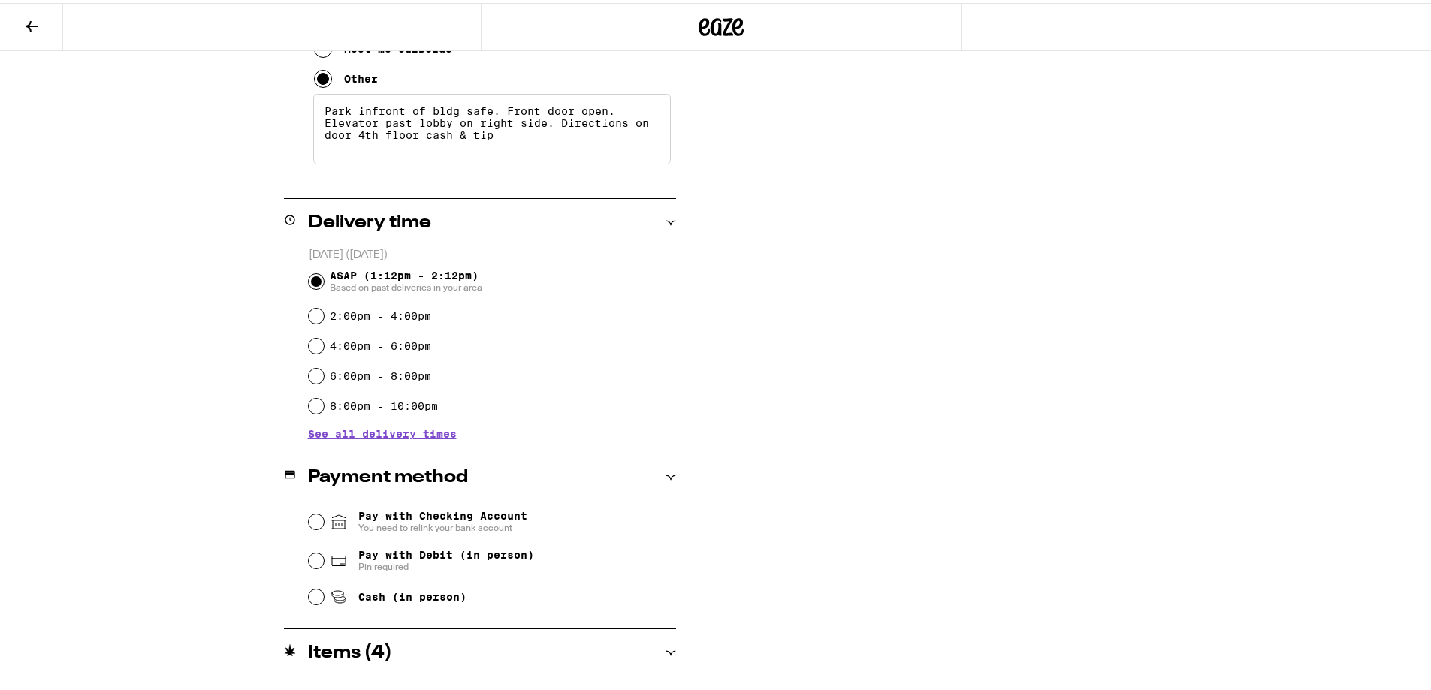
scroll to position [527, 0]
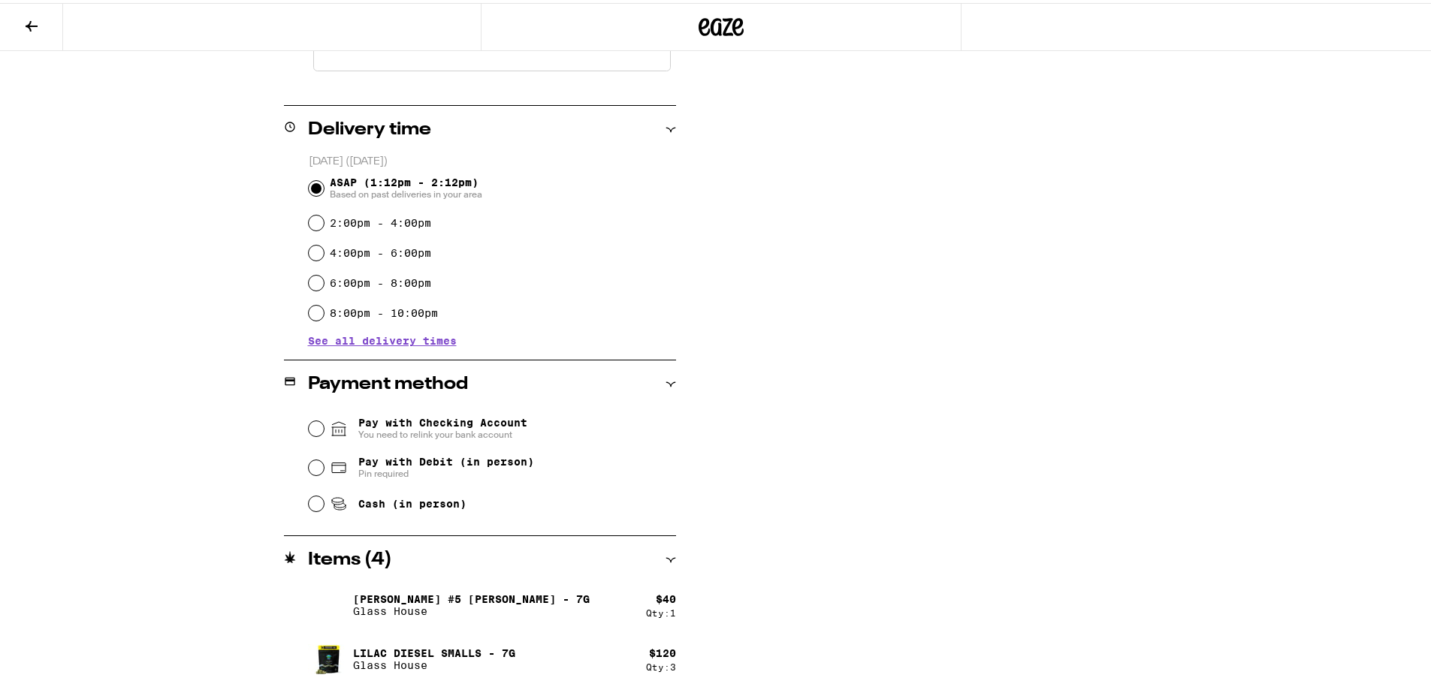
click at [309, 514] on div "Cash (in person)" at bounding box center [492, 500] width 367 height 33
click at [310, 508] on input "Cash (in person)" at bounding box center [316, 500] width 15 height 15
radio input "true"
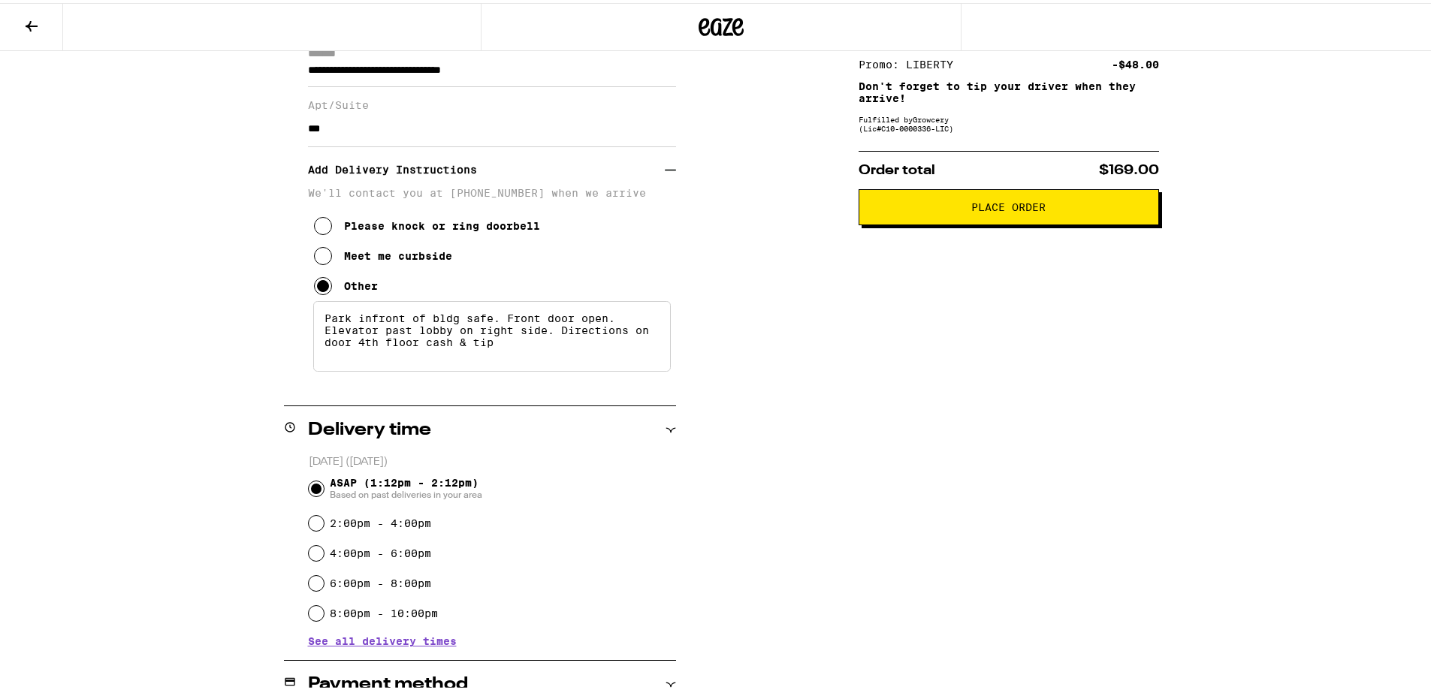
click at [918, 209] on span "Place Order" at bounding box center [1008, 204] width 275 height 11
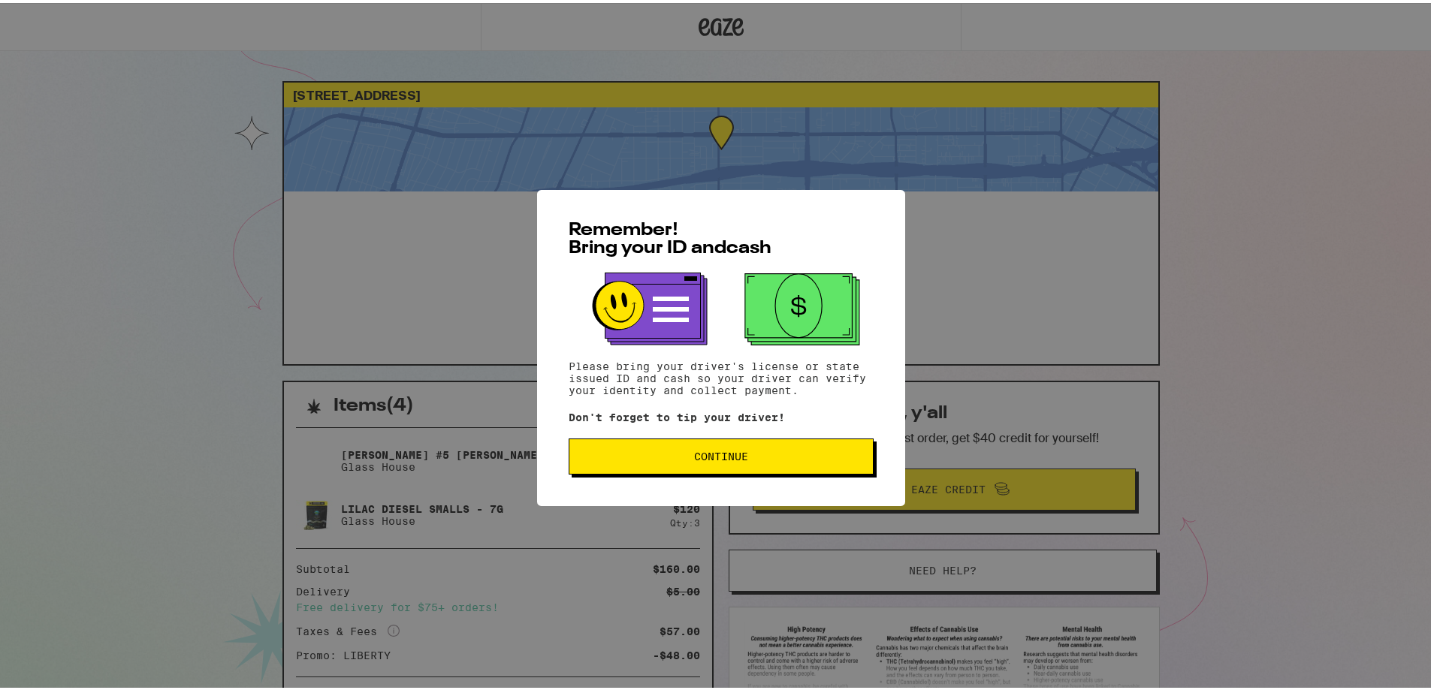
click at [661, 448] on button "Continue" at bounding box center [721, 454] width 305 height 36
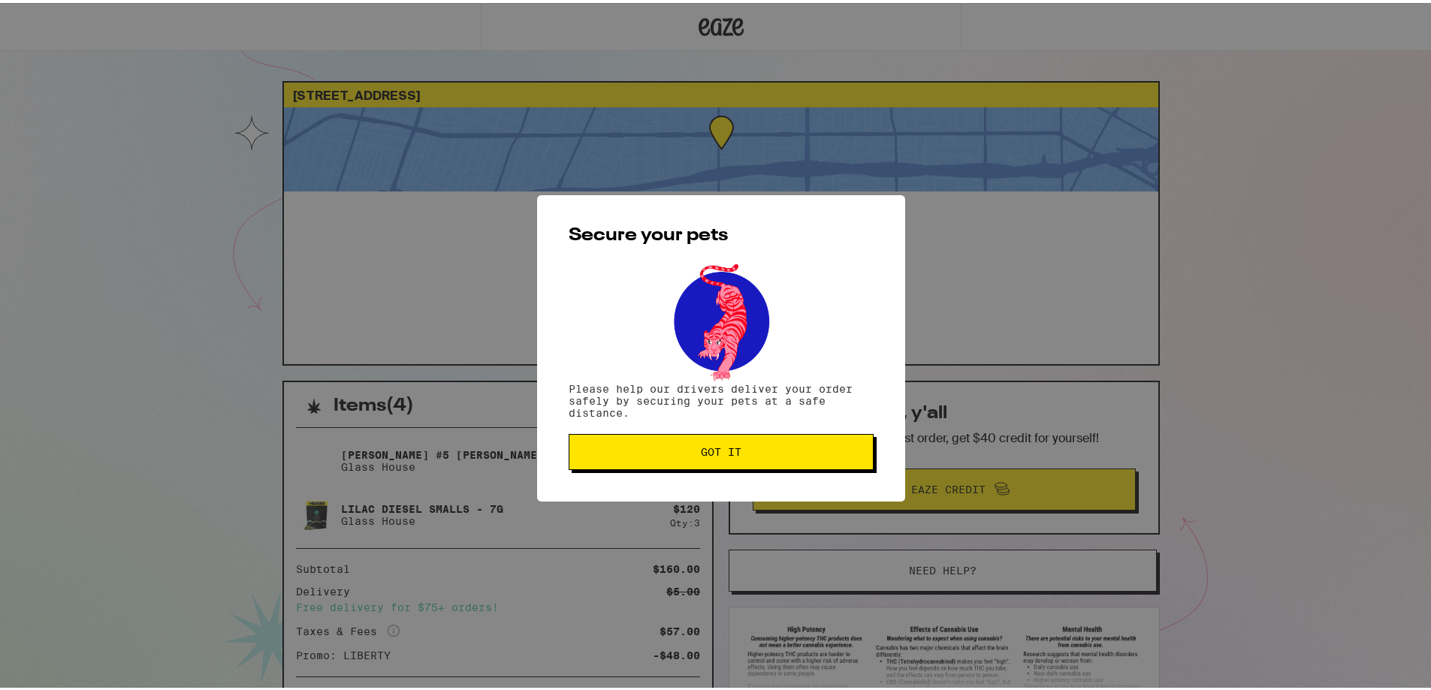
click at [671, 443] on button "Got it" at bounding box center [721, 449] width 305 height 36
